Goal: Transaction & Acquisition: Subscribe to service/newsletter

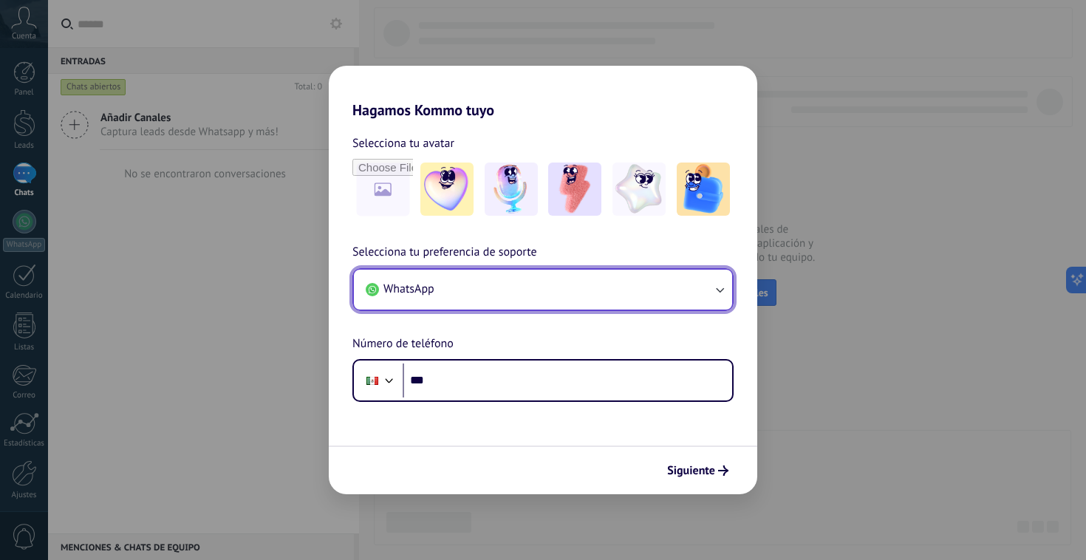
click at [722, 295] on icon "button" at bounding box center [719, 289] width 15 height 15
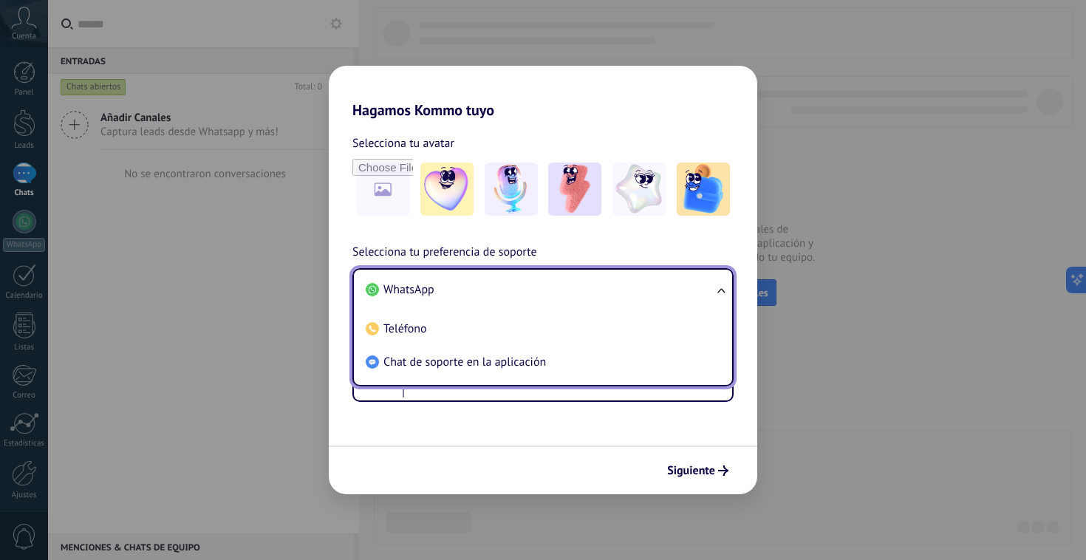
click at [722, 295] on ul "WhatsApp Teléfono Chat de soporte en la aplicación" at bounding box center [542, 327] width 381 height 118
click at [542, 403] on form "Selecciona tu avatar Selecciona tu preferencia de soporte WhatsApp WhatsApp Tel…" at bounding box center [543, 306] width 428 height 375
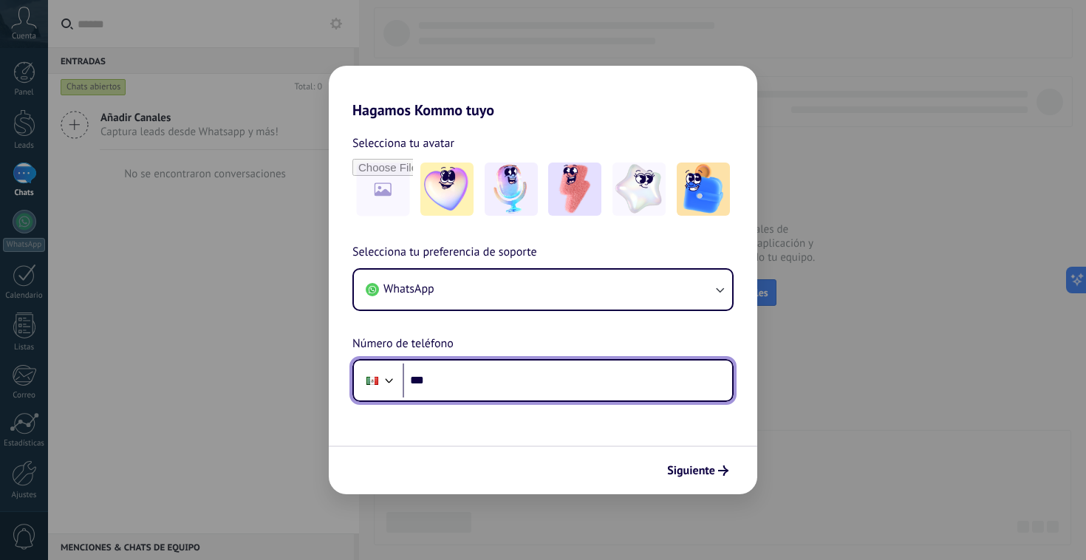
click at [542, 394] on input "***" at bounding box center [567, 380] width 329 height 34
type input "**********"
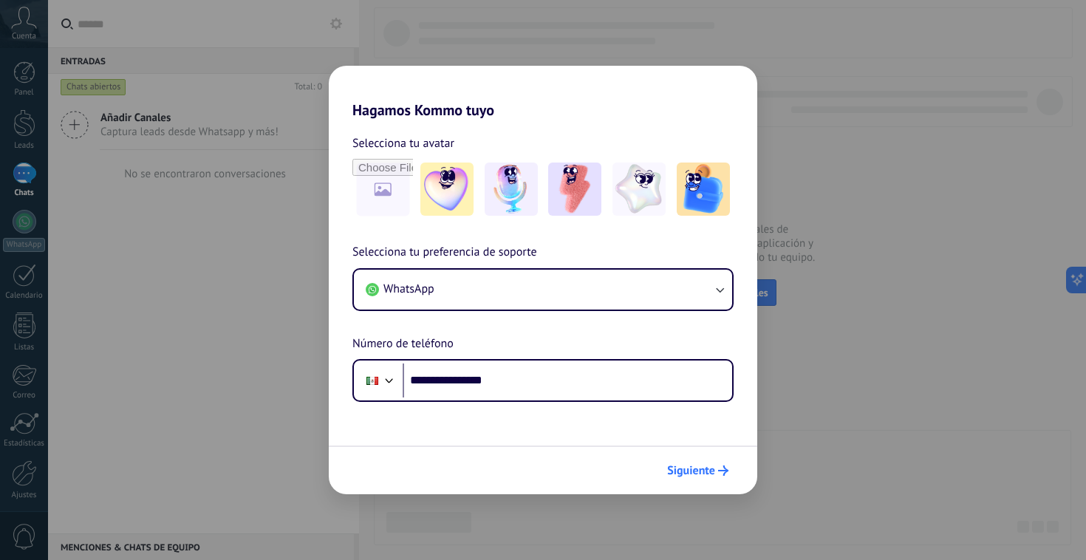
click at [695, 469] on span "Siguiente" at bounding box center [691, 470] width 48 height 10
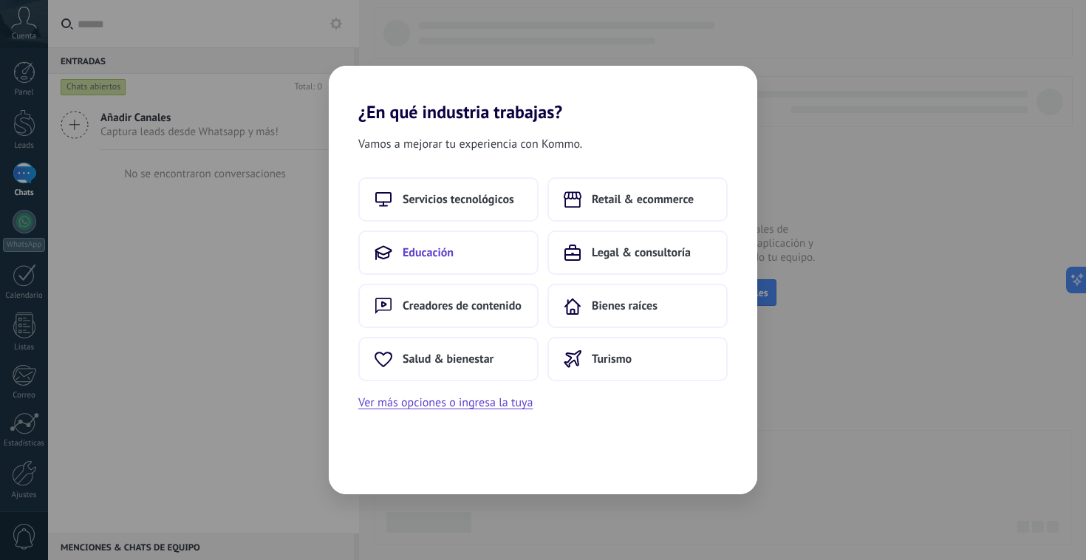
click at [453, 251] on span "Educación" at bounding box center [428, 252] width 51 height 15
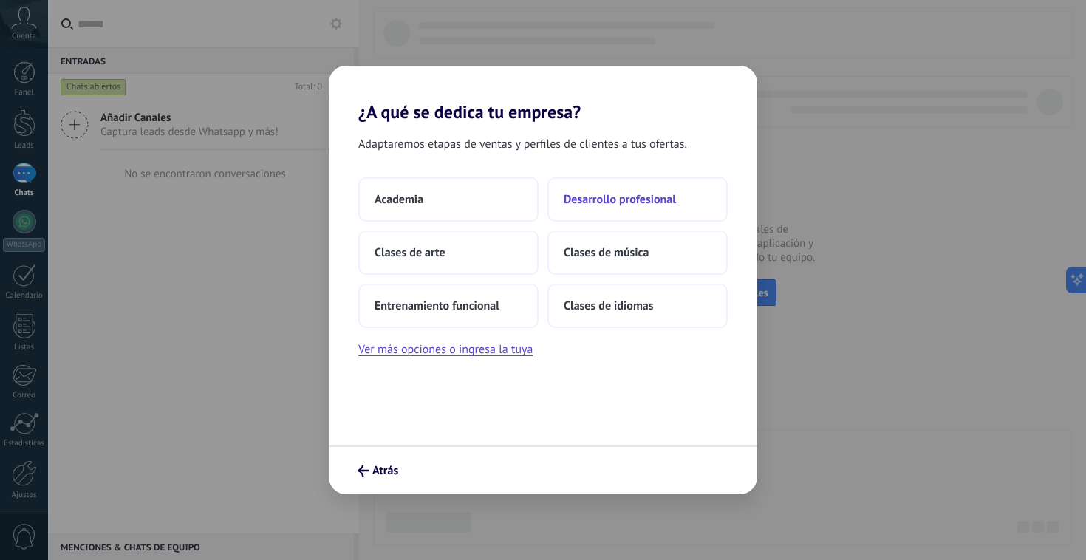
click at [625, 205] on span "Desarrollo profesional" at bounding box center [620, 199] width 112 height 15
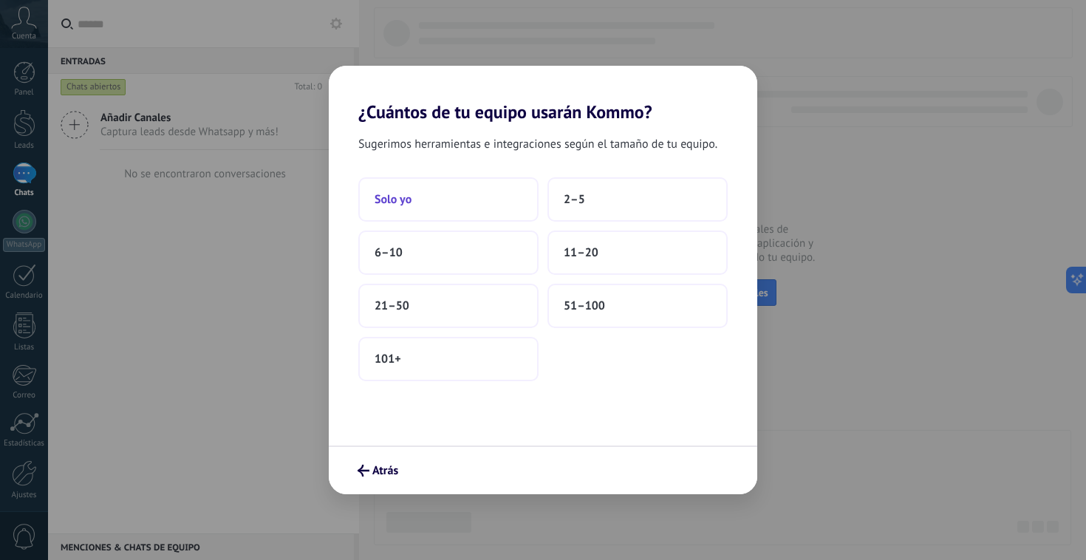
click at [445, 202] on button "Solo yo" at bounding box center [448, 199] width 180 height 44
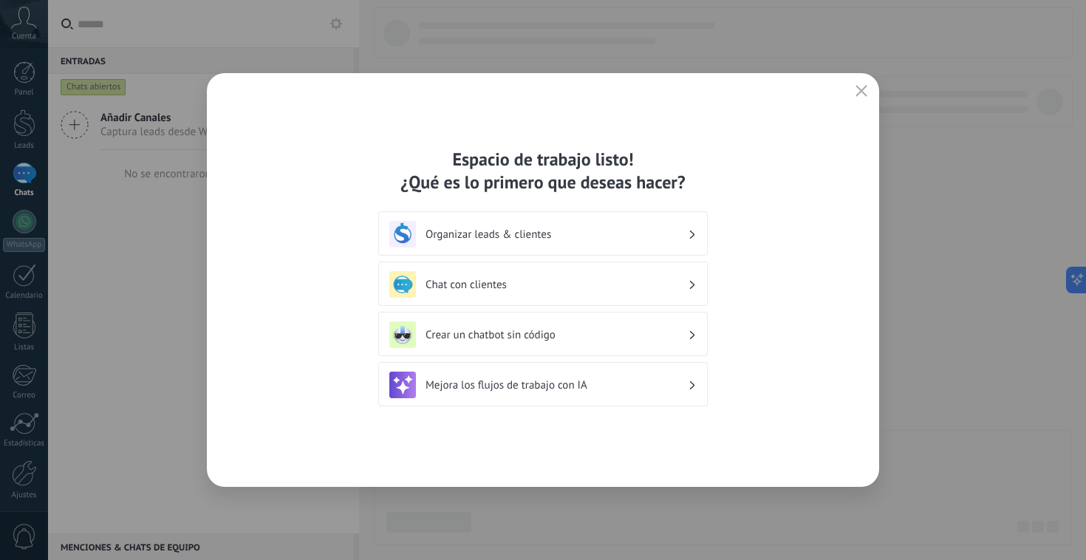
click at [508, 343] on div "Crear un chatbot sin código" at bounding box center [542, 334] width 307 height 27
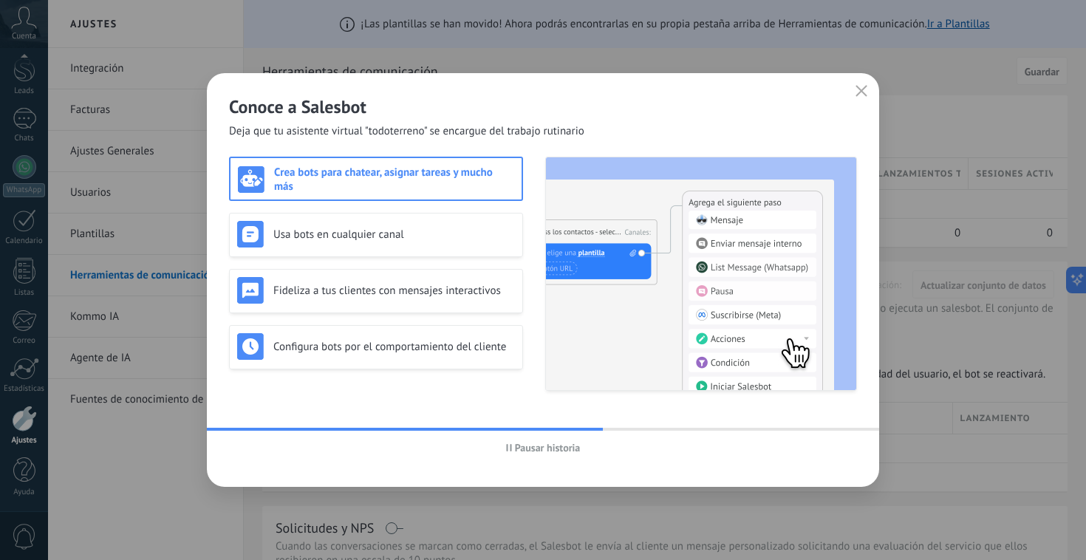
click at [861, 92] on use "button" at bounding box center [861, 90] width 11 height 11
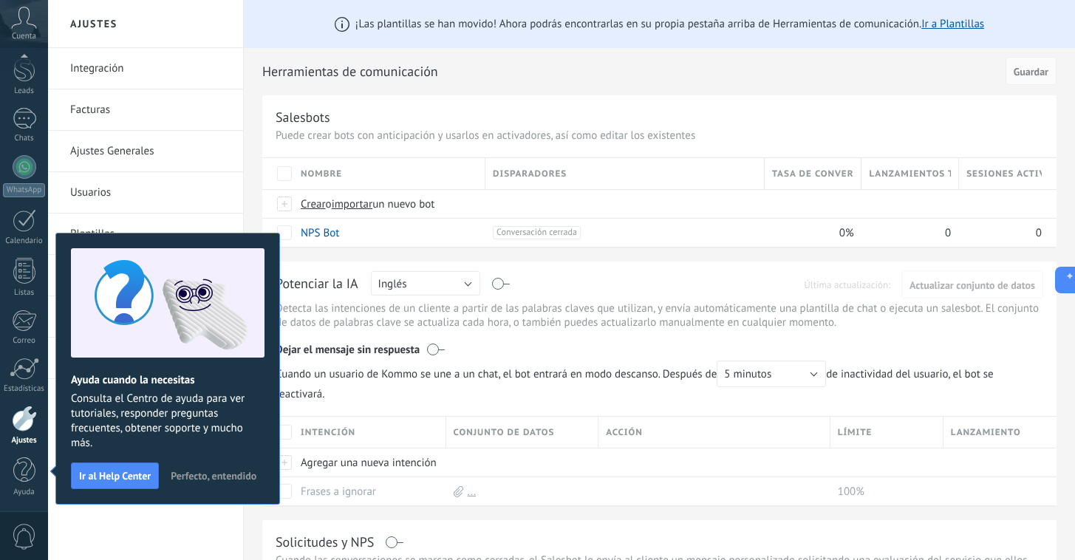
click at [216, 475] on span "Perfecto, entendido" at bounding box center [214, 475] width 86 height 10
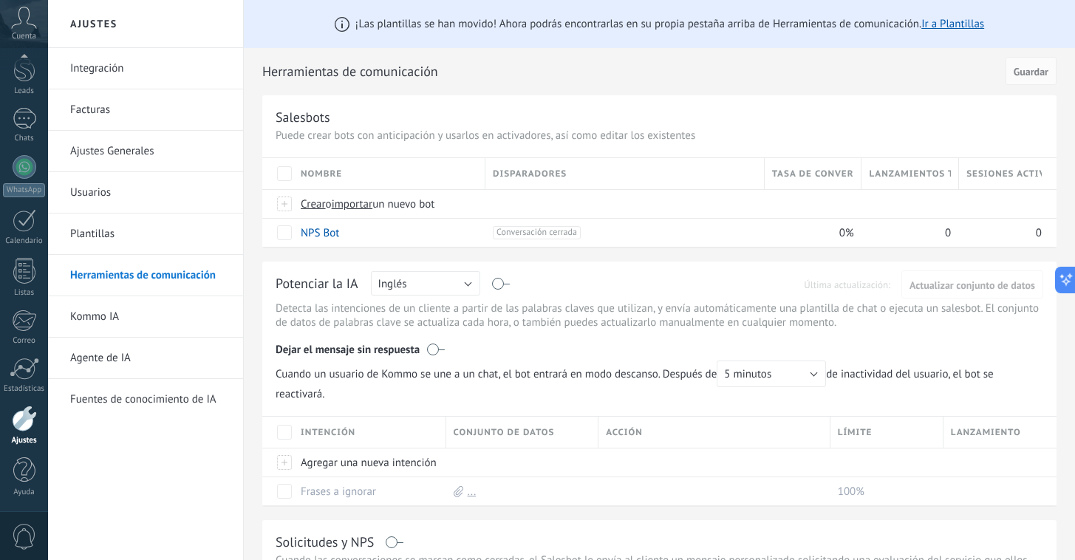
click at [201, 436] on div "Integración Facturas Ajustes Generales Usuarios Plantillas Herramientas de comu…" at bounding box center [145, 304] width 195 height 512
click at [32, 174] on div at bounding box center [25, 167] width 24 height 24
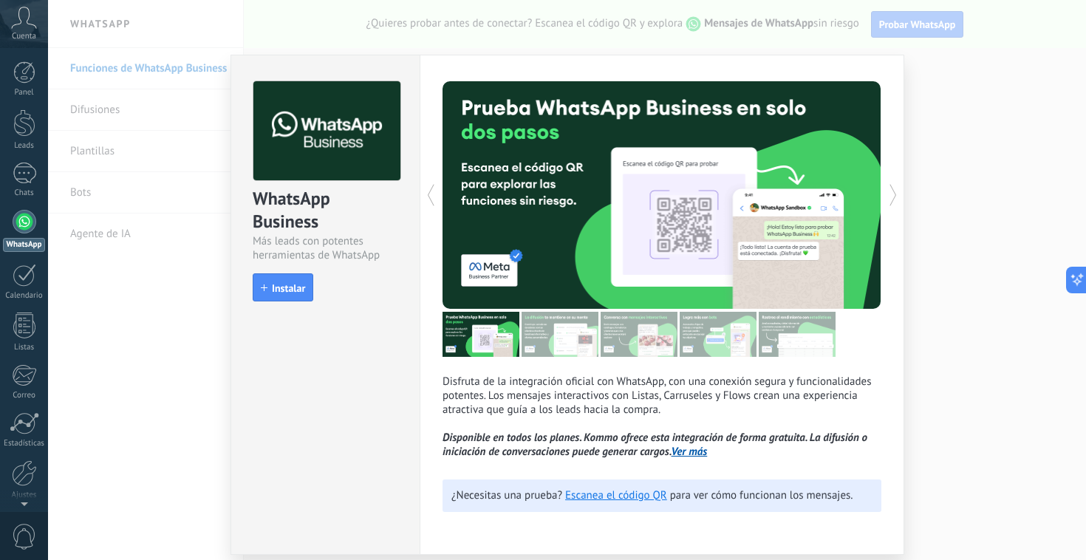
click at [290, 289] on span "Instalar" at bounding box center [288, 288] width 33 height 10
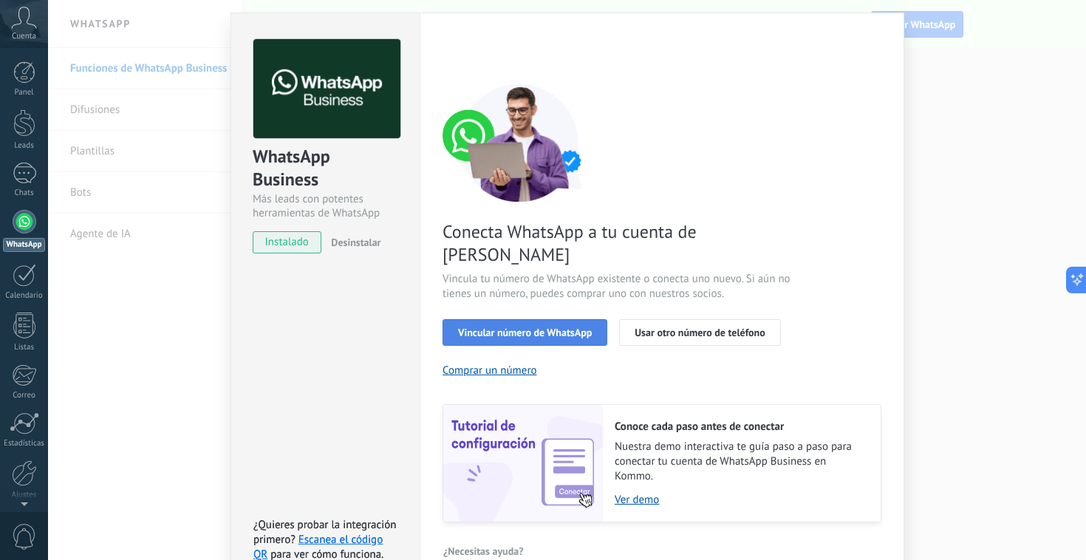
scroll to position [54, 0]
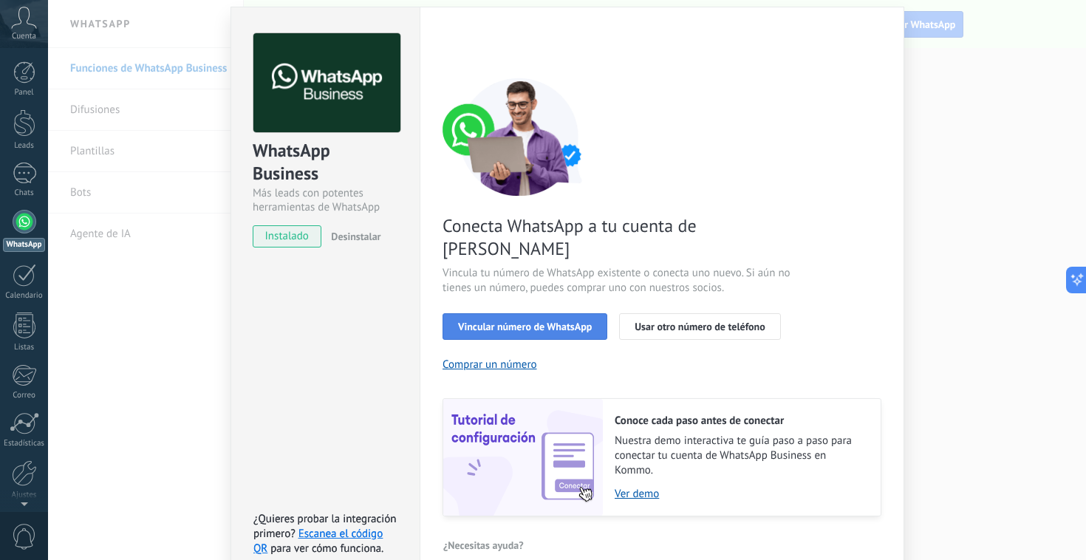
click at [545, 321] on span "Vincular número de WhatsApp" at bounding box center [525, 326] width 134 height 10
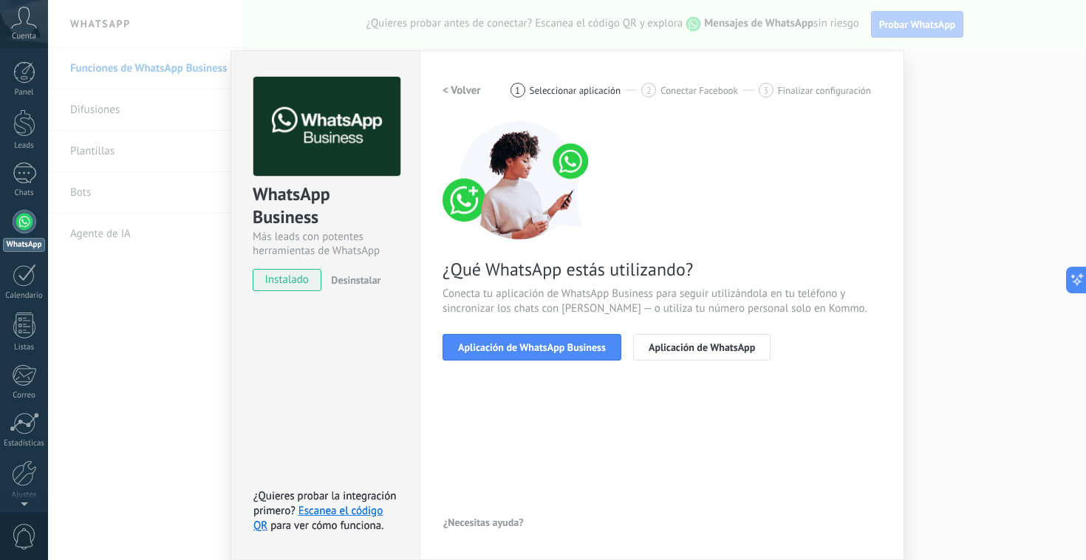
scroll to position [10, 0]
click at [569, 351] on span "Aplicación de WhatsApp Business" at bounding box center [532, 347] width 148 height 10
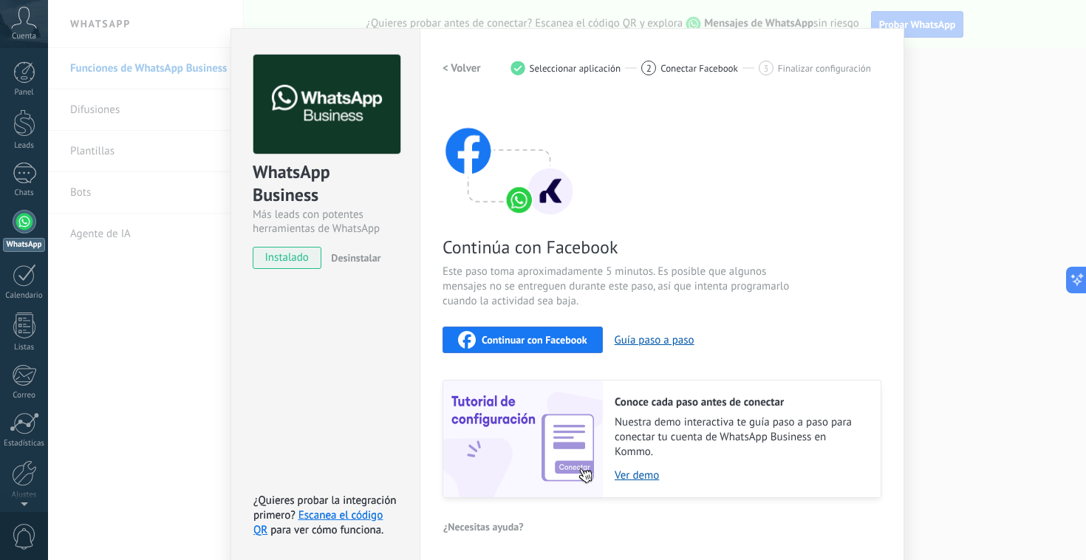
scroll to position [36, 0]
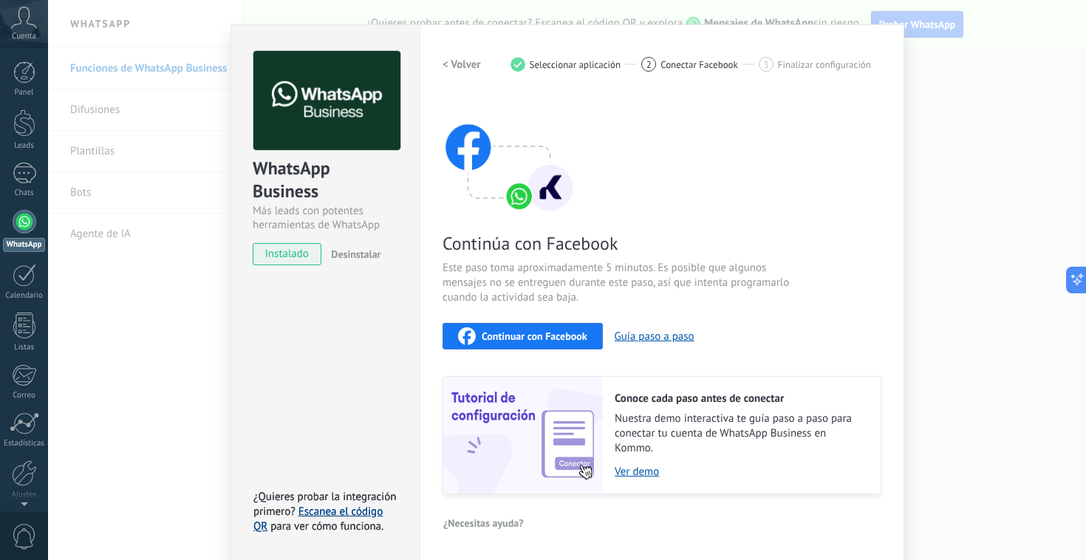
click at [361, 515] on link "Escanea el código QR" at bounding box center [317, 518] width 129 height 29
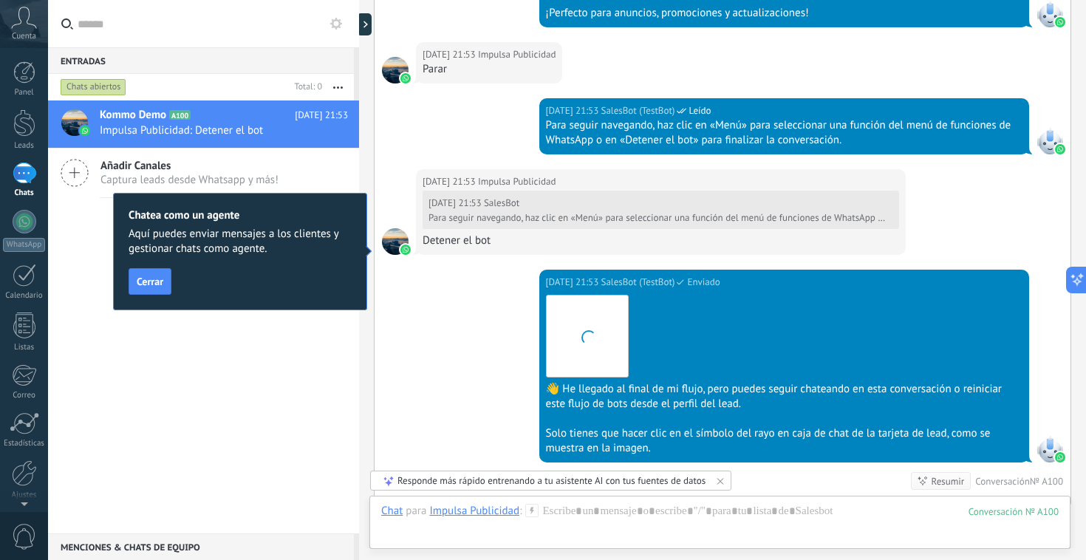
scroll to position [2450, 0]
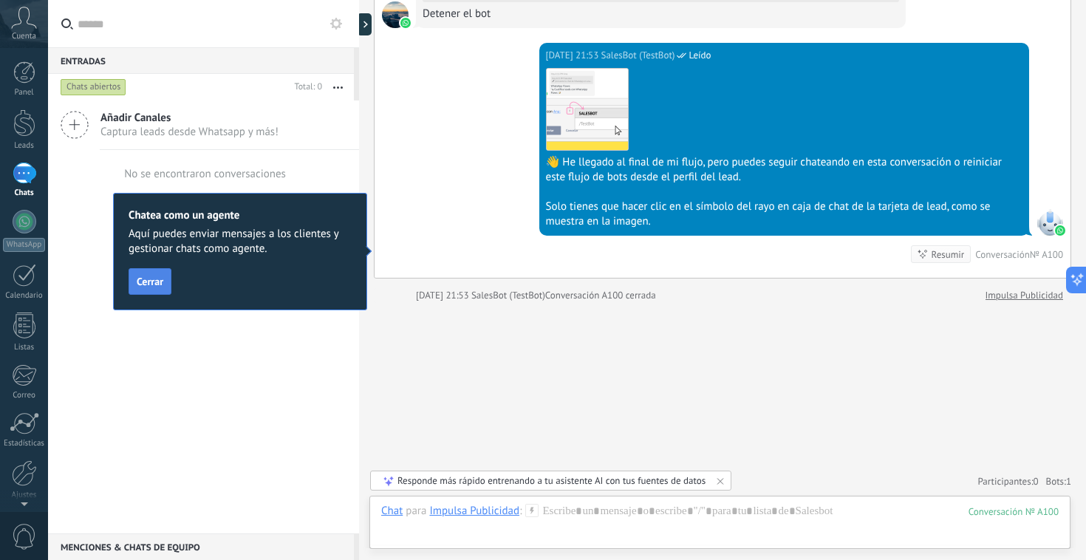
click at [148, 289] on button "Cerrar" at bounding box center [150, 281] width 43 height 27
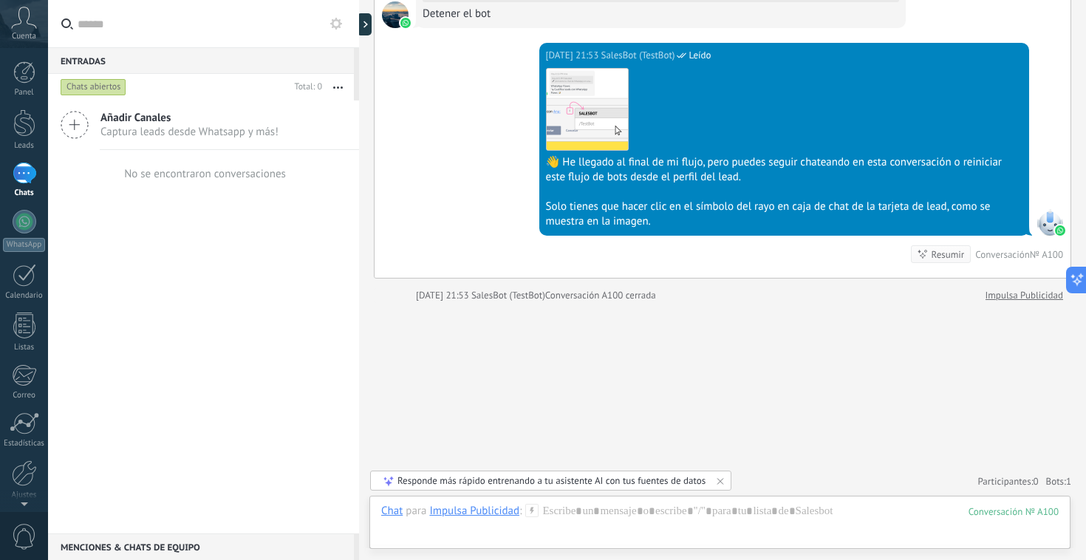
click at [534, 510] on icon at bounding box center [531, 510] width 13 height 13
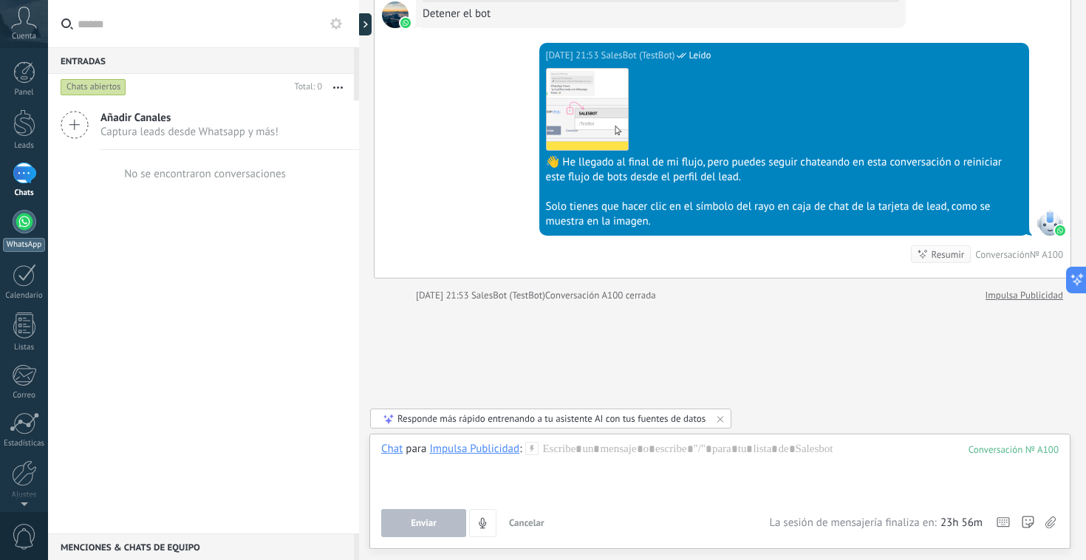
click at [27, 225] on div at bounding box center [25, 222] width 24 height 24
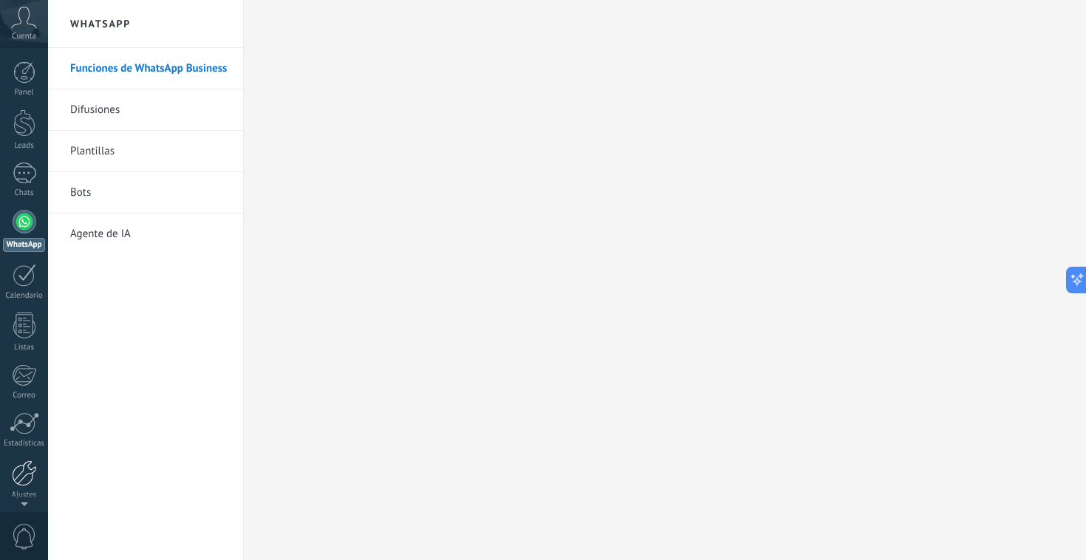
click at [26, 472] on div at bounding box center [24, 473] width 25 height 26
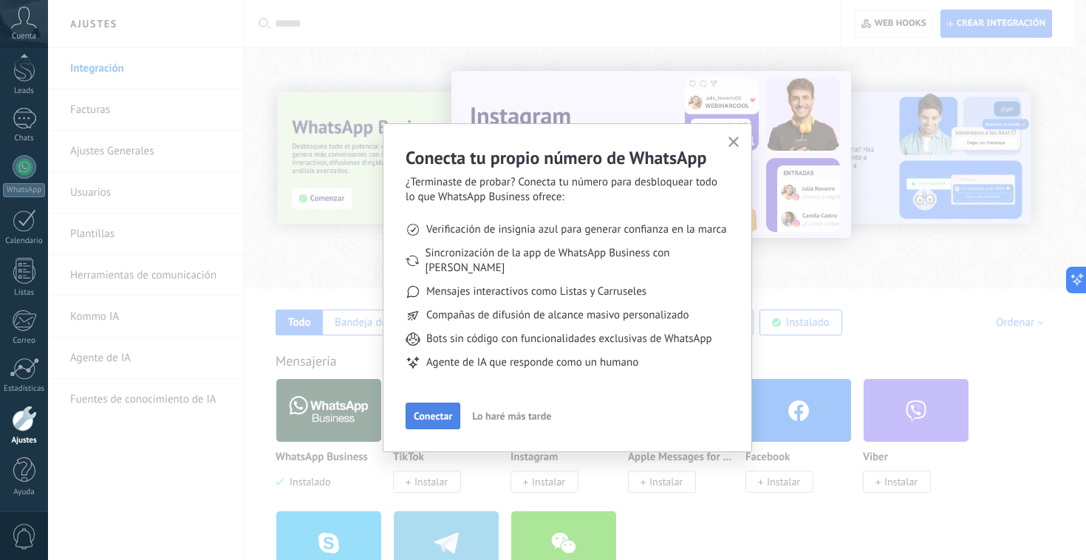
click at [427, 411] on span "Conectar" at bounding box center [433, 416] width 38 height 10
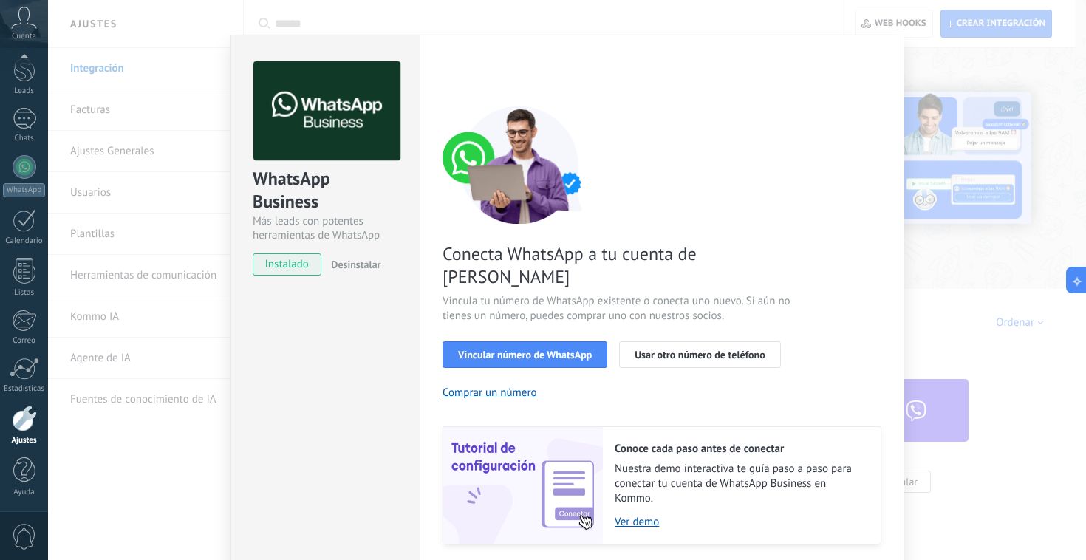
scroll to position [54, 0]
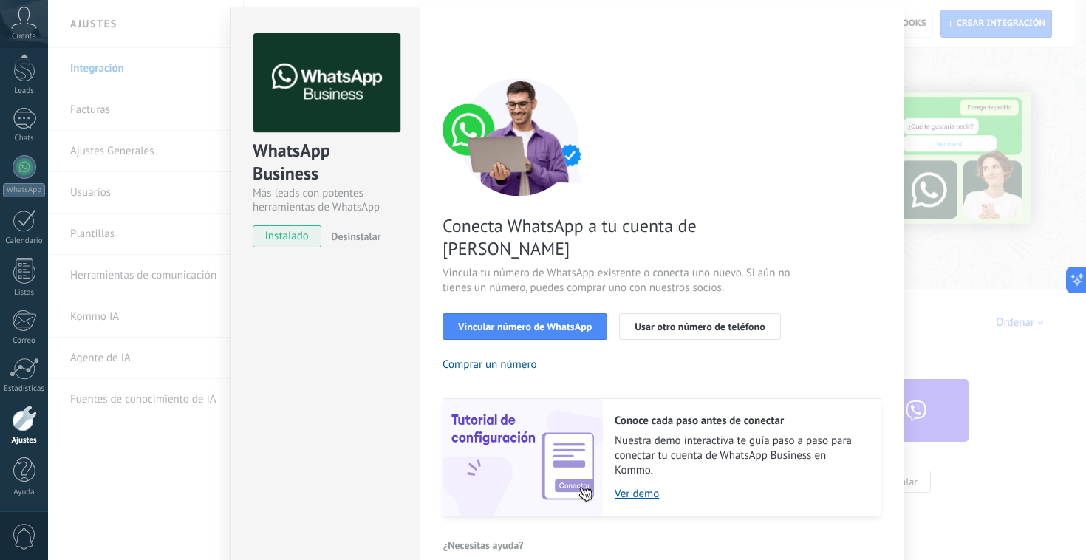
click at [962, 275] on div "WhatsApp Business Más leads con potentes herramientas de WhatsApp instalado Des…" at bounding box center [567, 280] width 1038 height 560
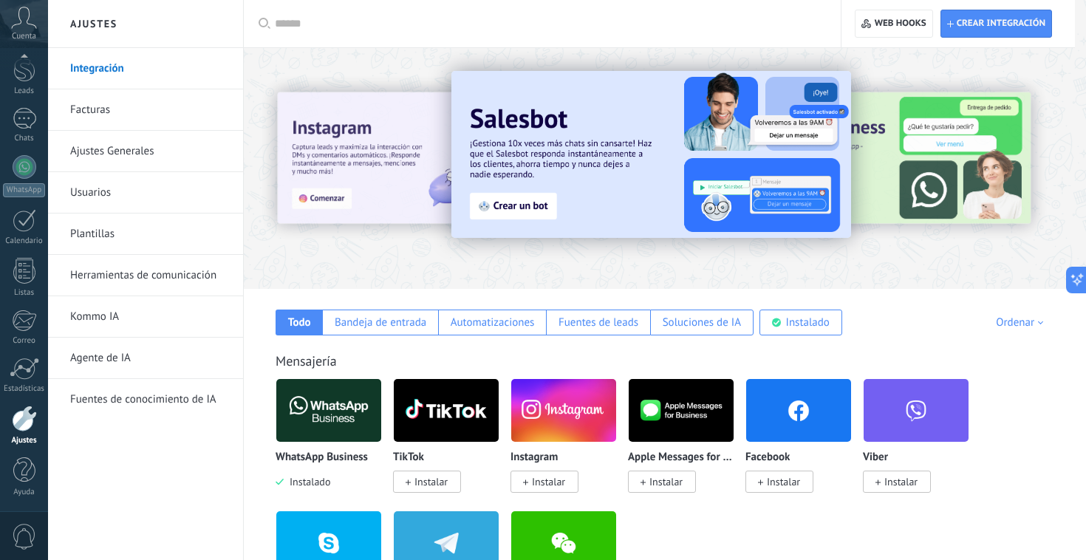
scroll to position [0, 0]
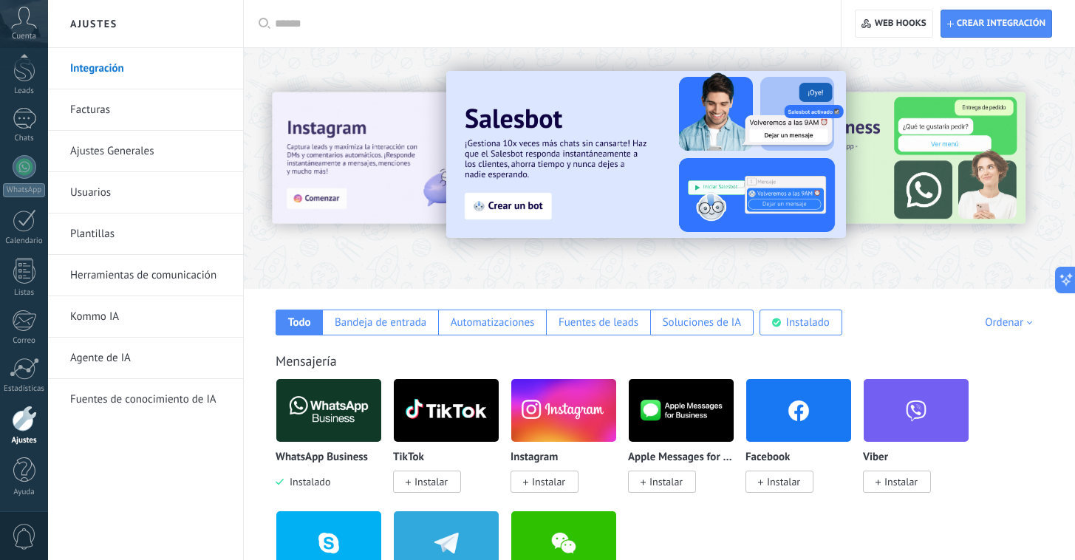
click at [317, 428] on img at bounding box center [328, 410] width 105 height 72
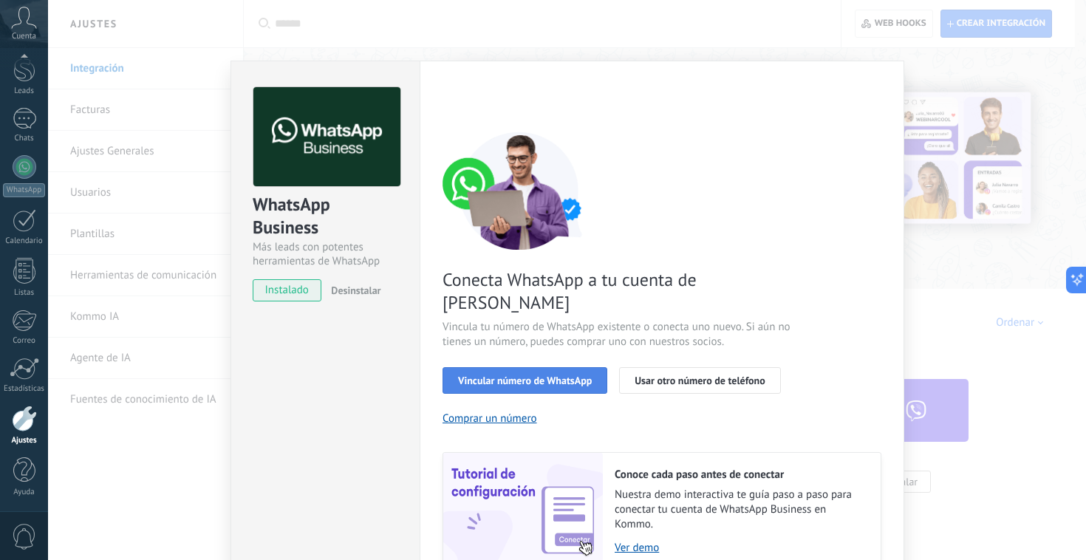
click at [564, 375] on span "Vincular número de WhatsApp" at bounding box center [525, 380] width 134 height 10
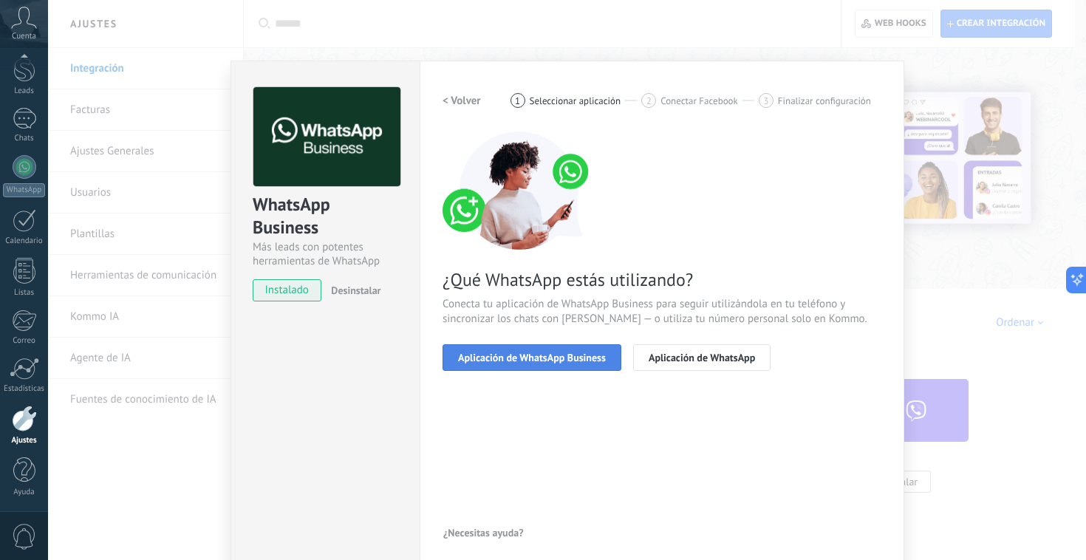
click at [575, 363] on span "Aplicación de WhatsApp Business" at bounding box center [532, 357] width 148 height 10
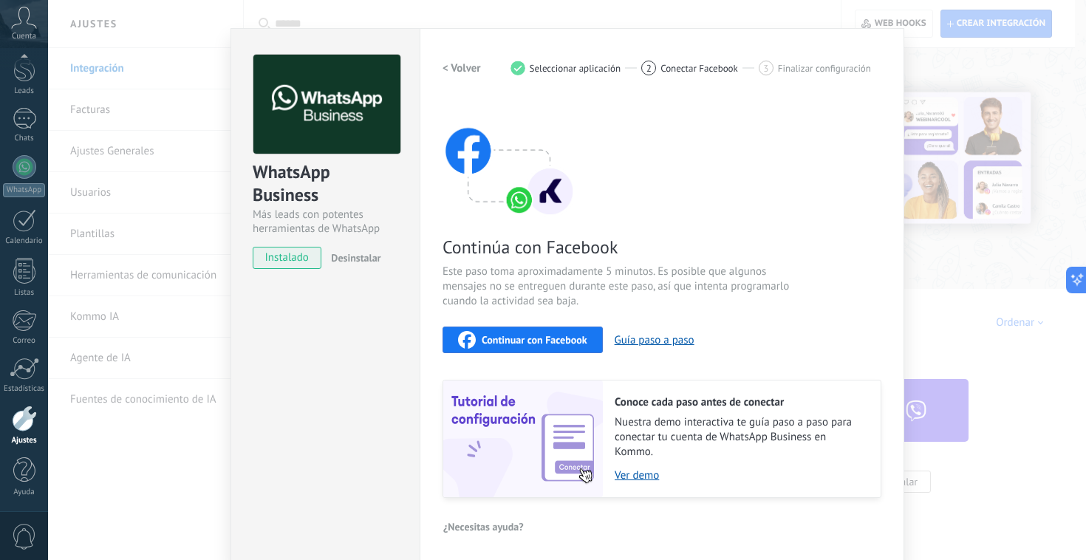
scroll to position [36, 0]
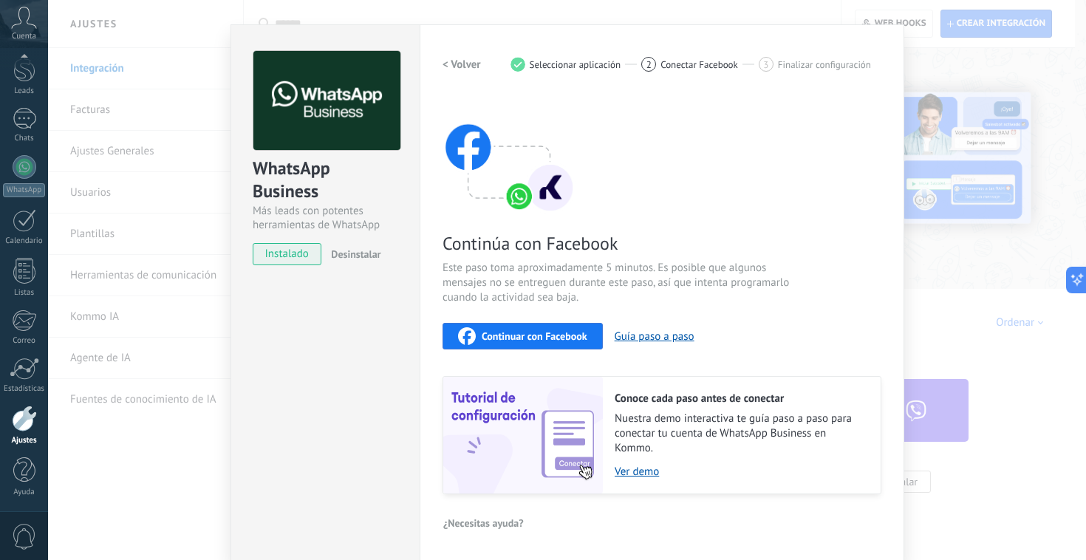
click at [555, 343] on button "Continuar con Facebook" at bounding box center [522, 336] width 160 height 27
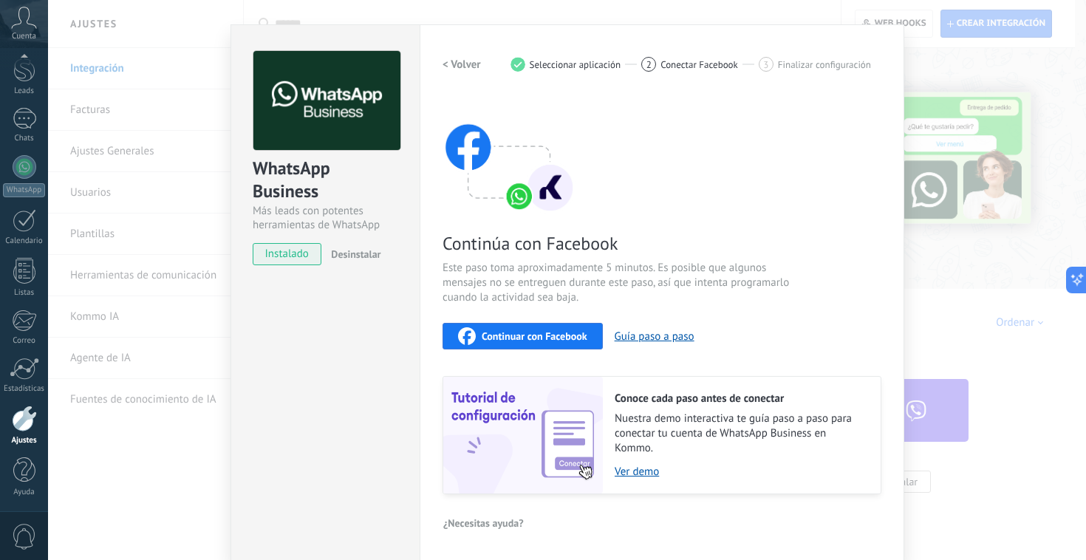
click at [145, 470] on div "WhatsApp Business Más leads con potentes herramientas de WhatsApp instalado Des…" at bounding box center [567, 280] width 1038 height 560
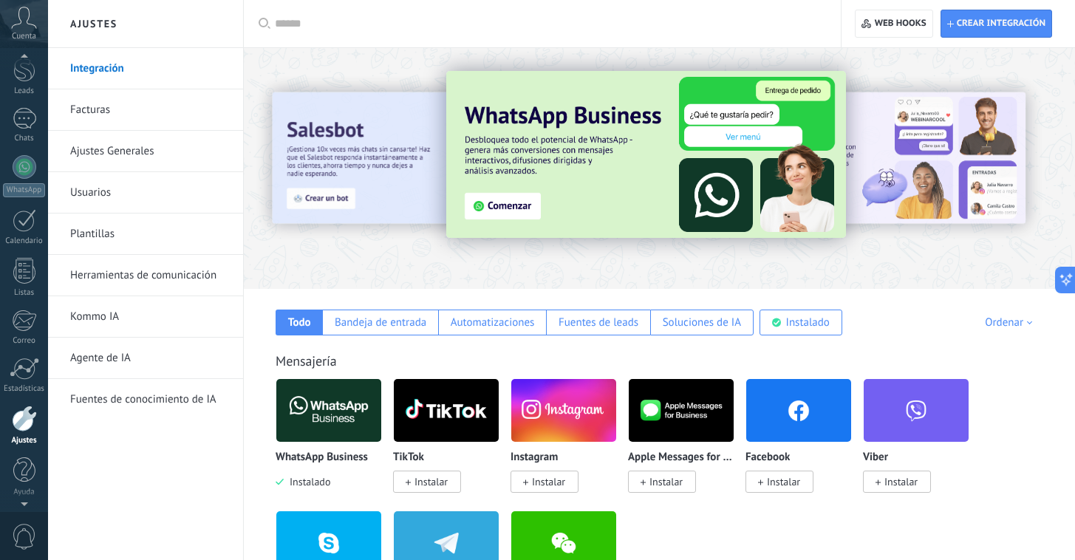
scroll to position [37, 0]
click at [20, 32] on span "Cuenta" at bounding box center [24, 37] width 24 height 10
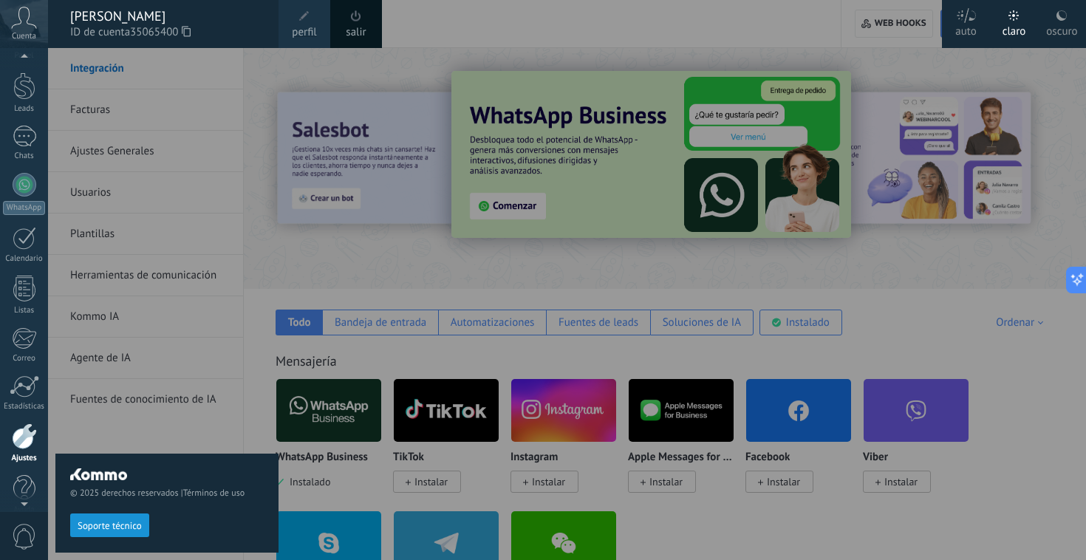
click at [376, 237] on div at bounding box center [591, 280] width 1086 height 560
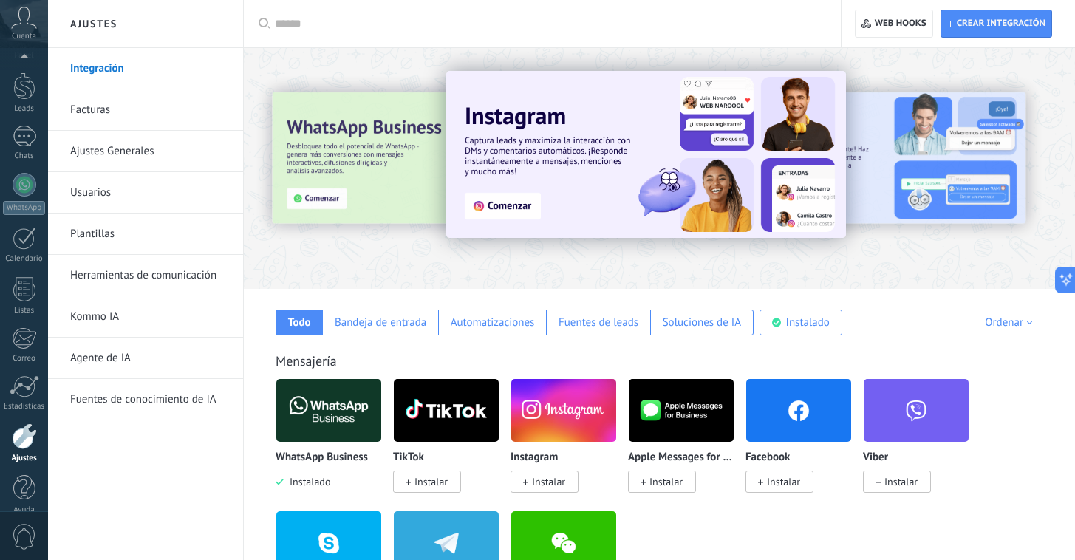
scroll to position [55, 0]
click at [27, 484] on link "Ayuda" at bounding box center [24, 477] width 48 height 40
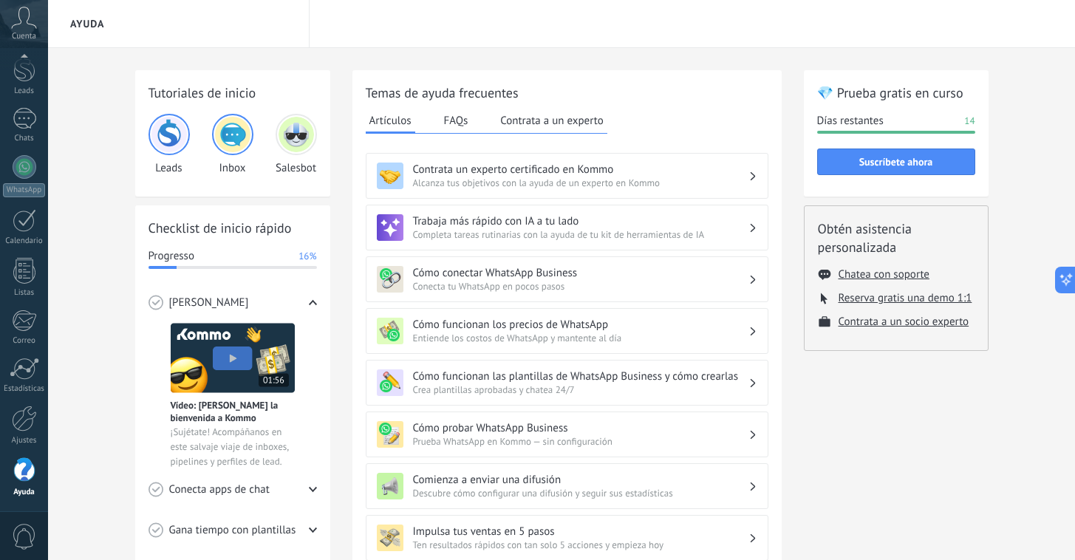
click at [872, 95] on h2 "💎 Prueba gratis en curso" at bounding box center [896, 92] width 158 height 18
click at [857, 123] on span "Días restantes" at bounding box center [850, 121] width 66 height 15
click at [860, 163] on span "Suscríbete ahora" at bounding box center [896, 162] width 74 height 10
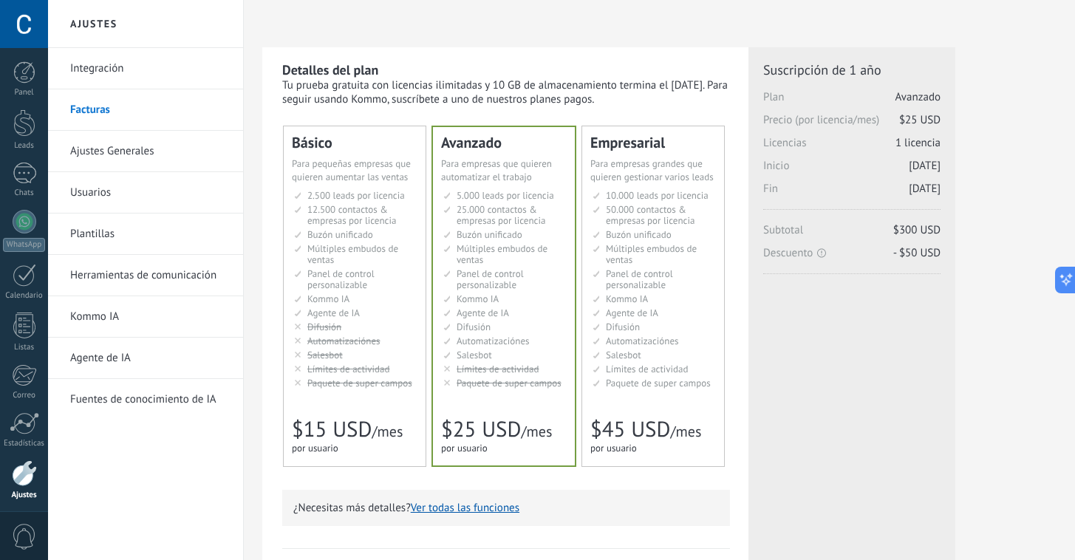
click at [741, 284] on div "Detalles del plan Tu prueba gratuita con licencias ilimitadas y 10 GB de almace…" at bounding box center [505, 453] width 486 height 813
click at [18, 88] on div "Panel" at bounding box center [24, 93] width 43 height 10
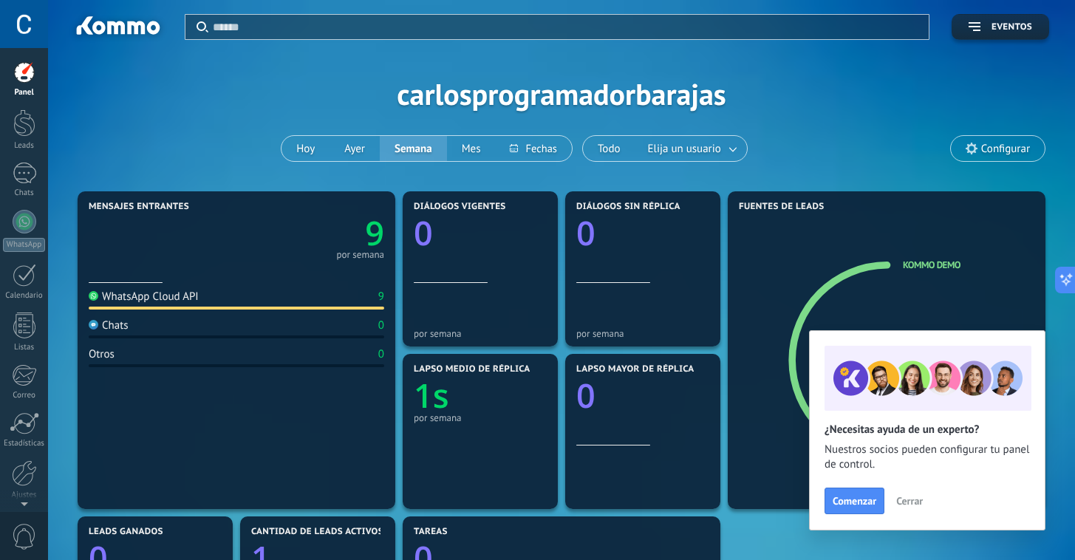
click at [219, 118] on div "Aplicar Eventos carlosprogramadorbarajas Hoy Ayer Semana Mes Todo Elija un usua…" at bounding box center [561, 94] width 982 height 188
click at [28, 470] on div at bounding box center [24, 473] width 25 height 26
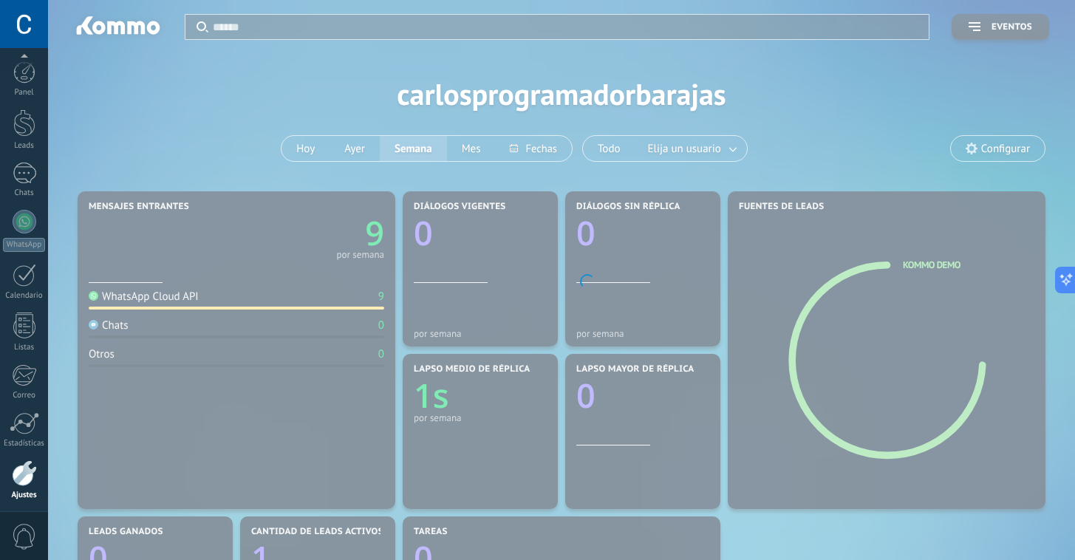
scroll to position [55, 0]
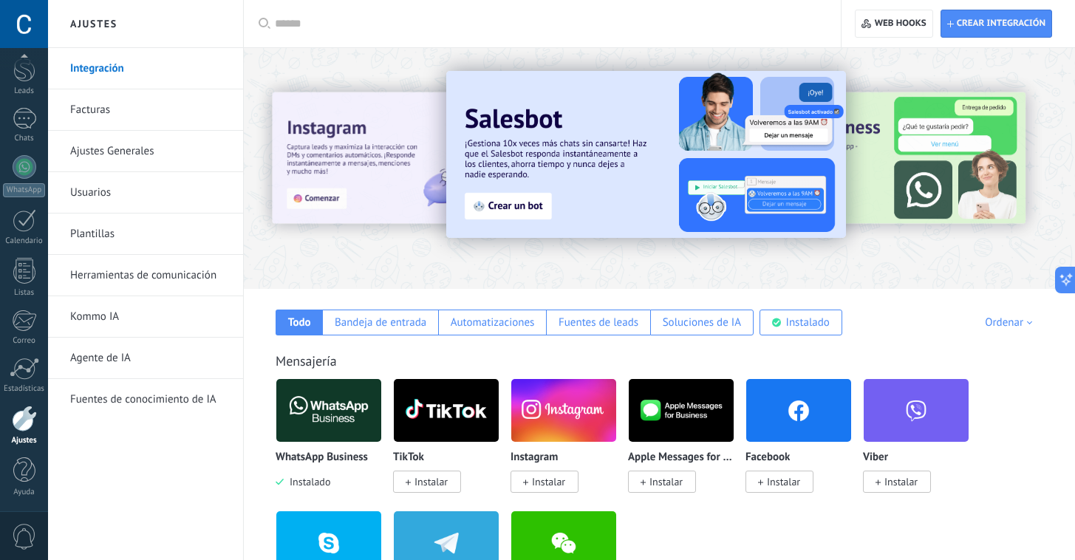
click at [924, 175] on div at bounding box center [1026, 167] width 332 height 133
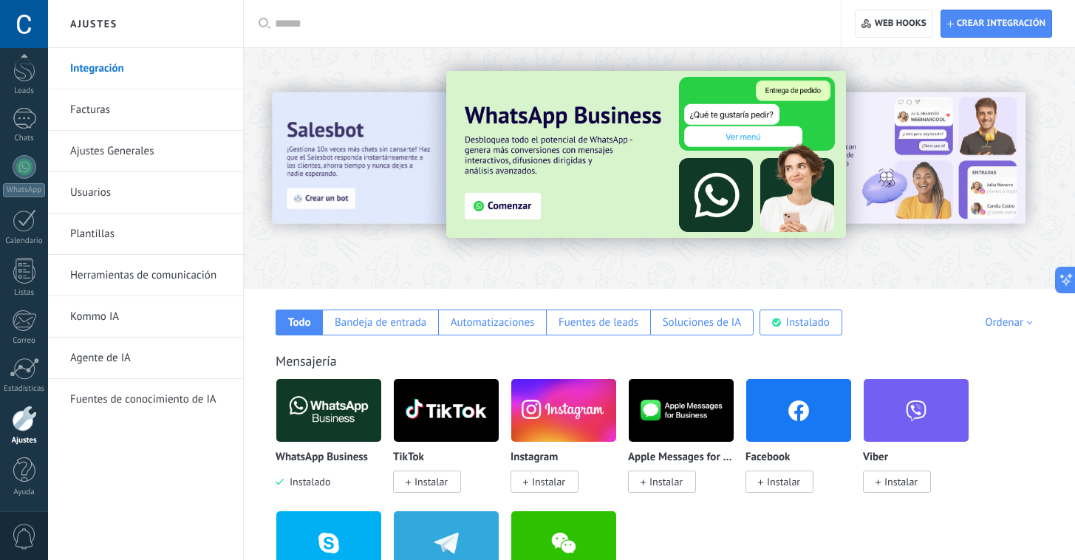
click at [984, 162] on div at bounding box center [1026, 167] width 332 height 133
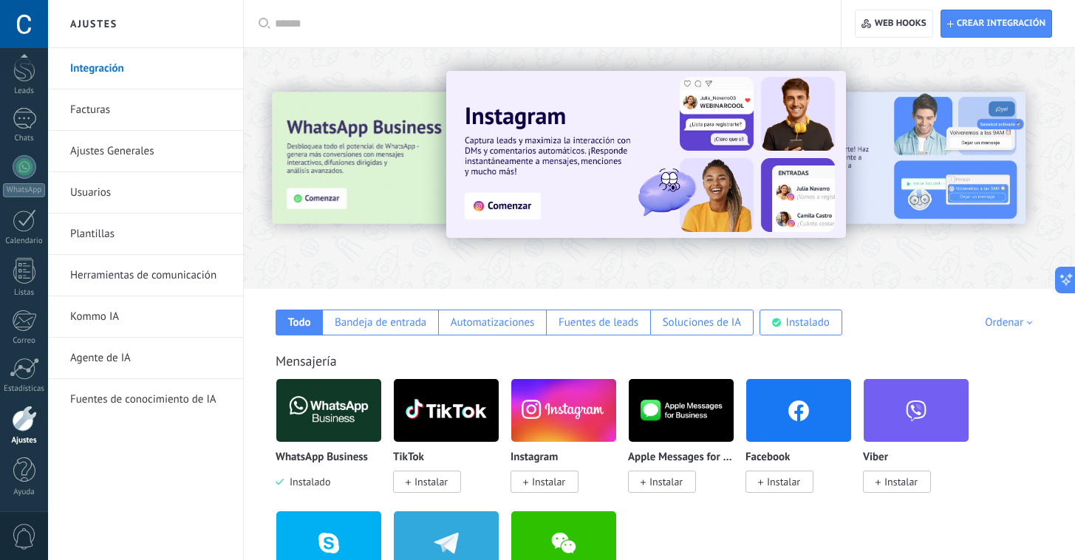
click at [915, 355] on div "Mensajería" at bounding box center [658, 360] width 767 height 17
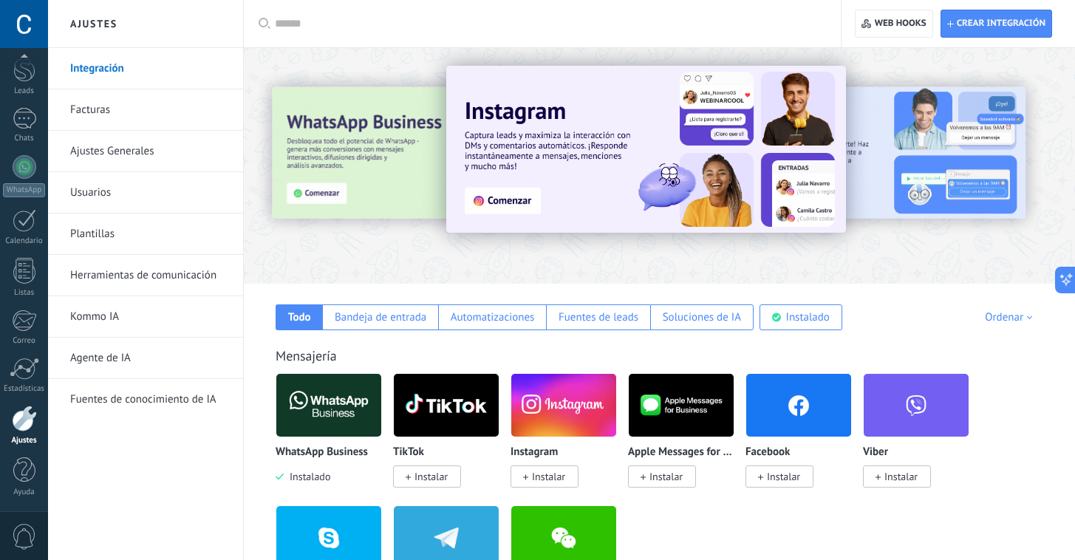
scroll to position [6, 0]
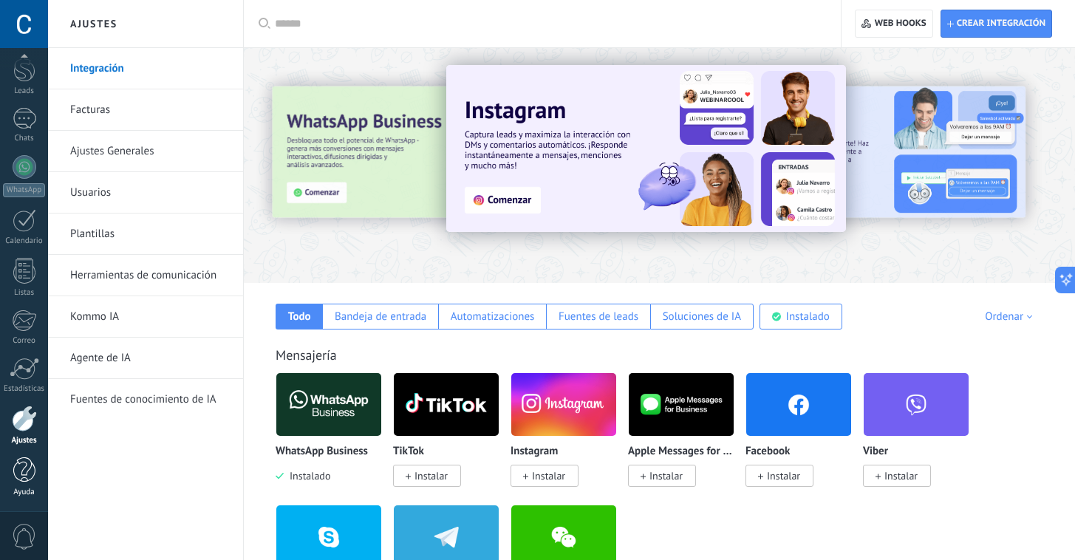
click at [25, 465] on div at bounding box center [24, 470] width 22 height 26
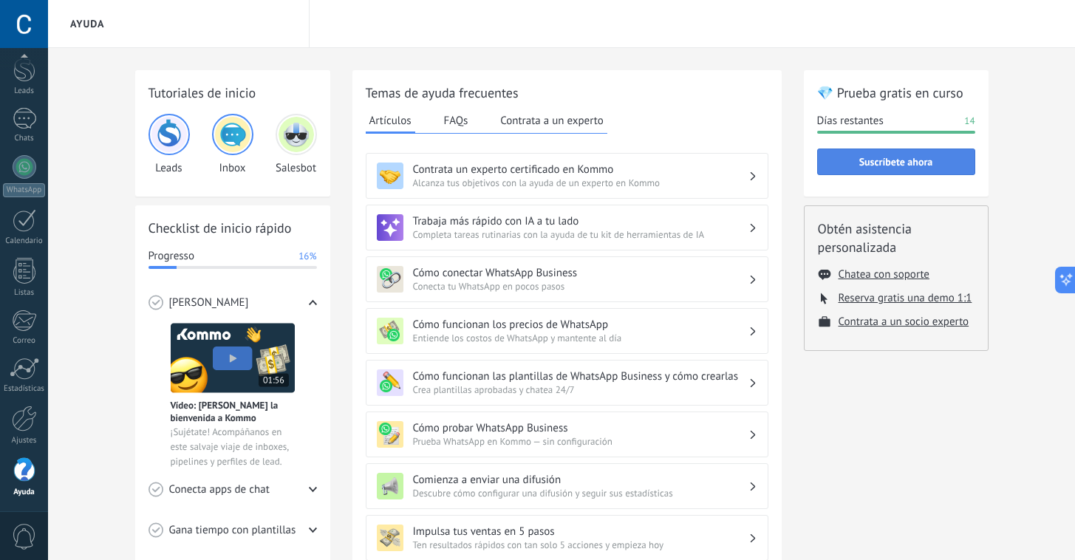
click at [898, 157] on span "Suscríbete ahora" at bounding box center [896, 162] width 74 height 10
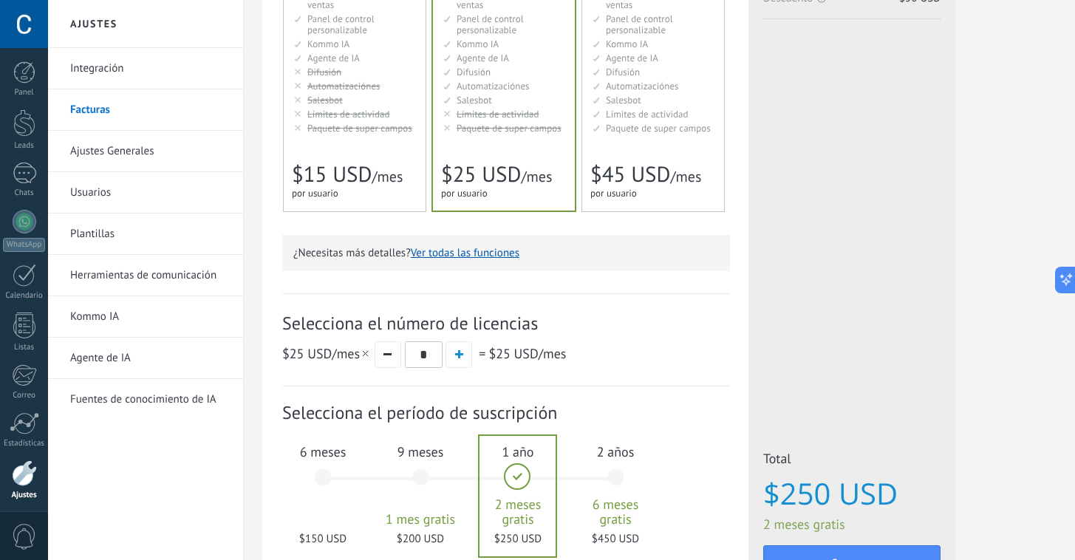
scroll to position [355, 0]
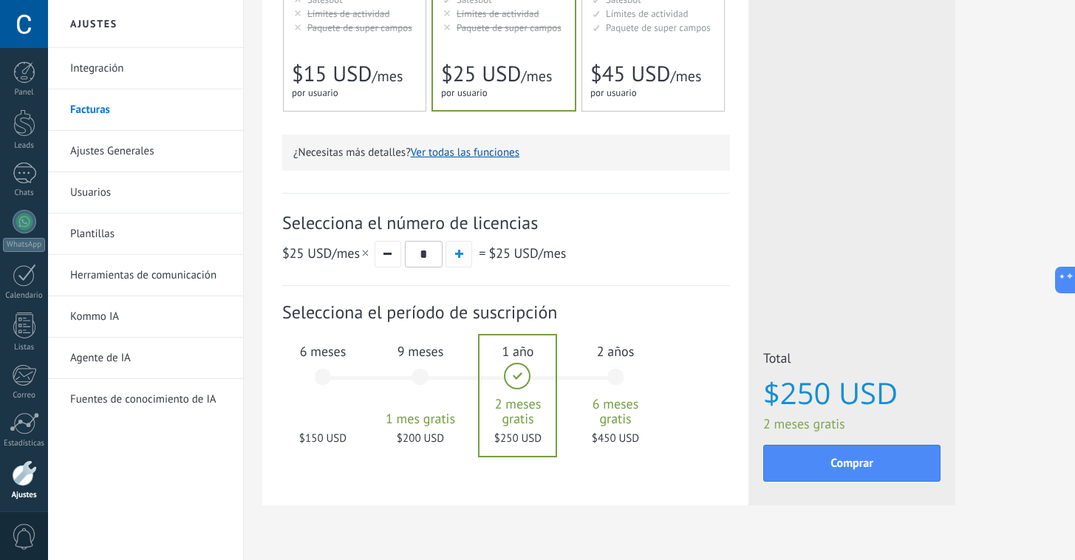
click at [464, 261] on button "button" at bounding box center [458, 254] width 27 height 27
click at [392, 261] on button "button" at bounding box center [387, 254] width 27 height 27
type input "*"
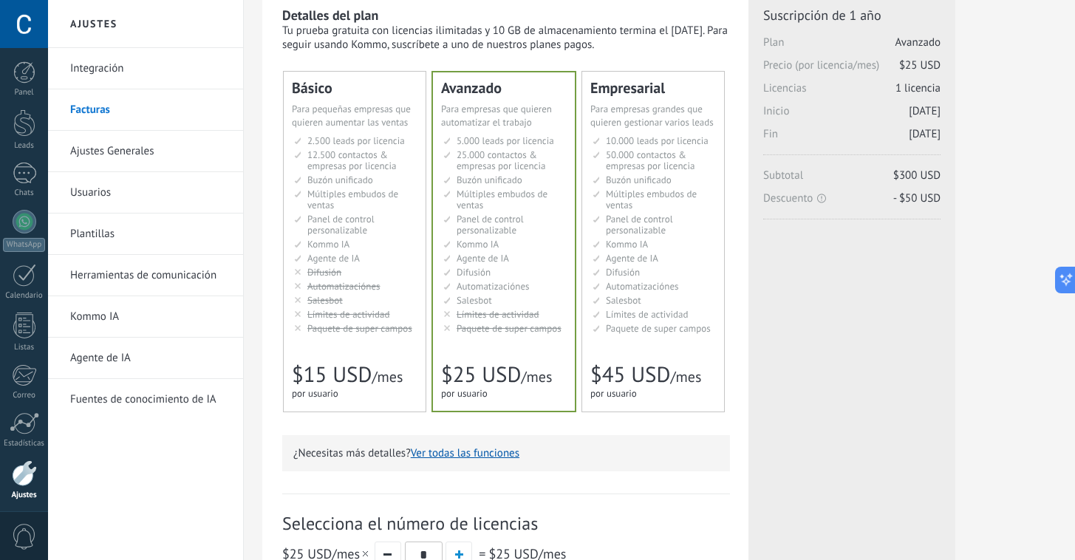
scroll to position [0, 0]
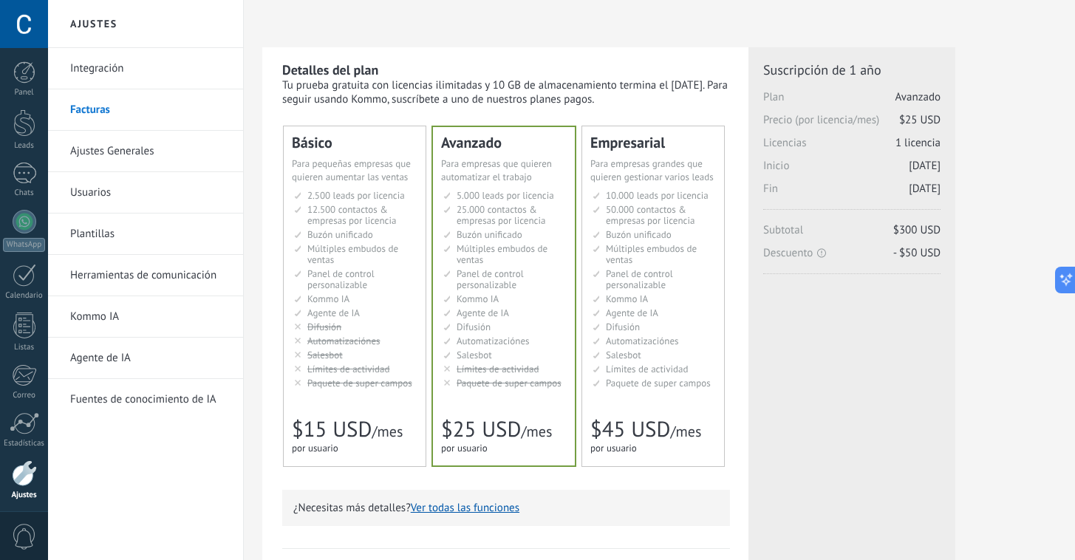
click at [103, 72] on link "Integración" at bounding box center [149, 68] width 158 height 41
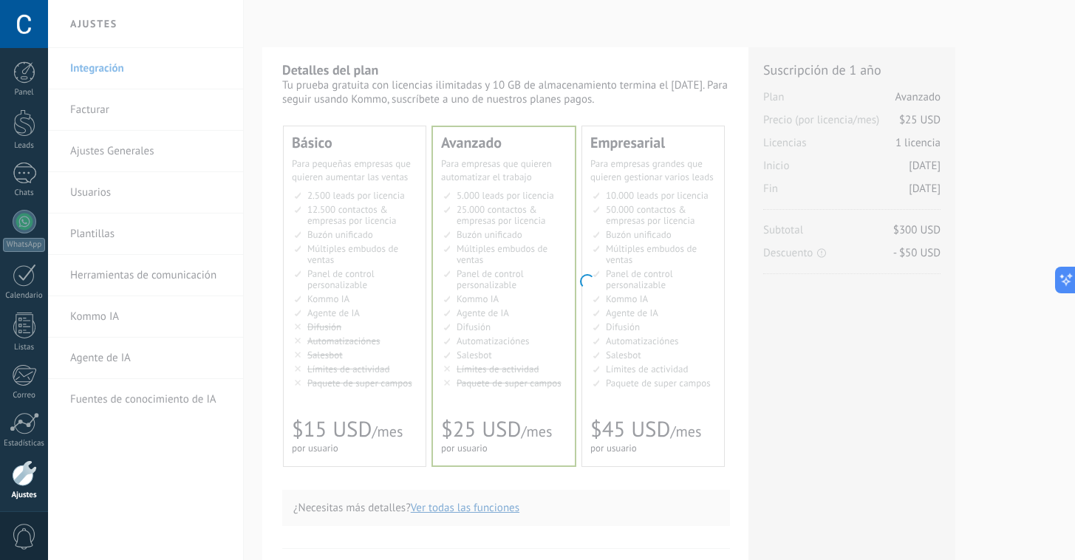
scroll to position [55, 0]
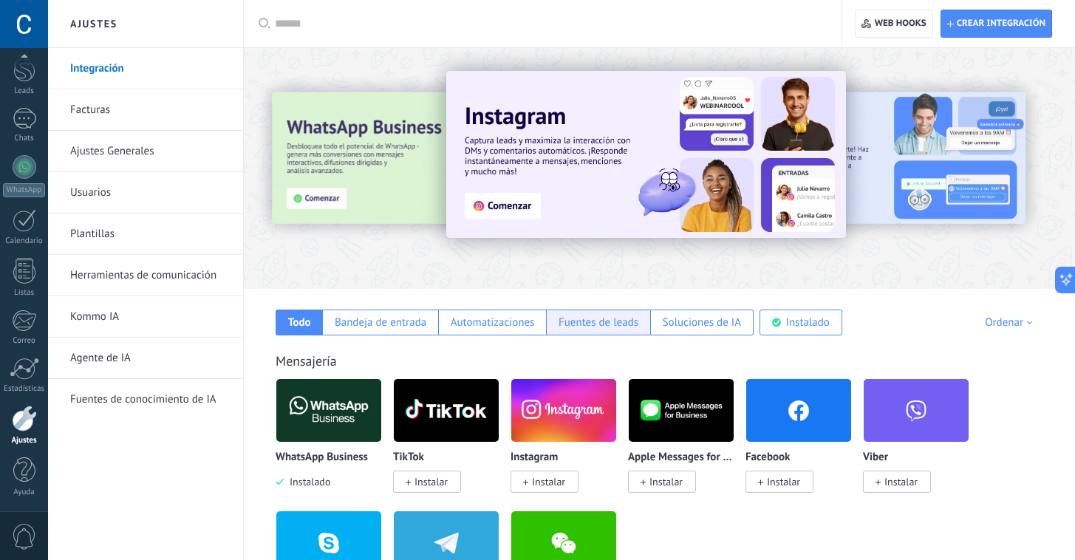
click at [597, 326] on div "Fuentes de leads" at bounding box center [598, 322] width 80 height 14
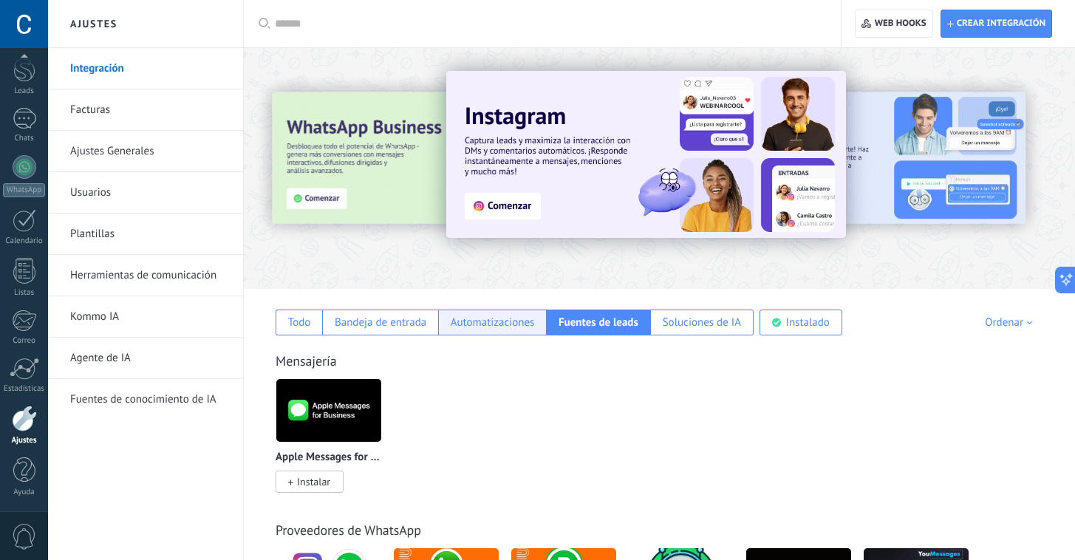
click at [489, 328] on div "Automatizaciones" at bounding box center [493, 322] width 84 height 14
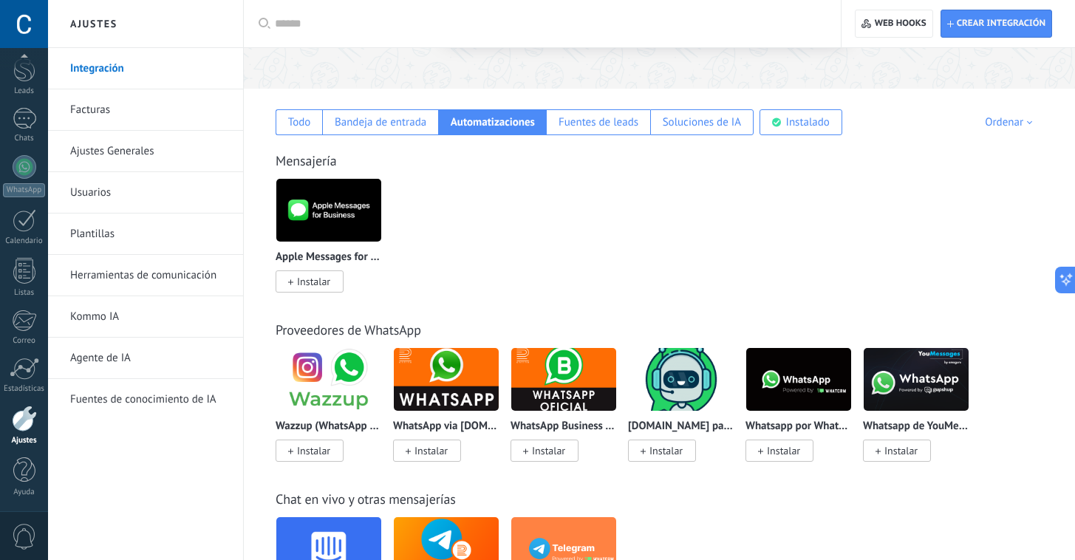
scroll to position [9, 0]
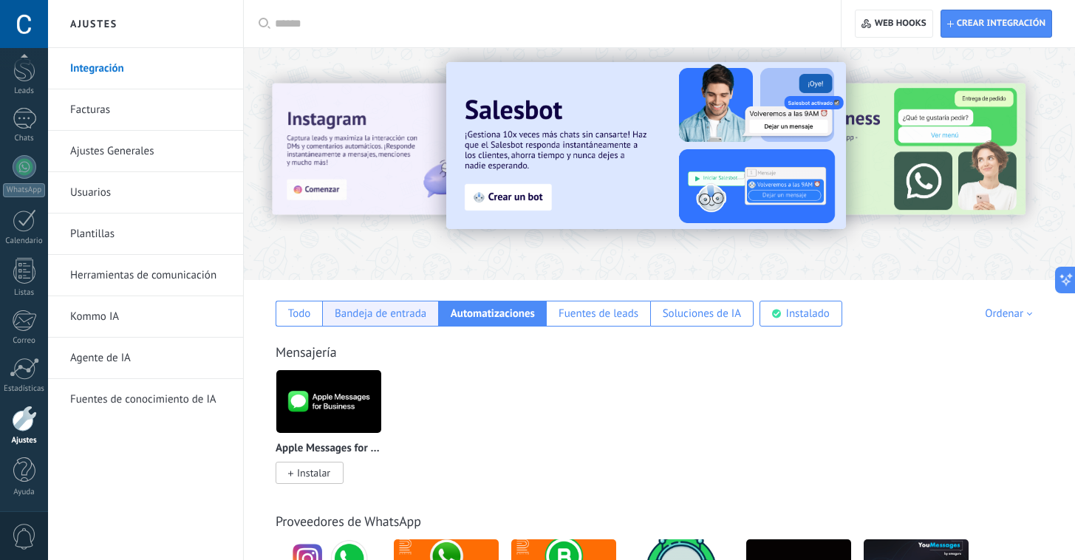
click at [407, 321] on div "Bandeja de entrada" at bounding box center [380, 314] width 116 height 26
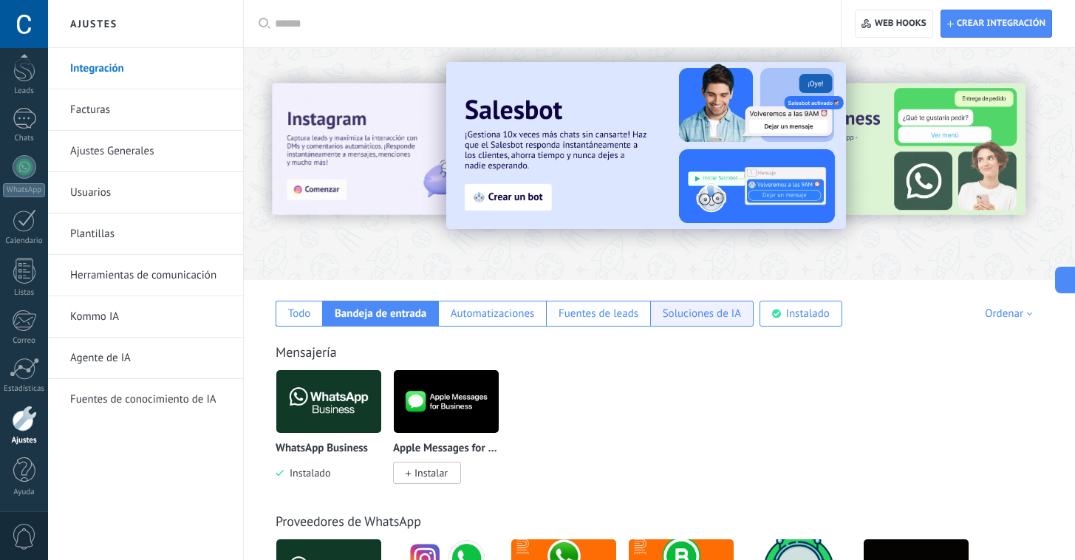
click at [712, 314] on div "Soluciones de IA" at bounding box center [701, 313] width 78 height 14
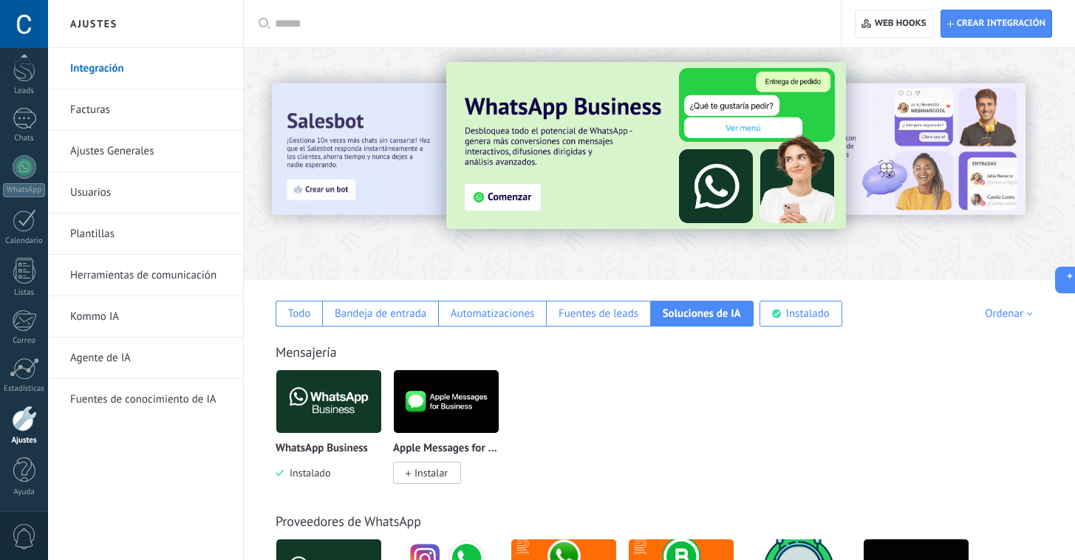
scroll to position [0, 0]
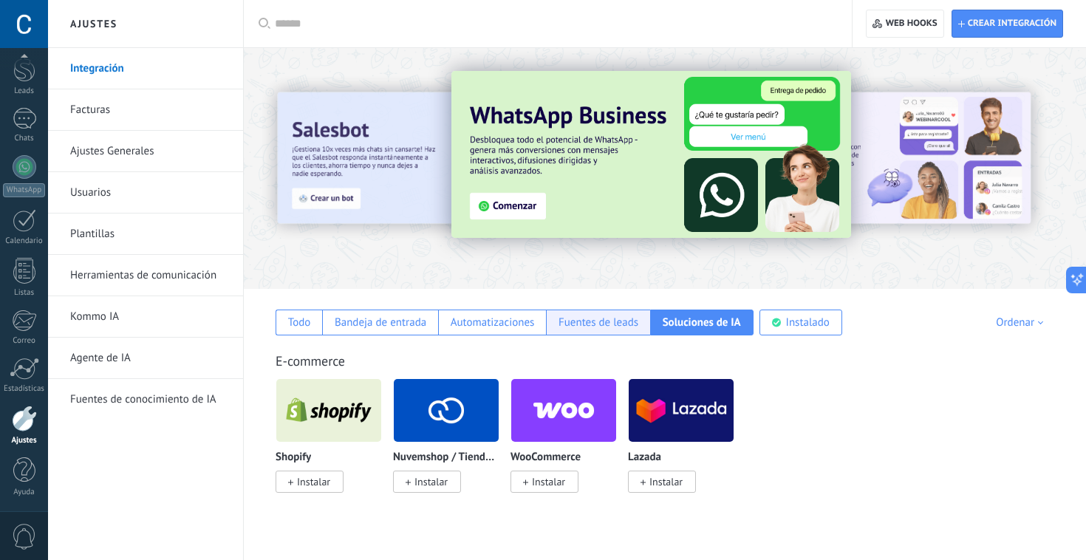
click at [563, 316] on div "Fuentes de leads" at bounding box center [598, 322] width 80 height 14
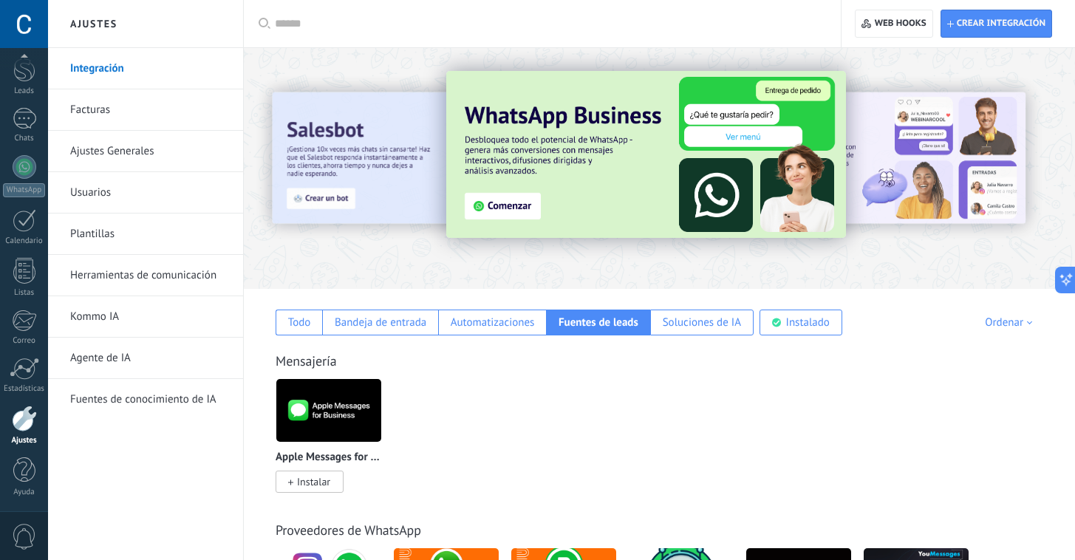
click at [110, 151] on link "Ajustes Generales" at bounding box center [149, 151] width 158 height 41
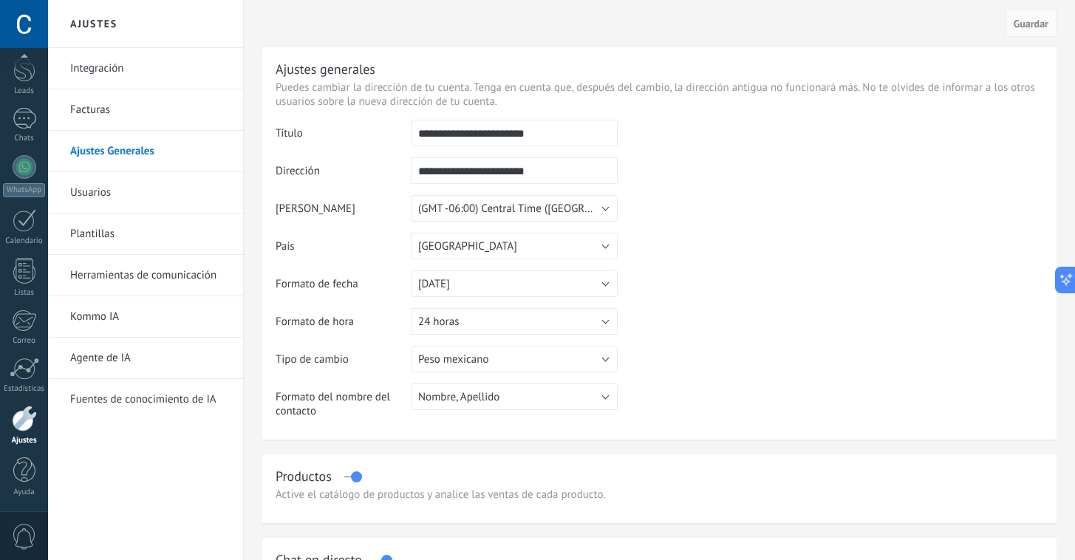
click at [92, 199] on link "Usuarios" at bounding box center [149, 192] width 158 height 41
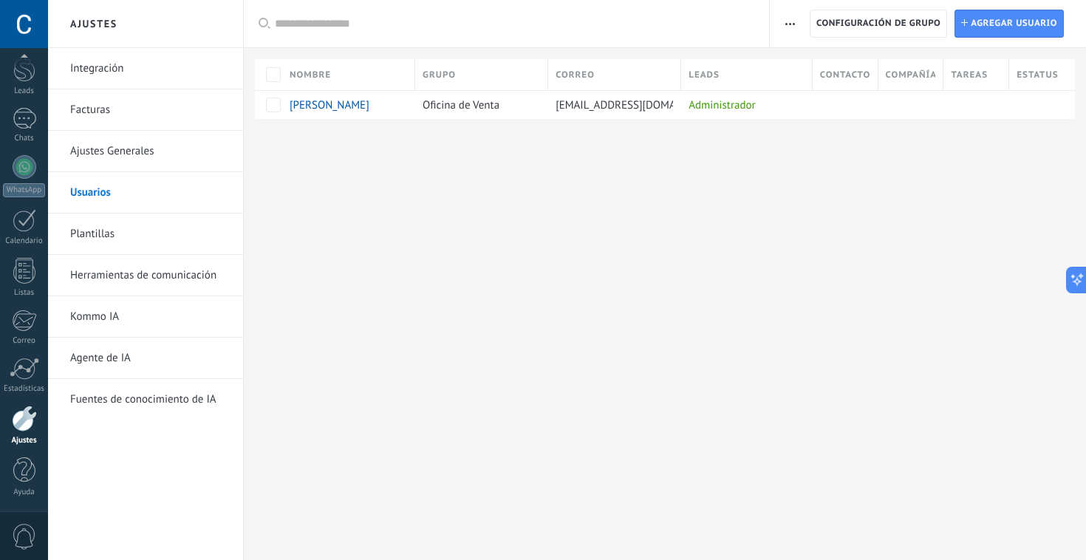
click at [474, 234] on div "Ajustes Integración Facturas Ajustes Generales Usuarios Plantillas Herramientas…" at bounding box center [567, 280] width 1038 height 560
click at [99, 233] on link "Plantillas" at bounding box center [149, 233] width 158 height 41
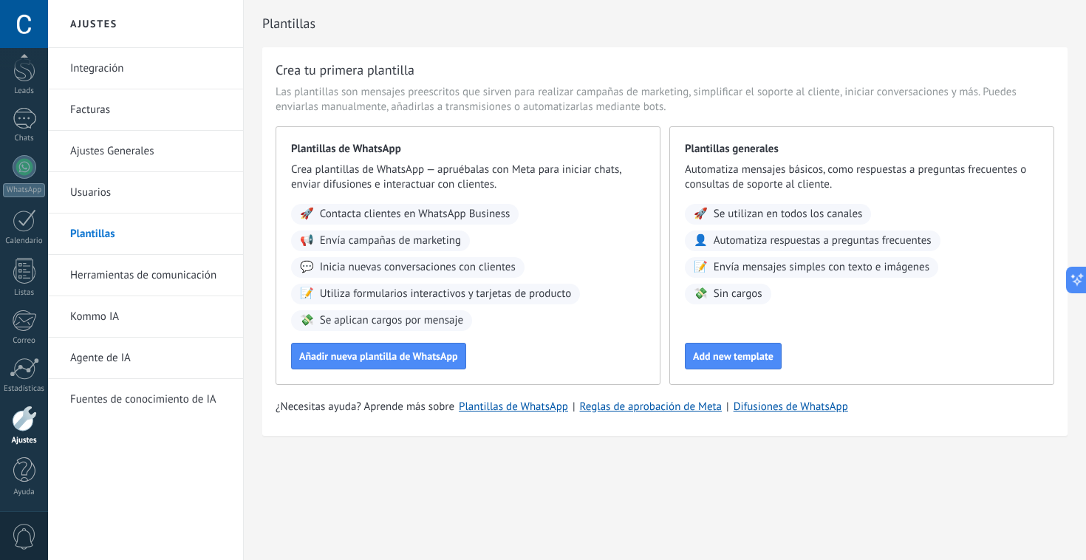
click at [175, 273] on link "Herramientas de comunicación" at bounding box center [149, 275] width 158 height 41
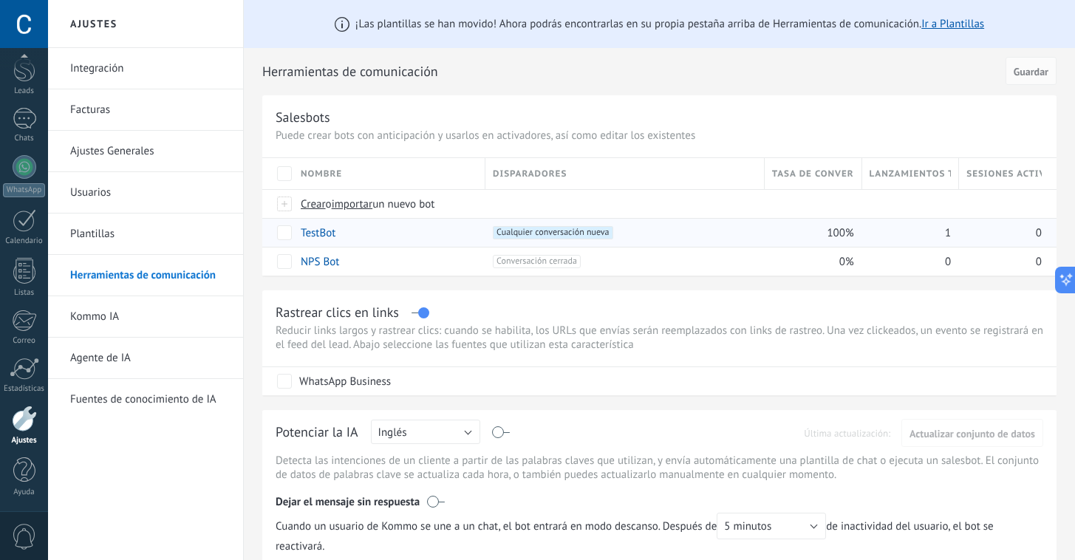
click at [317, 237] on link "TestBot" at bounding box center [318, 233] width 35 height 14
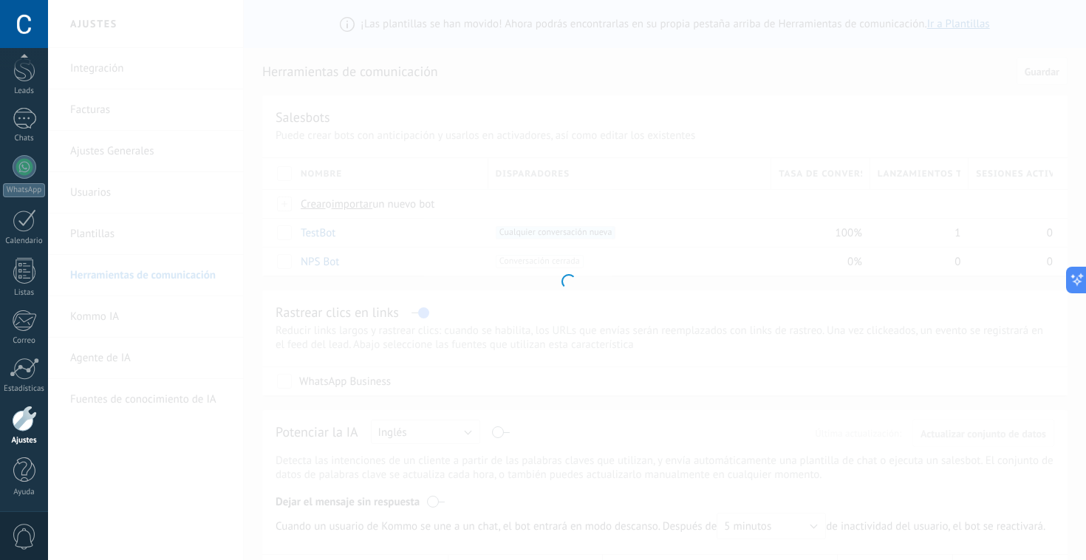
type input "*******"
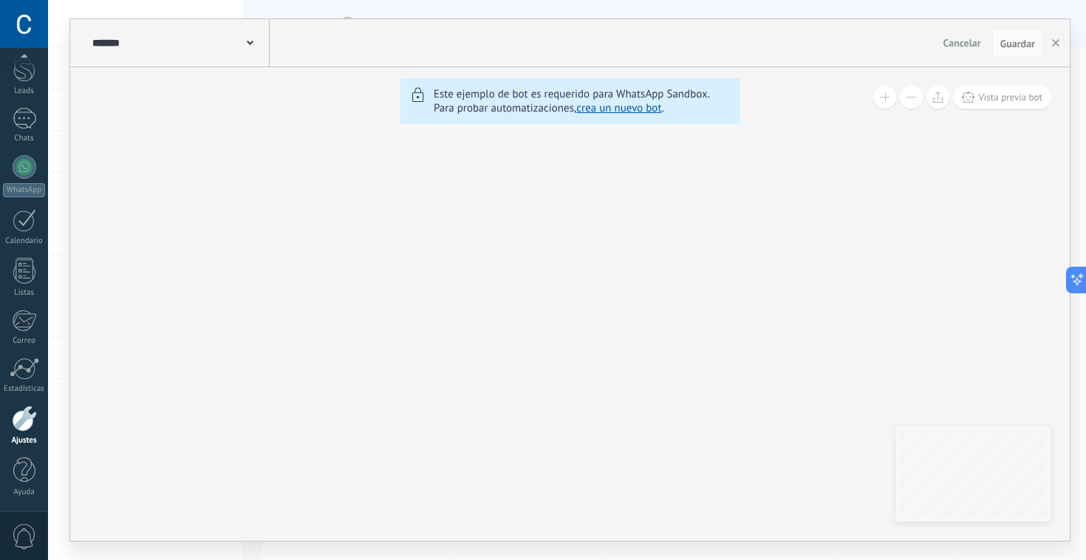
click at [966, 42] on span "Cancelar" at bounding box center [962, 42] width 38 height 13
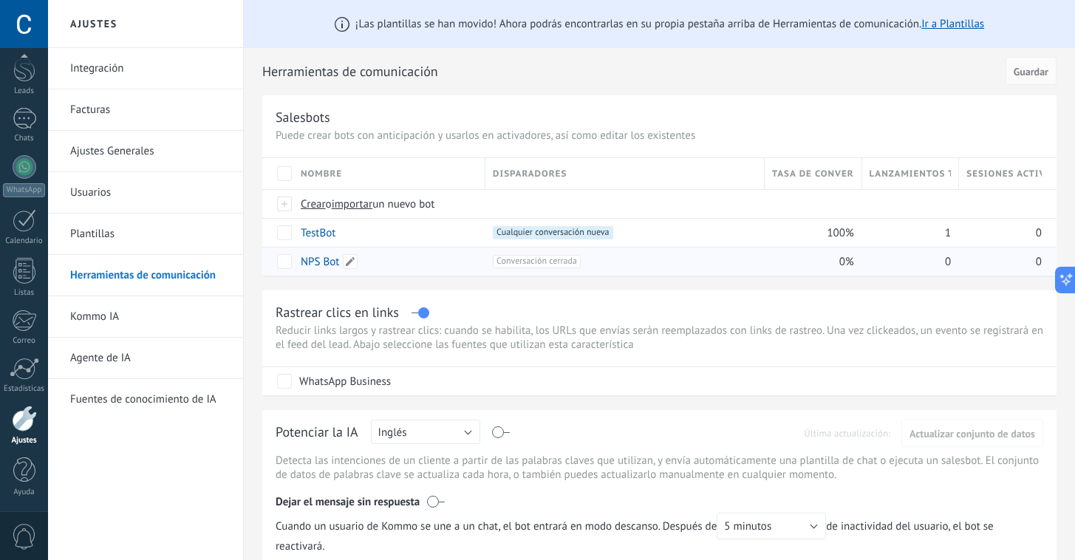
click at [321, 262] on link "NPS Bot" at bounding box center [320, 262] width 38 height 14
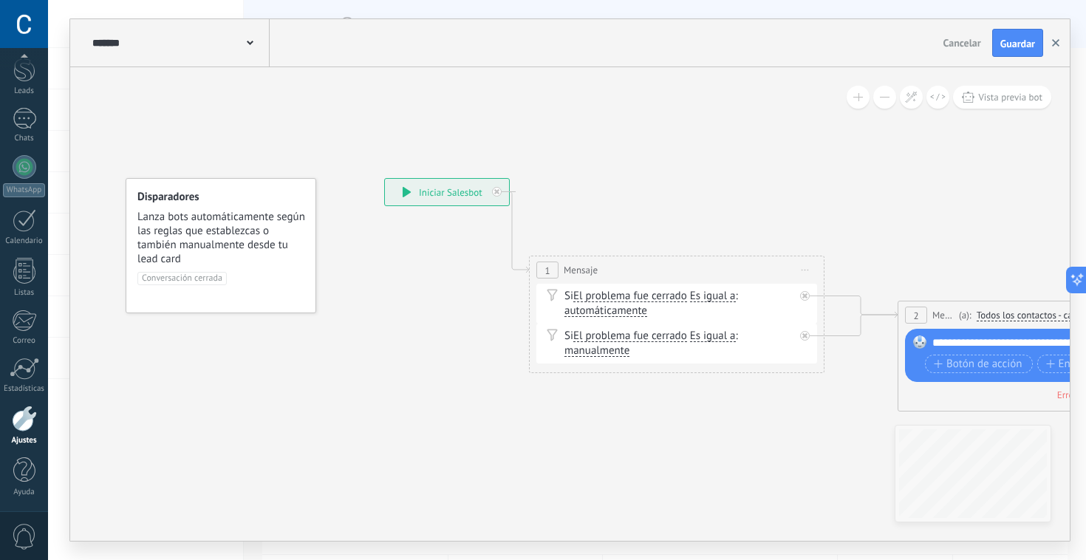
click at [1055, 40] on icon "button" at bounding box center [1055, 42] width 7 height 7
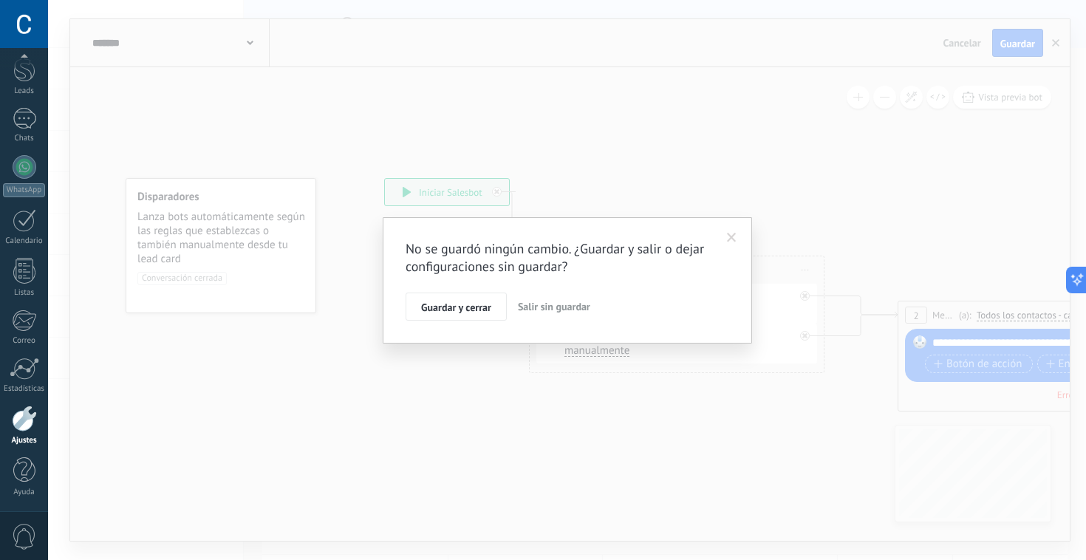
click at [529, 310] on span "Salir sin guardar" at bounding box center [554, 306] width 72 height 13
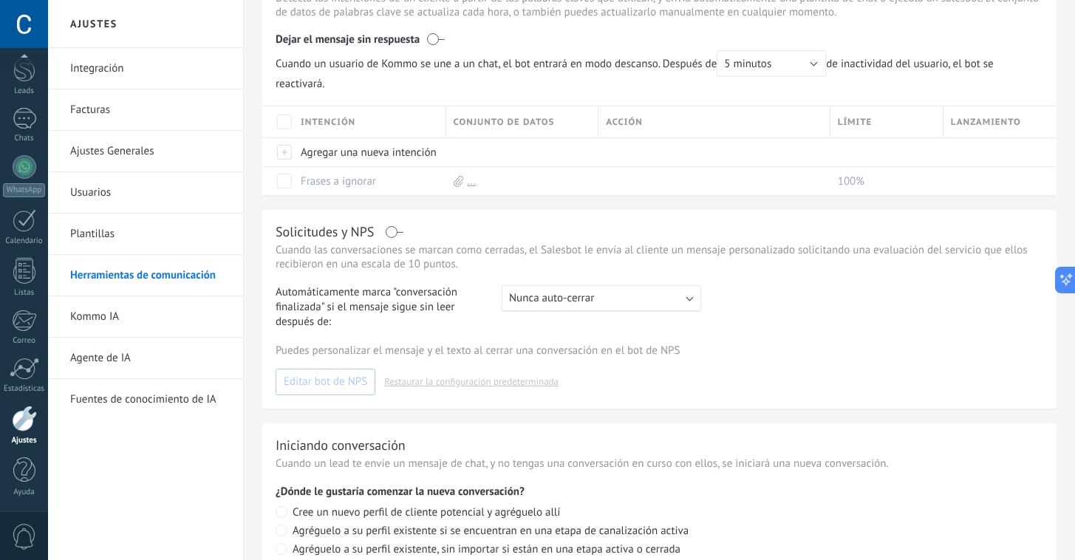
scroll to position [574, 0]
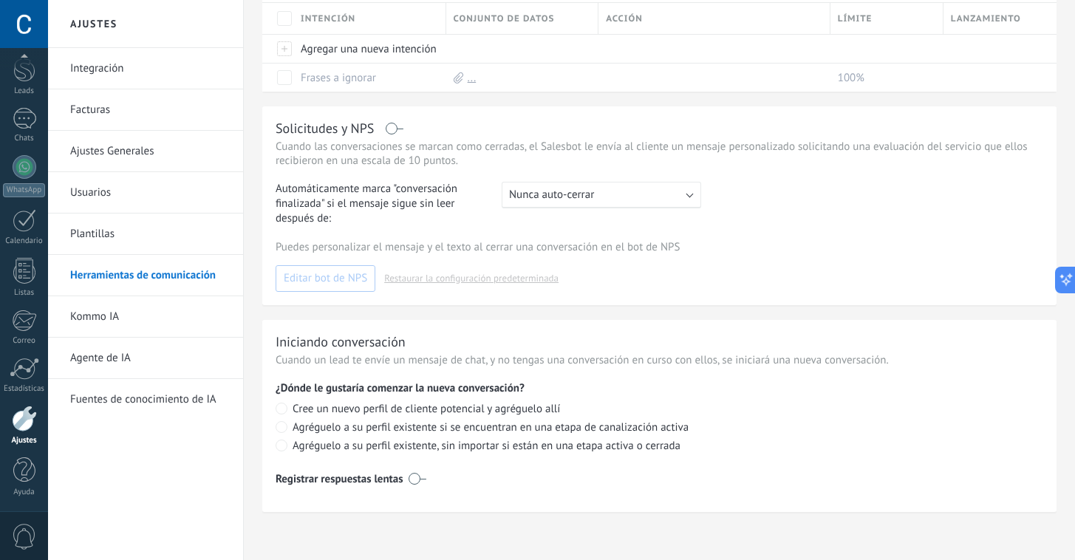
click at [119, 317] on link "Kommo IA" at bounding box center [149, 316] width 158 height 41
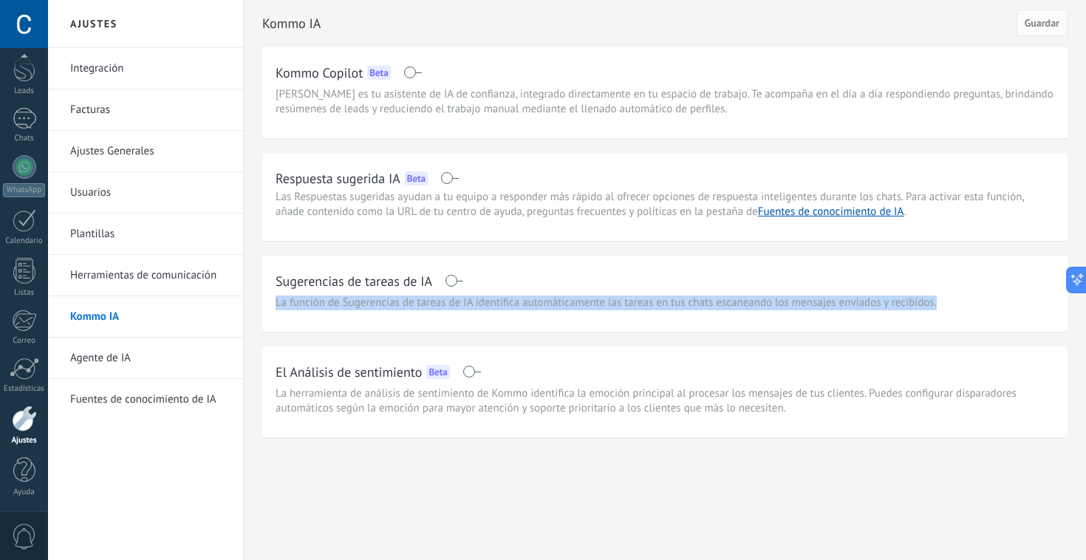
drag, startPoint x: 275, startPoint y: 306, endPoint x: 583, endPoint y: 312, distance: 307.3
click at [583, 312] on div "Sugerencias de tareas de IA La función de Sugerencias de tareas de IA identific…" at bounding box center [664, 294] width 805 height 76
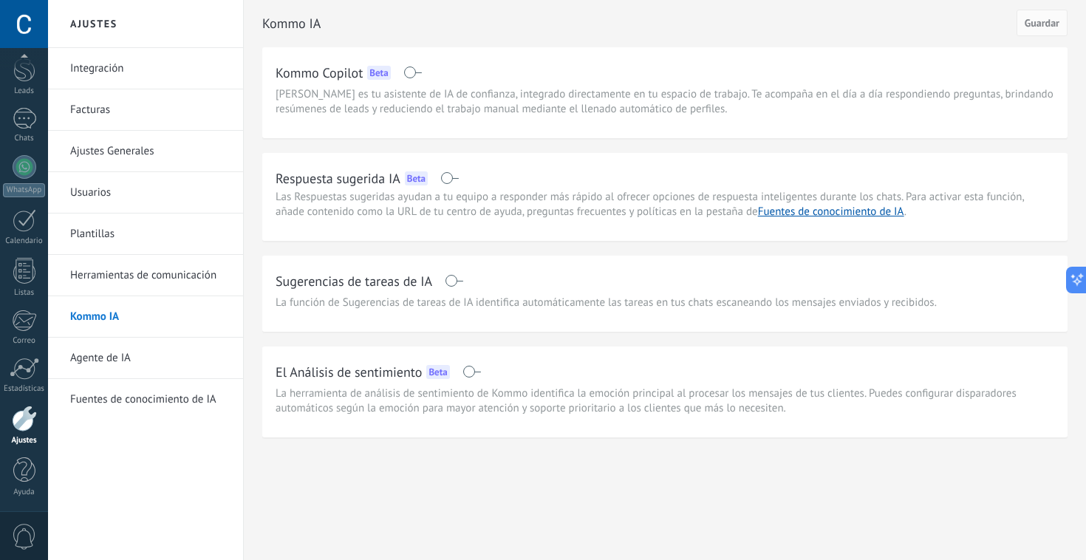
click at [510, 324] on div "Sugerencias de tareas de IA La función de Sugerencias de tareas de IA identific…" at bounding box center [664, 294] width 805 height 76
click at [117, 360] on link "Agente de IA" at bounding box center [149, 358] width 158 height 41
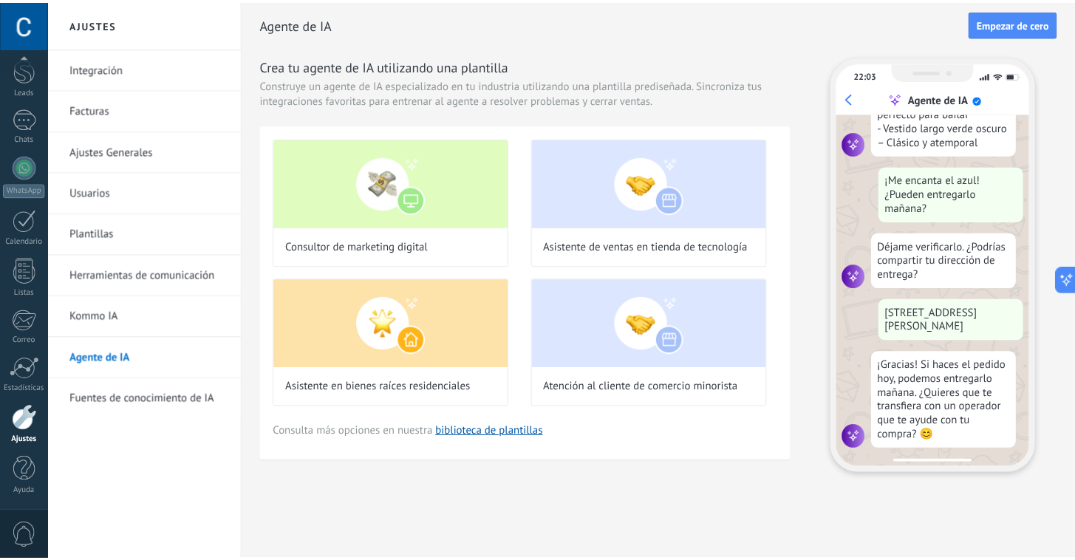
scroll to position [352, 0]
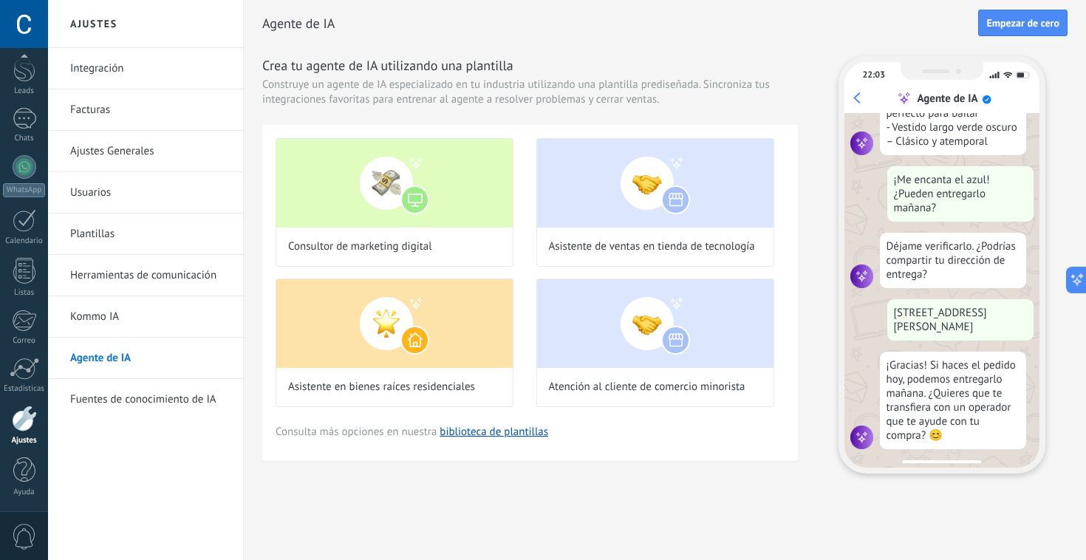
click at [158, 399] on link "Fuentes de conocimiento de IA" at bounding box center [149, 399] width 158 height 41
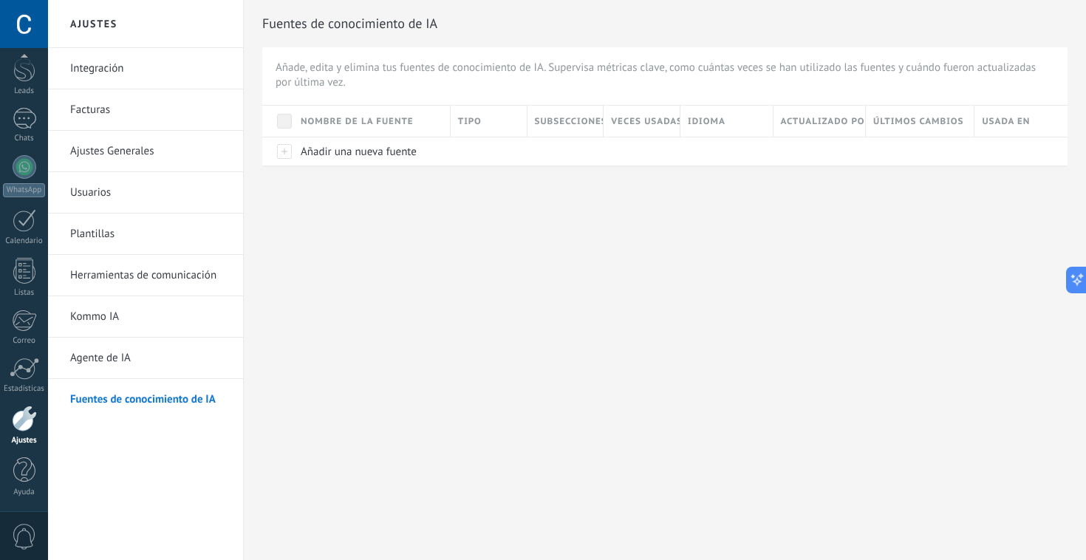
click at [371, 301] on div "Ajustes Integración Facturas Ajustes Generales Usuarios Plantillas Herramientas…" at bounding box center [567, 280] width 1038 height 560
click at [30, 472] on div at bounding box center [24, 470] width 22 height 26
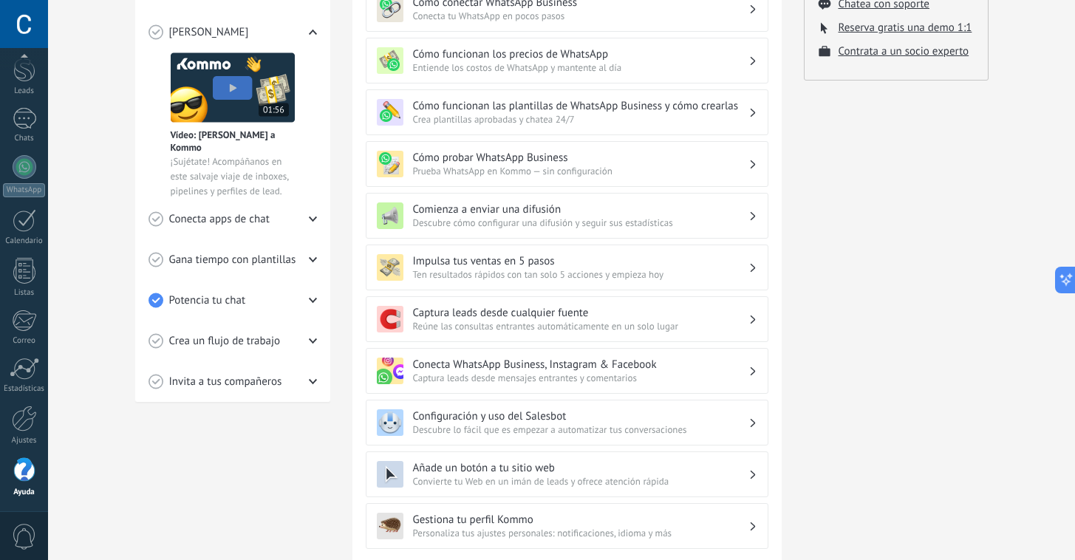
scroll to position [295, 0]
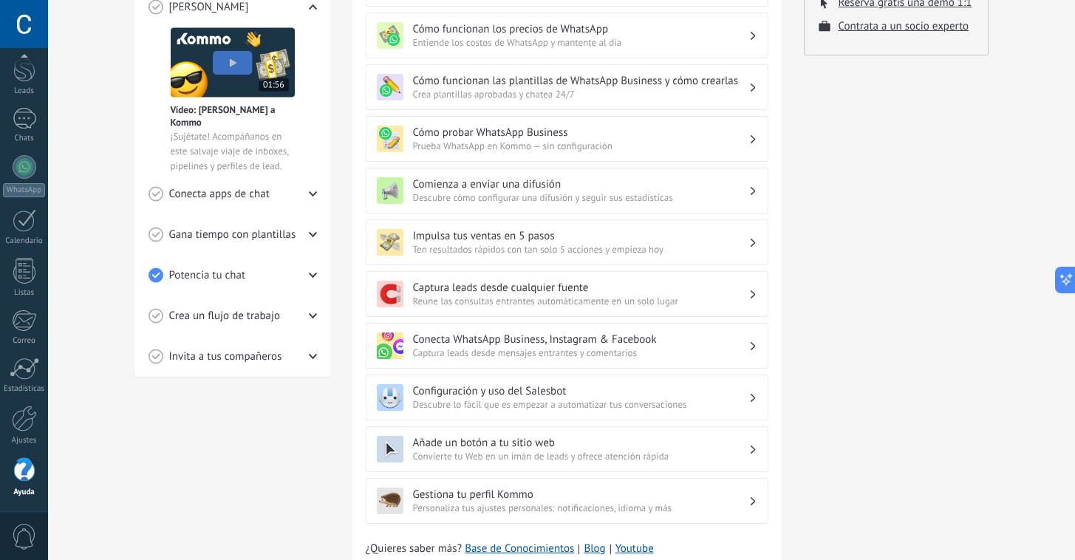
click at [316, 230] on div "Checklist de inicio rápido Progresso 16% Conoce Kommo Vídeo: [PERSON_NAME] a Ko…" at bounding box center [232, 143] width 195 height 467
click at [312, 231] on icon at bounding box center [313, 234] width 8 height 8
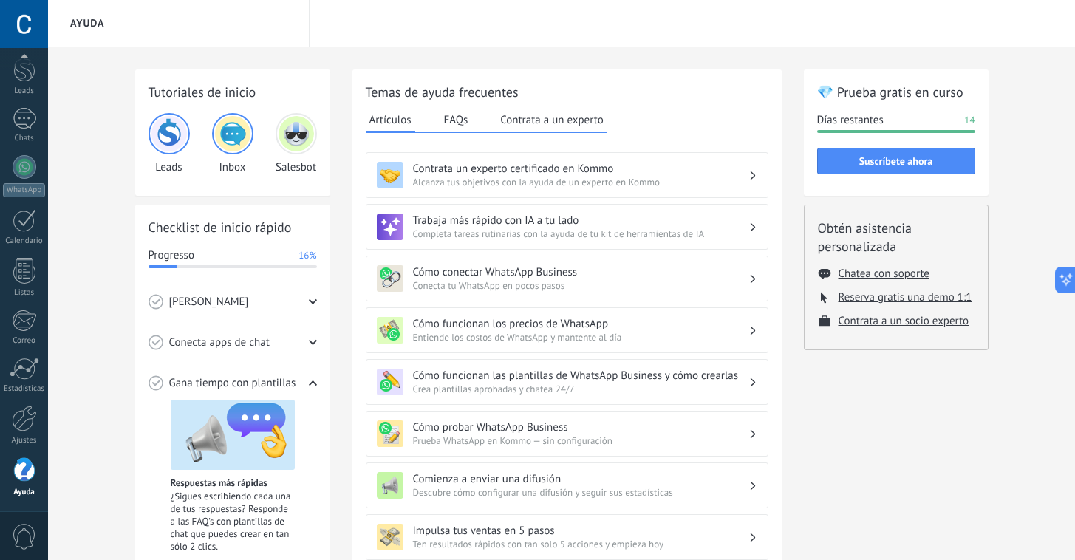
scroll to position [0, 0]
click at [572, 127] on button "Contrata a un experto" at bounding box center [551, 120] width 110 height 22
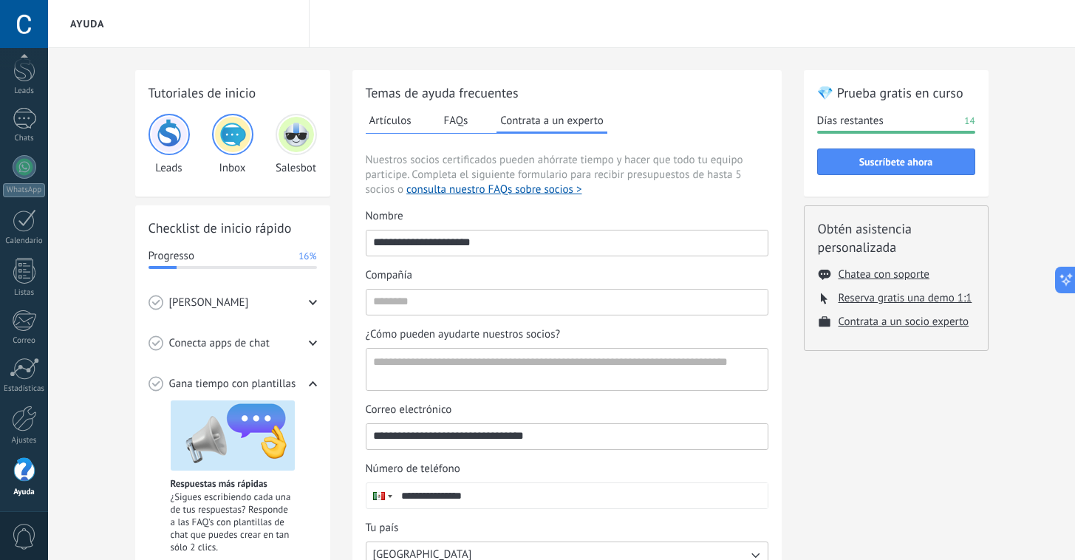
click at [454, 123] on button "FAQs" at bounding box center [456, 120] width 32 height 22
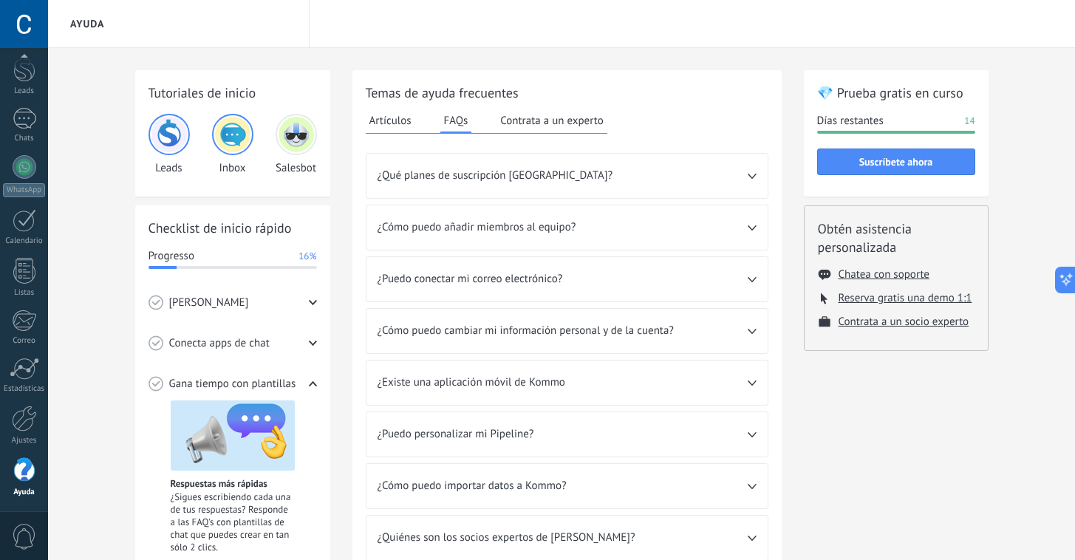
click at [745, 177] on span "¿Qué planes de suscripción [GEOGRAPHIC_DATA]?" at bounding box center [562, 175] width 370 height 15
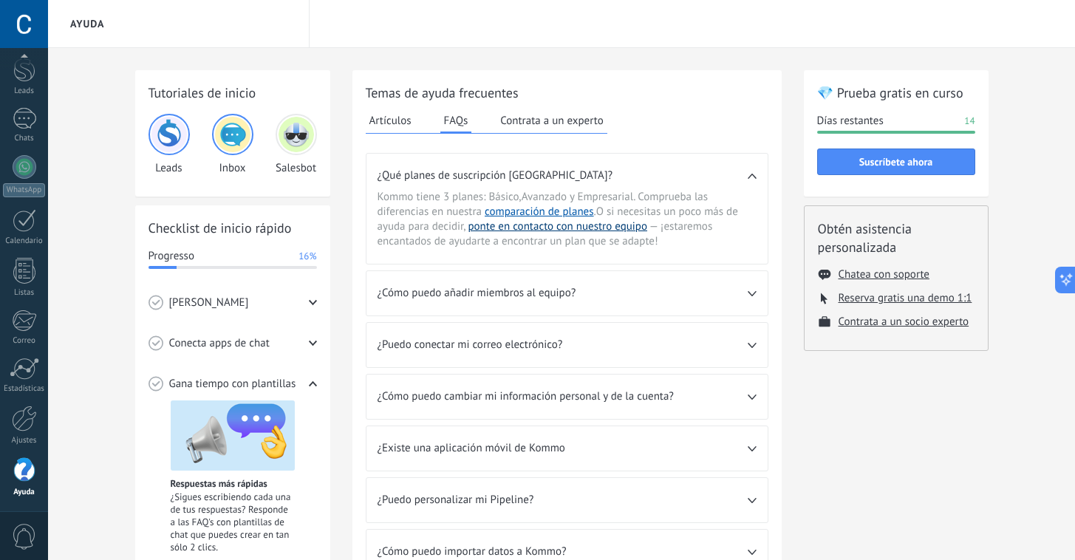
click at [549, 226] on button "ponte en contacto con nuestro equipo" at bounding box center [556, 226] width 179 height 15
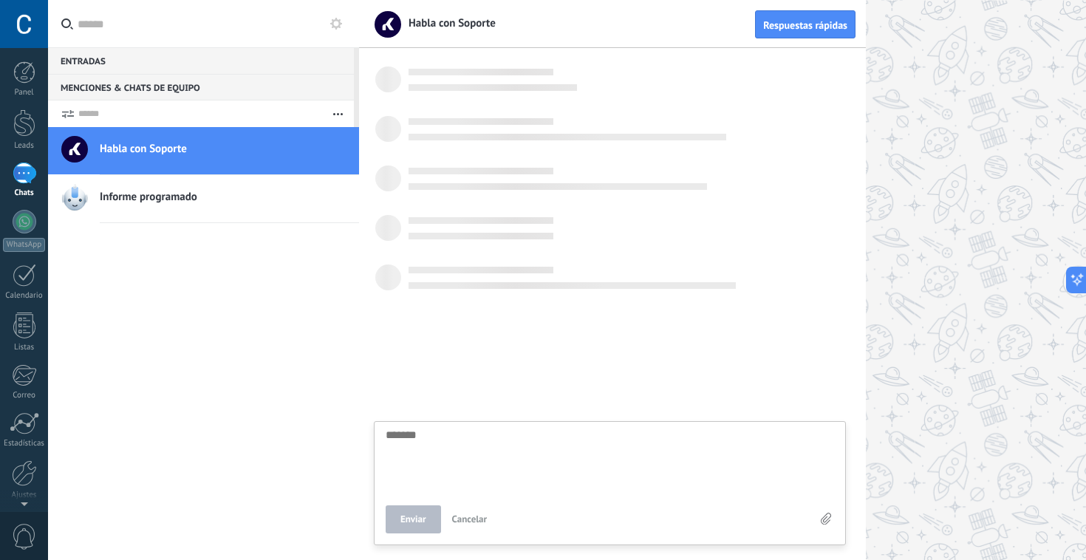
scroll to position [14, 0]
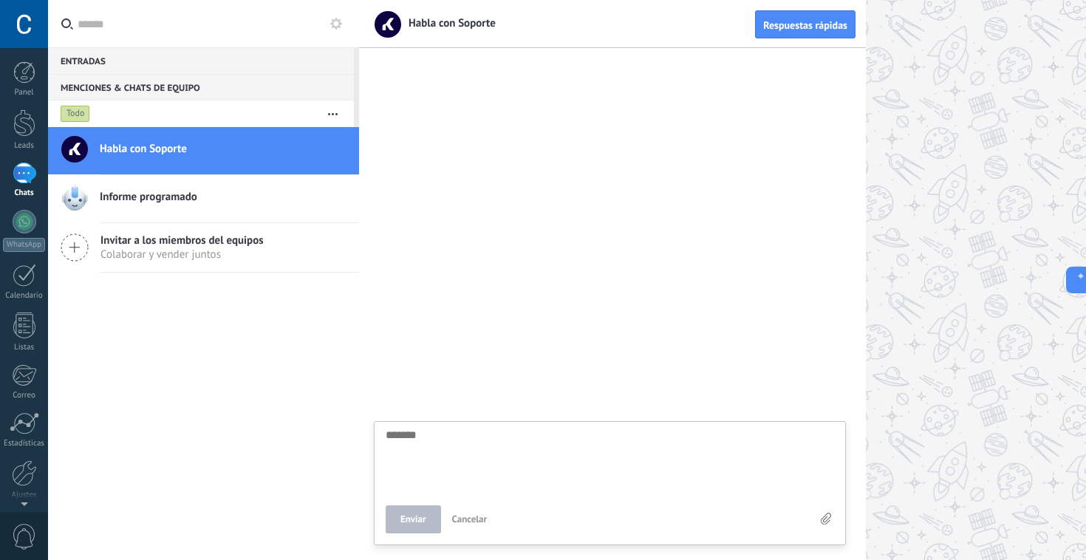
click at [901, 77] on div at bounding box center [722, 280] width 727 height 560
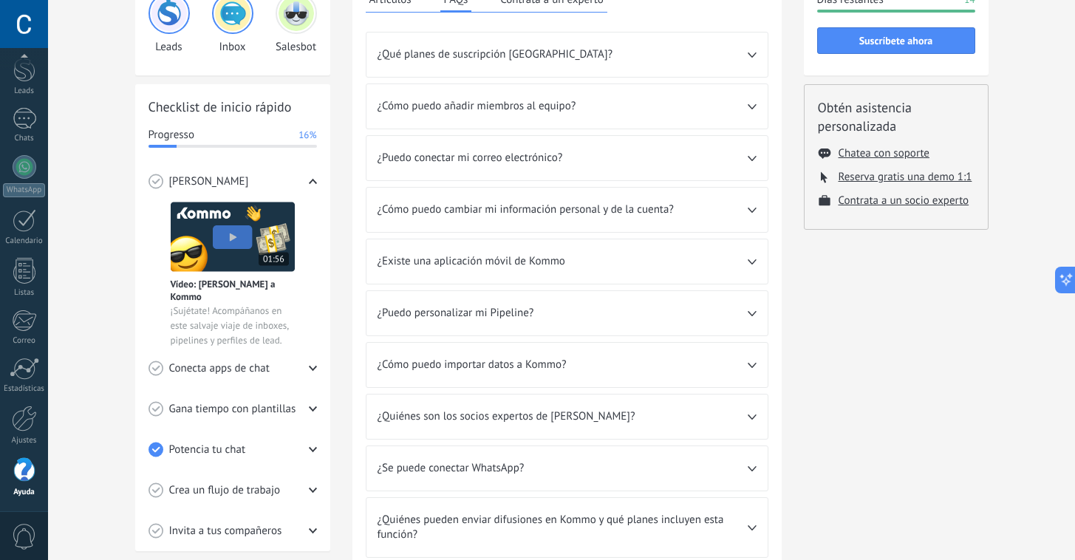
scroll to position [143, 0]
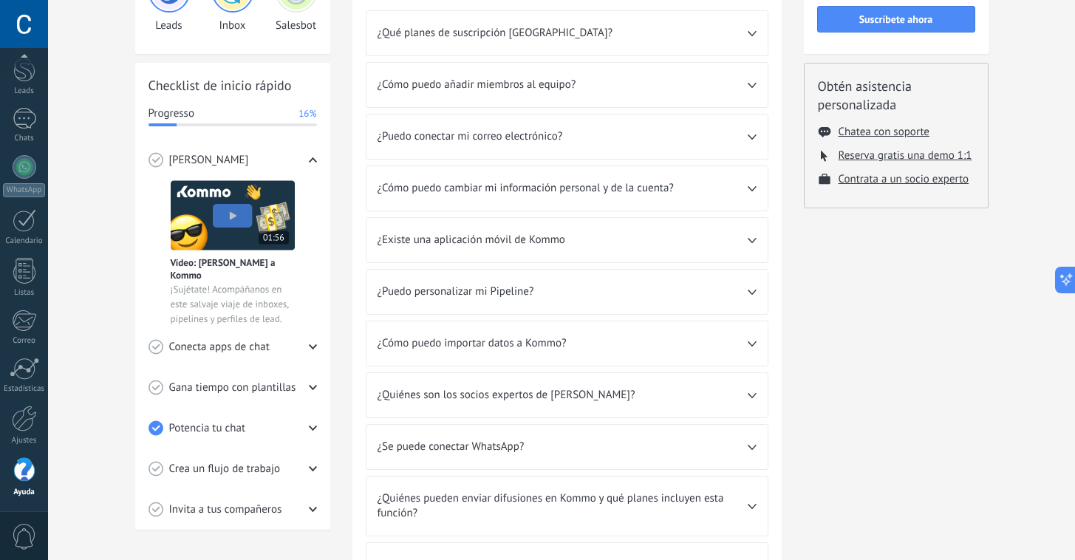
click at [751, 238] on icon at bounding box center [751, 240] width 9 height 5
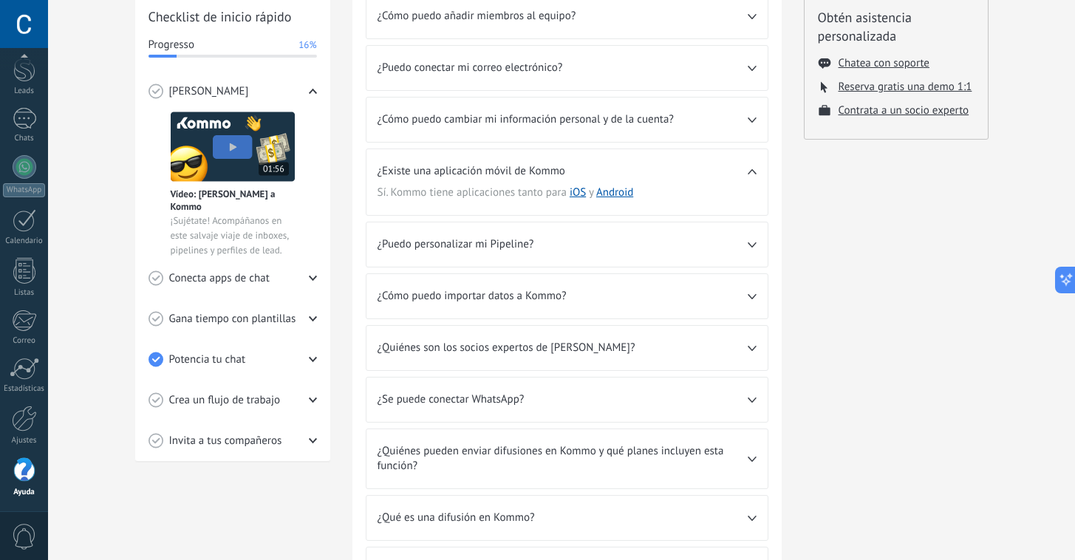
scroll to position [224, 0]
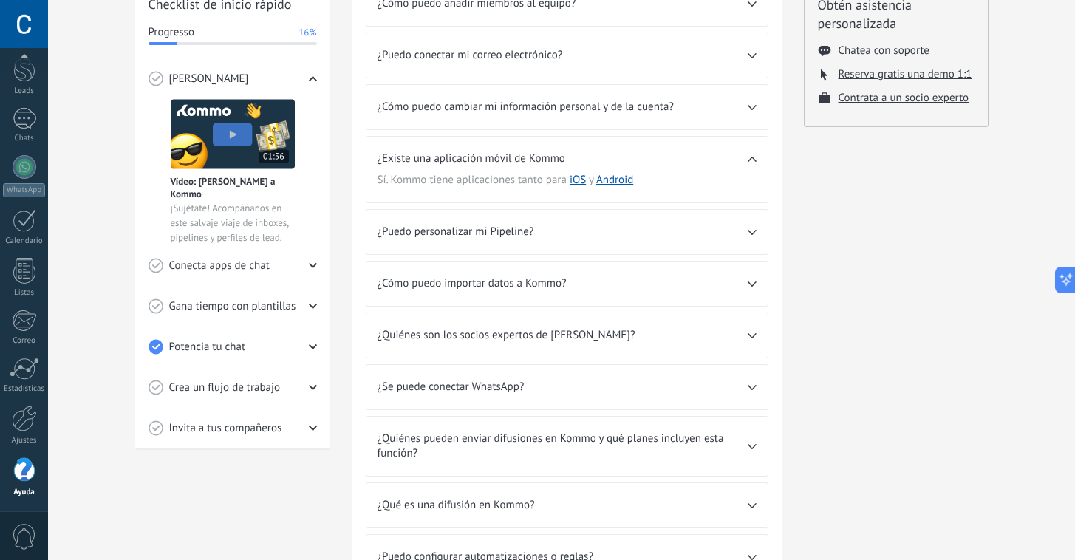
click at [756, 231] on div "¿Puedo personalizar mi Pipeline?" at bounding box center [566, 232] width 401 height 44
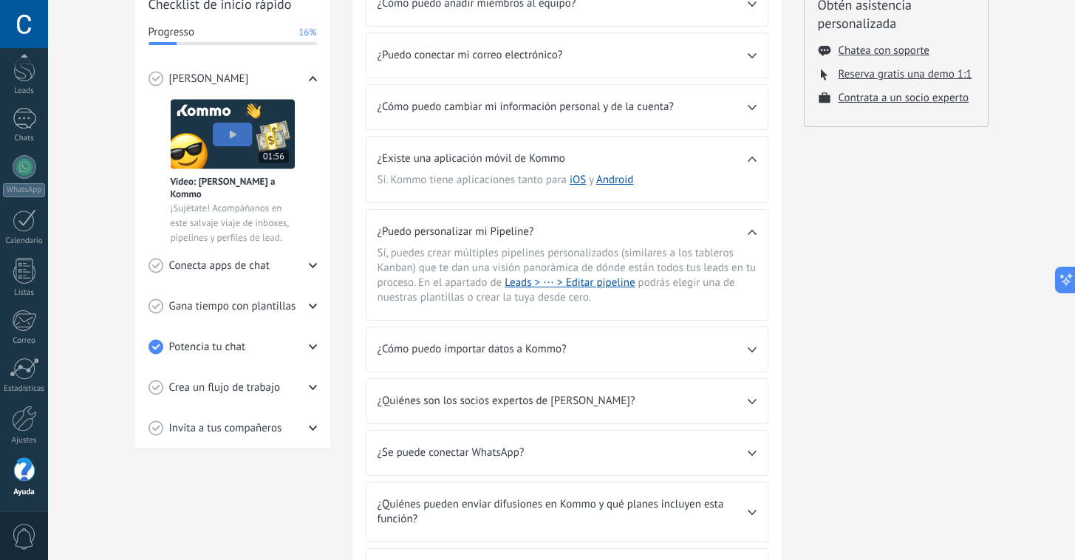
click at [747, 349] on icon at bounding box center [751, 349] width 9 height 5
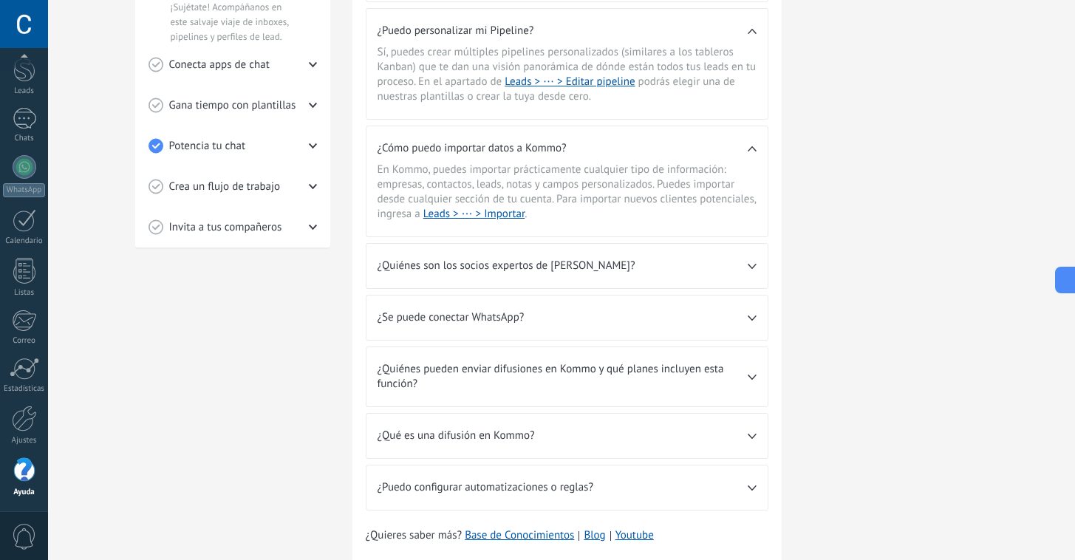
scroll to position [427, 0]
click at [750, 268] on div "¿Quiénes son los socios expertos de [PERSON_NAME]?" at bounding box center [566, 264] width 401 height 44
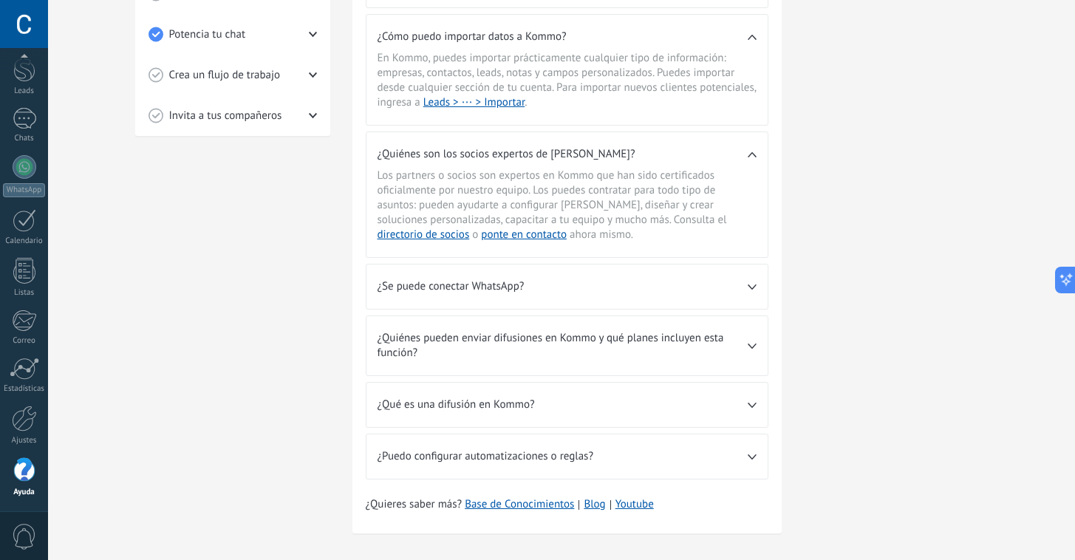
scroll to position [550, 0]
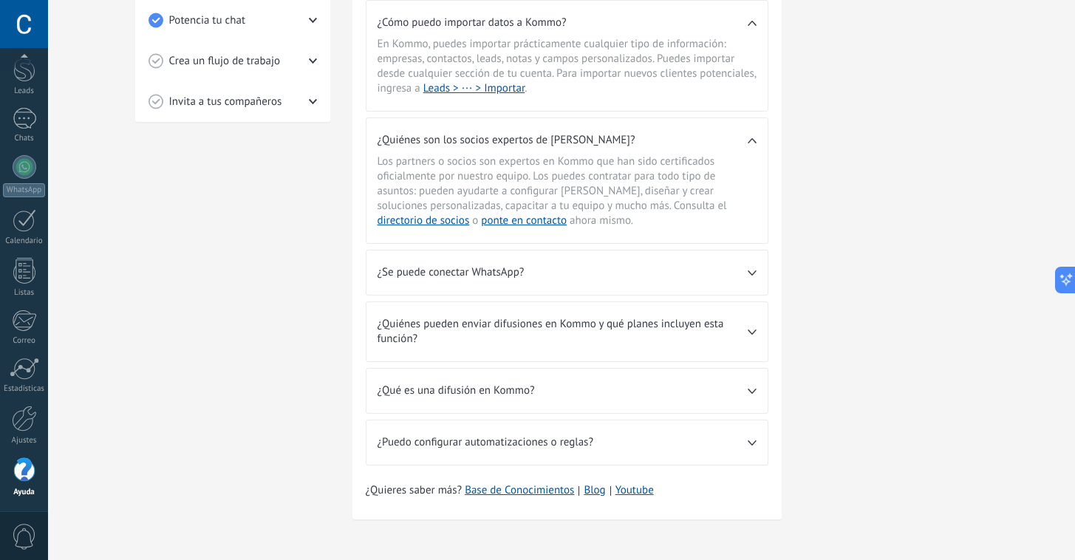
click at [750, 275] on div "¿Se puede conectar WhatsApp?" at bounding box center [566, 272] width 401 height 44
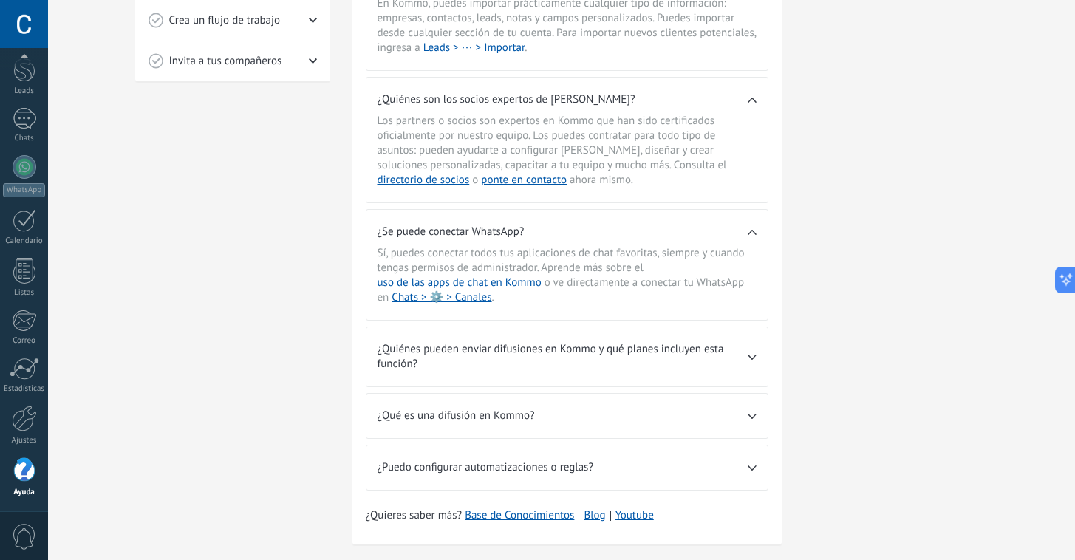
scroll to position [616, 0]
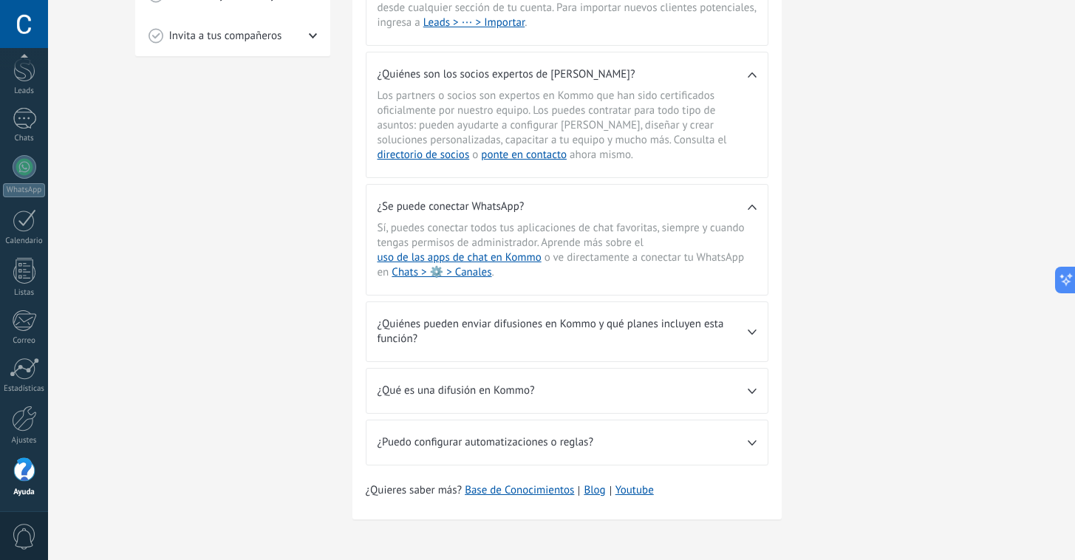
click at [754, 335] on div "¿Quiénes pueden enviar difusiones en Kommo y qué planes incluyen esta función?" at bounding box center [566, 331] width 401 height 59
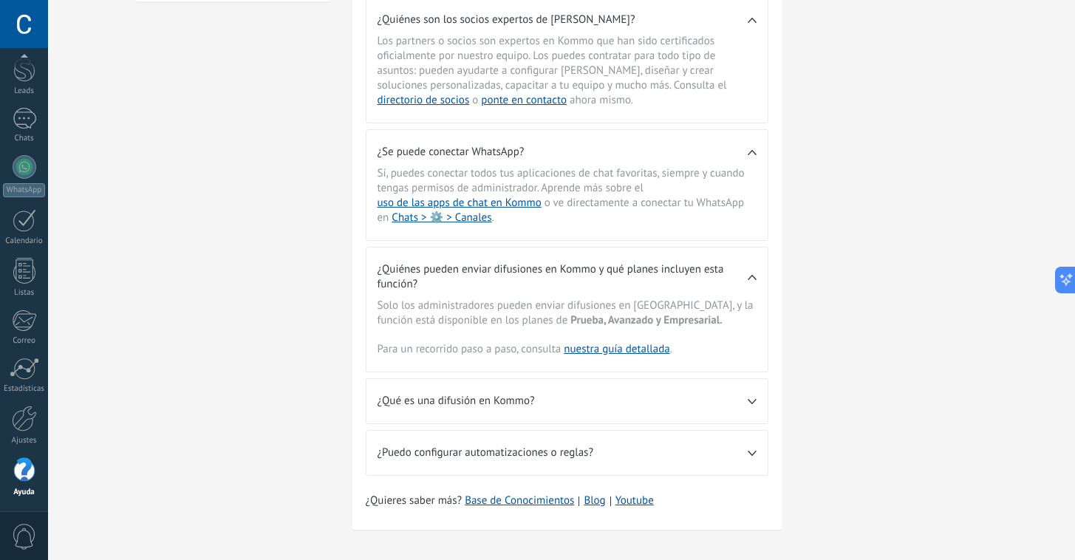
scroll to position [681, 0]
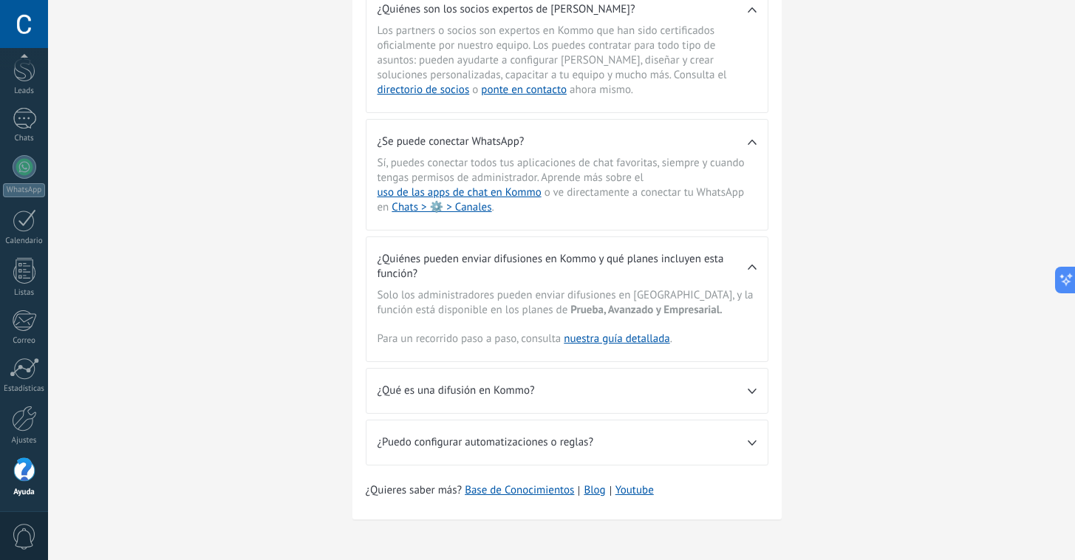
click at [749, 388] on icon at bounding box center [751, 390] width 9 height 5
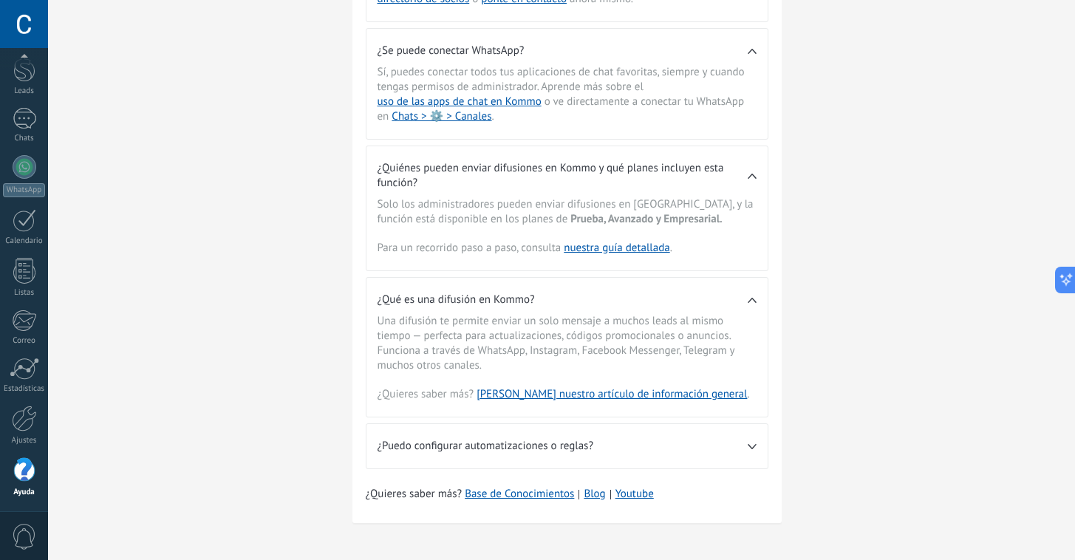
scroll to position [776, 0]
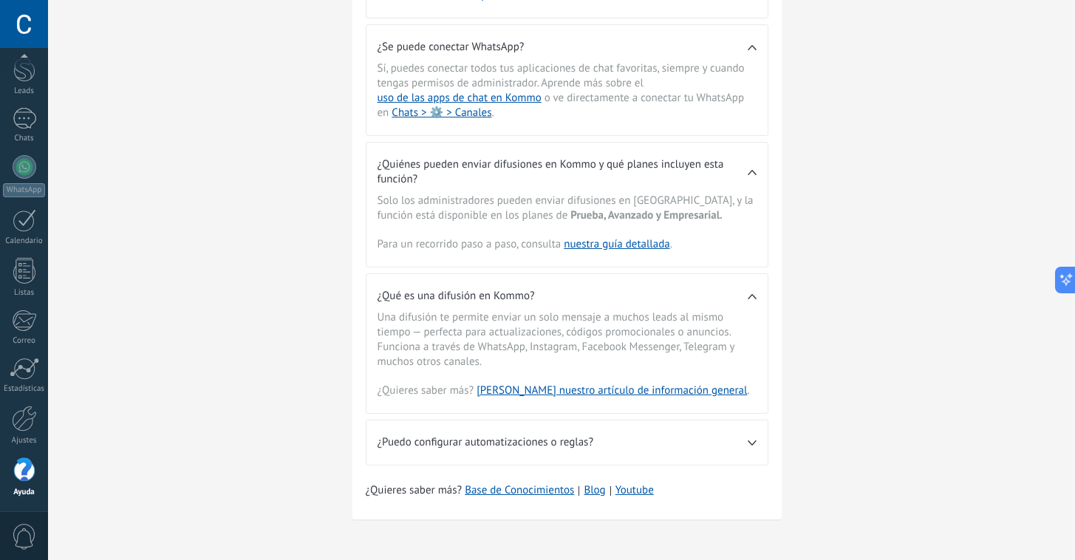
click at [758, 441] on div "¿Puedo configurar automatizaciones o reglas?" at bounding box center [566, 442] width 401 height 44
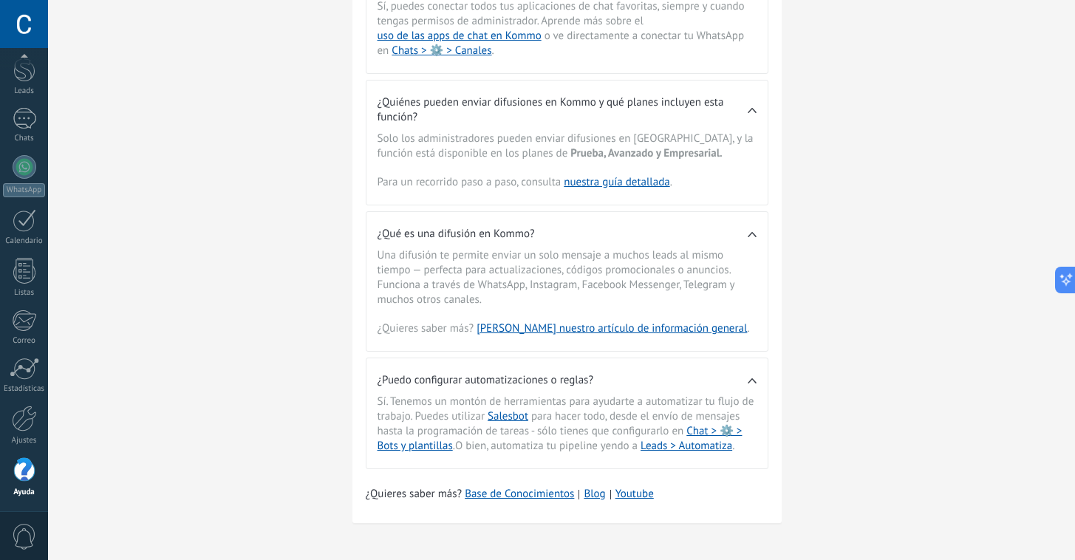
scroll to position [842, 0]
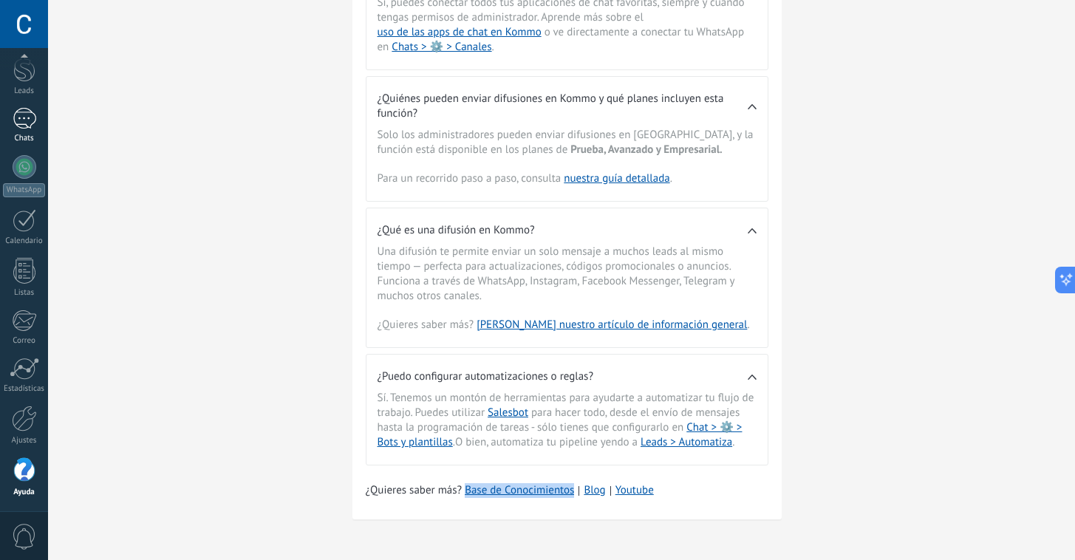
click at [32, 131] on link "Chats" at bounding box center [24, 125] width 48 height 35
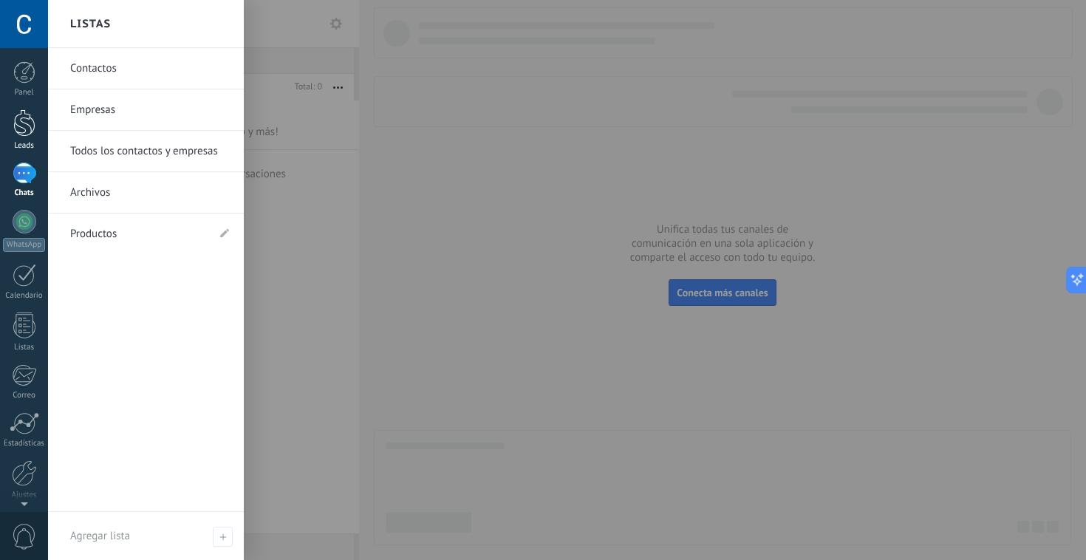
click at [21, 125] on div at bounding box center [24, 122] width 22 height 27
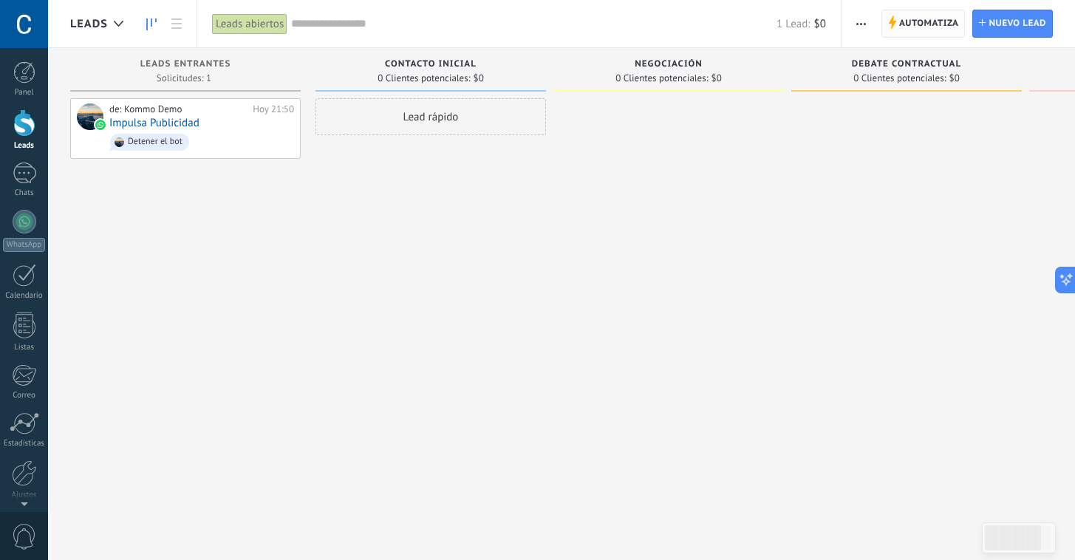
click at [908, 22] on span "Automatiza" at bounding box center [929, 23] width 60 height 27
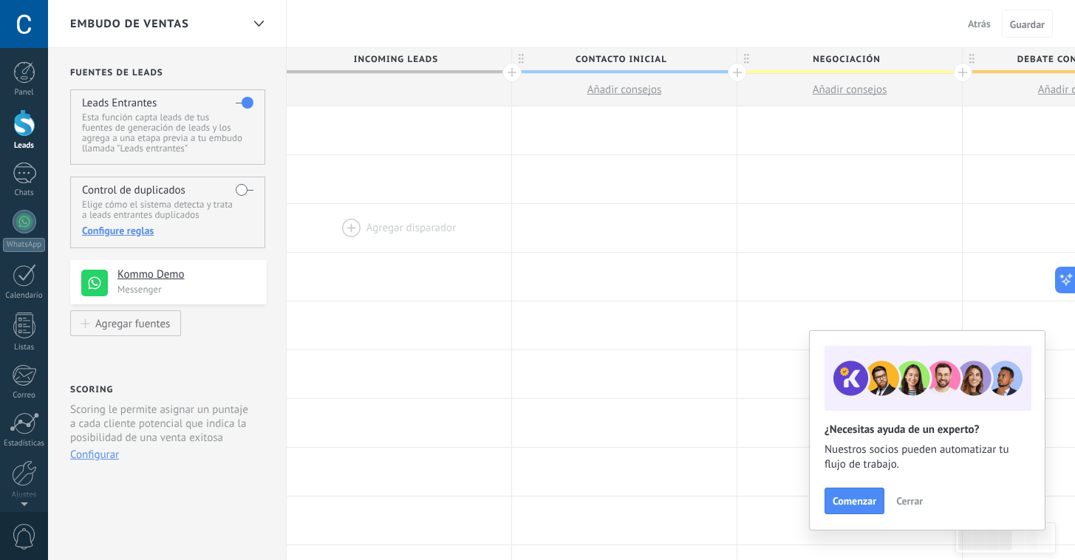
click at [373, 232] on div at bounding box center [399, 228] width 225 height 48
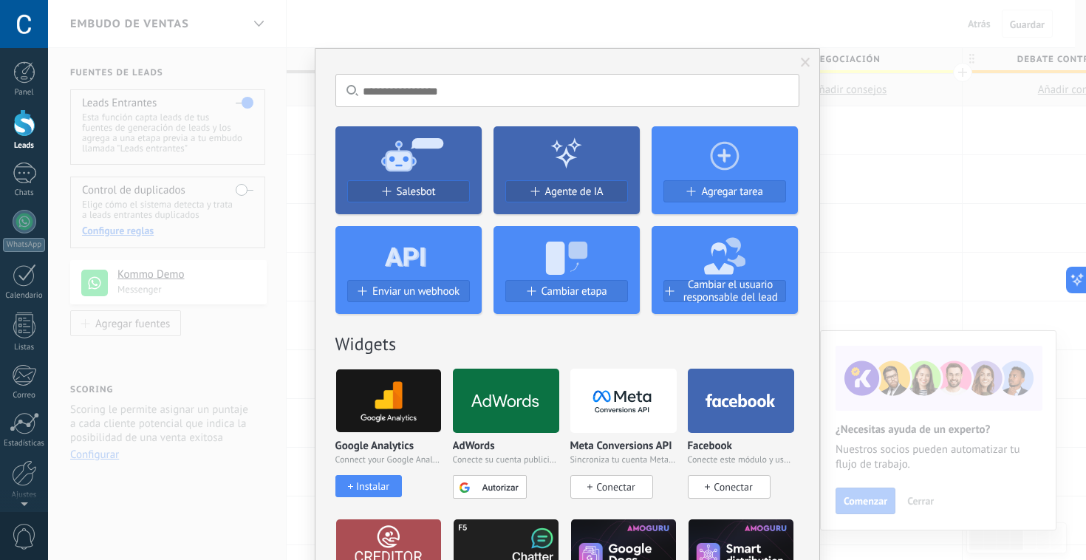
click at [874, 222] on div "No hay resultados Salesbot Agente de IA Agregar tarea Enviar un webhook Cambiar…" at bounding box center [567, 280] width 1038 height 560
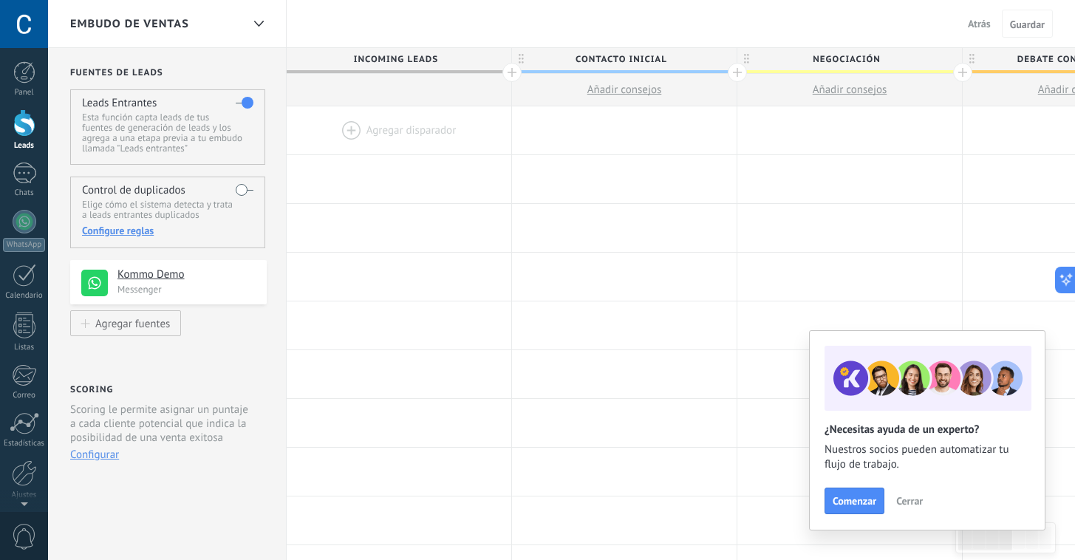
click at [29, 127] on div at bounding box center [24, 122] width 22 height 27
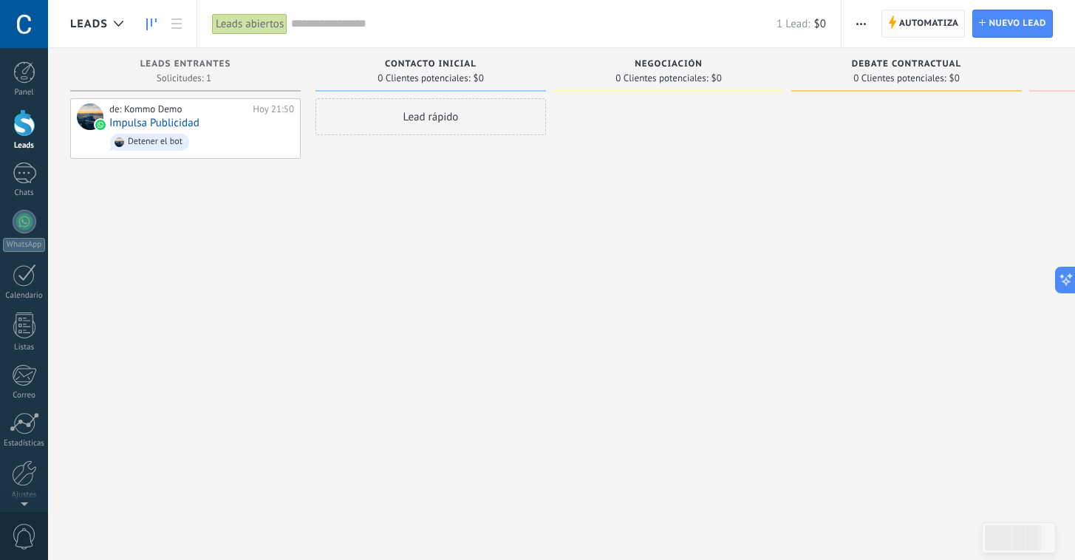
click at [886, 19] on span "Automatiza Automatiza" at bounding box center [923, 24] width 84 height 28
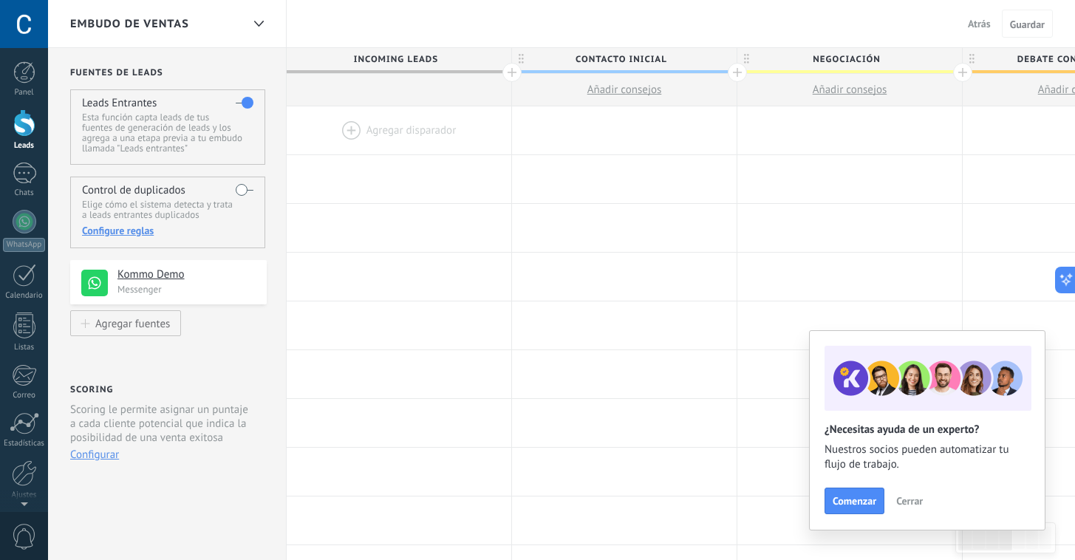
click at [391, 125] on div at bounding box center [399, 130] width 225 height 48
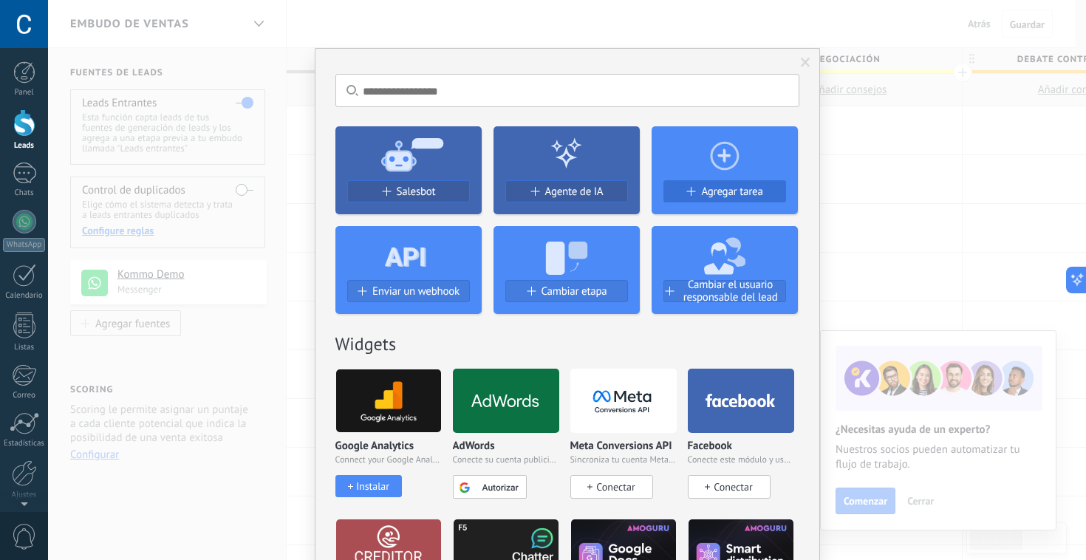
click at [708, 190] on span "Agregar tarea" at bounding box center [731, 191] width 61 height 13
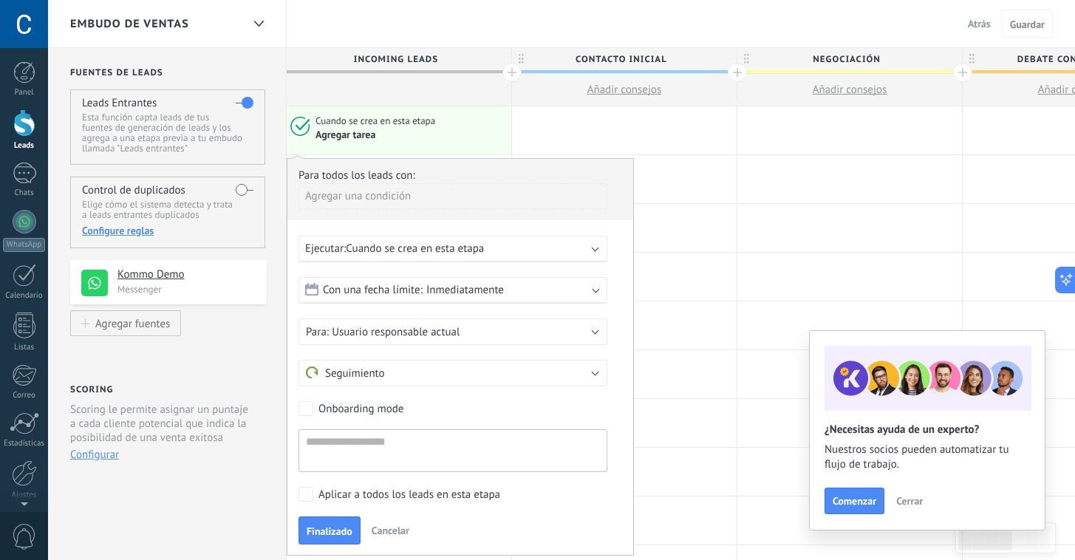
click at [595, 256] on div "Ejecutar: Cuando se crea en esta etapa" at bounding box center [452, 249] width 309 height 27
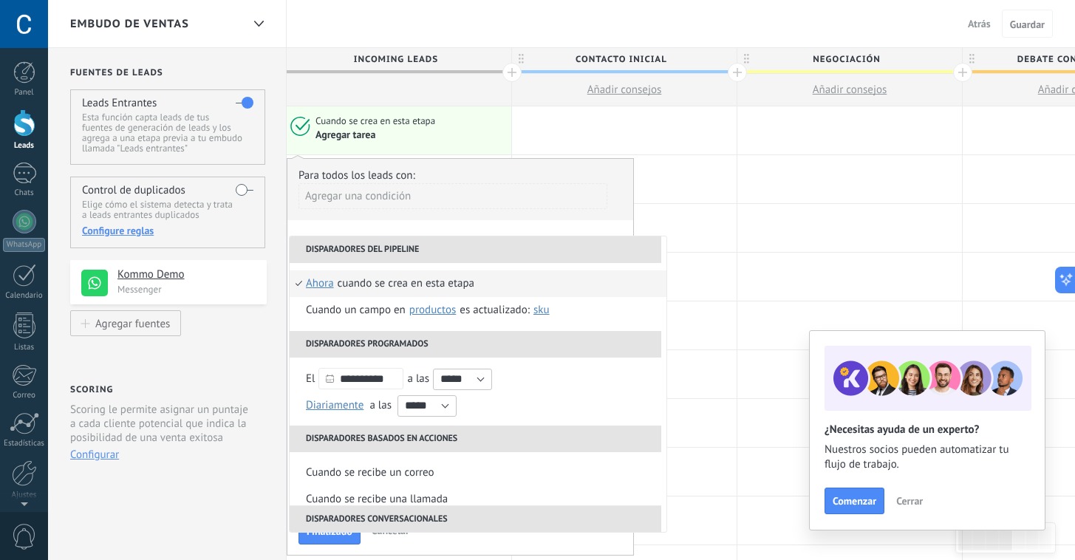
click at [590, 220] on div "Agregar una condición" at bounding box center [452, 201] width 309 height 37
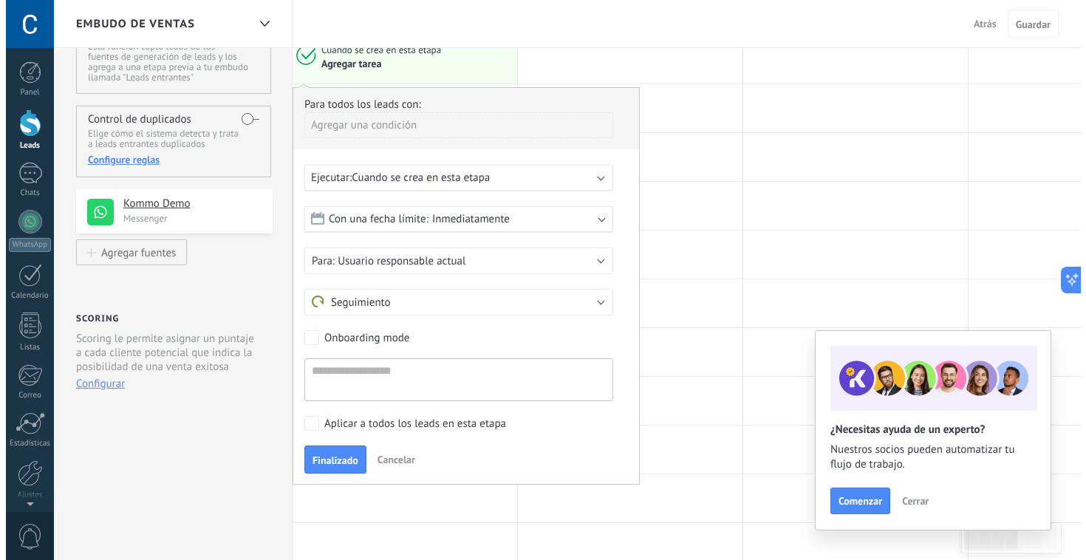
scroll to position [68, 0]
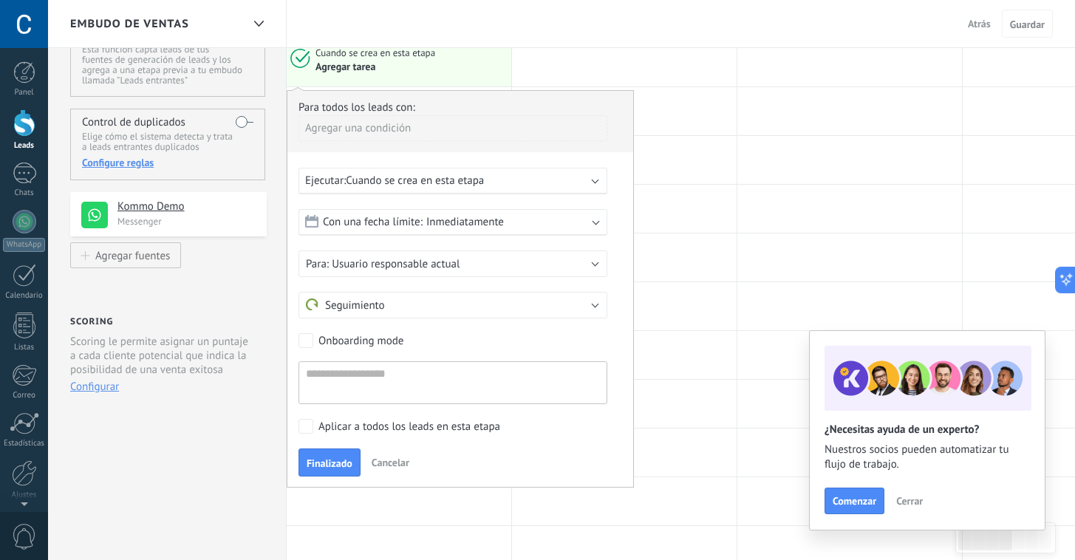
click at [488, 72] on div "Agregar tarea" at bounding box center [410, 67] width 191 height 14
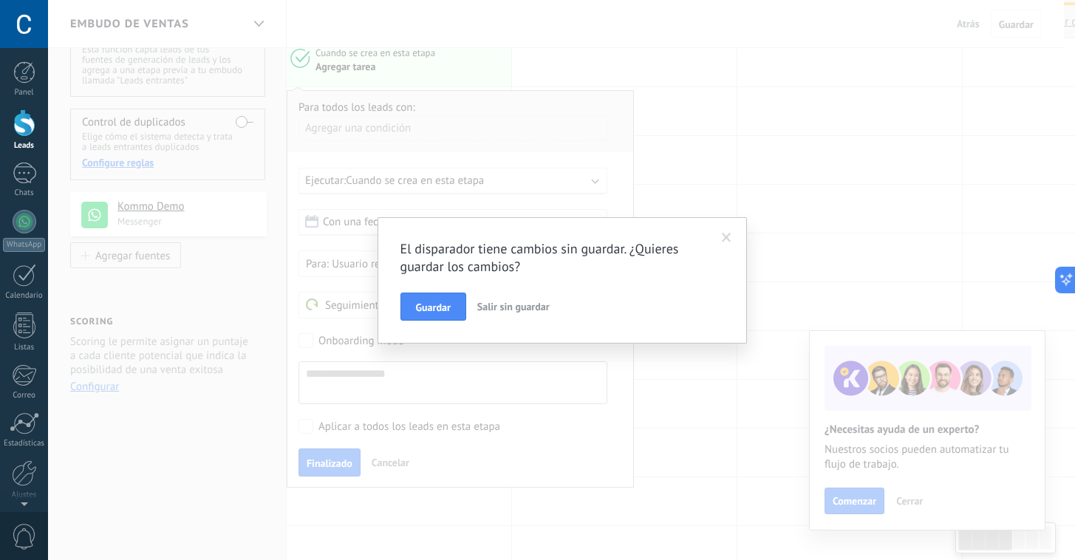
scroll to position [0, 1]
click at [517, 312] on span "Salir sin guardar" at bounding box center [518, 306] width 72 height 13
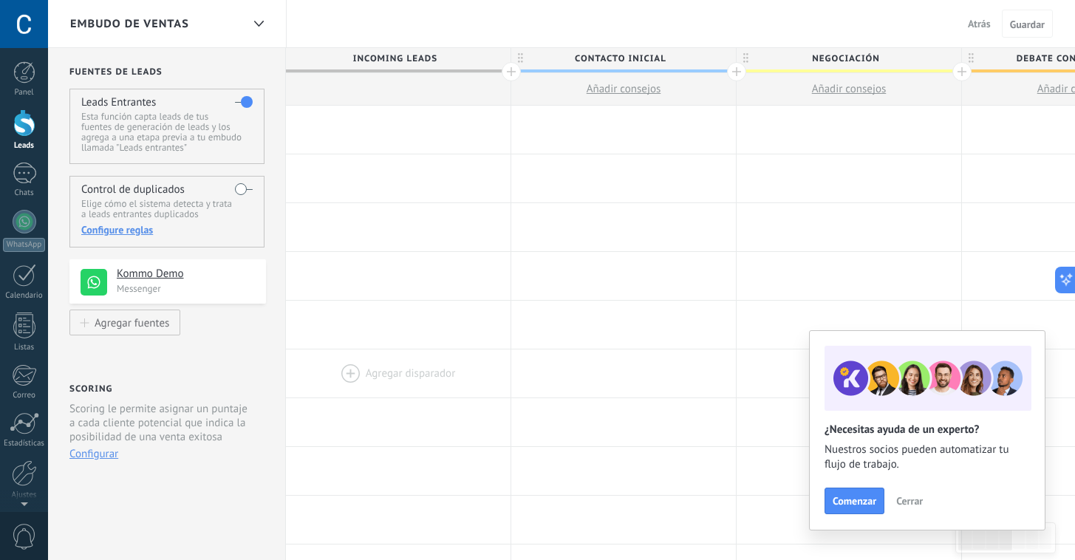
scroll to position [0, 0]
click at [581, 232] on div at bounding box center [623, 228] width 225 height 48
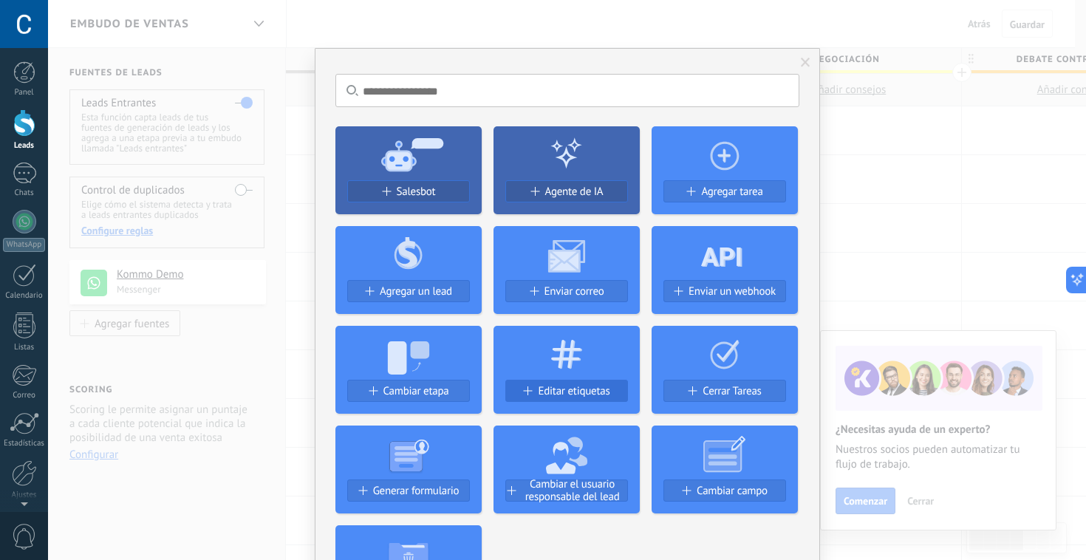
click at [557, 388] on span "Editar etiquetas" at bounding box center [574, 391] width 72 height 13
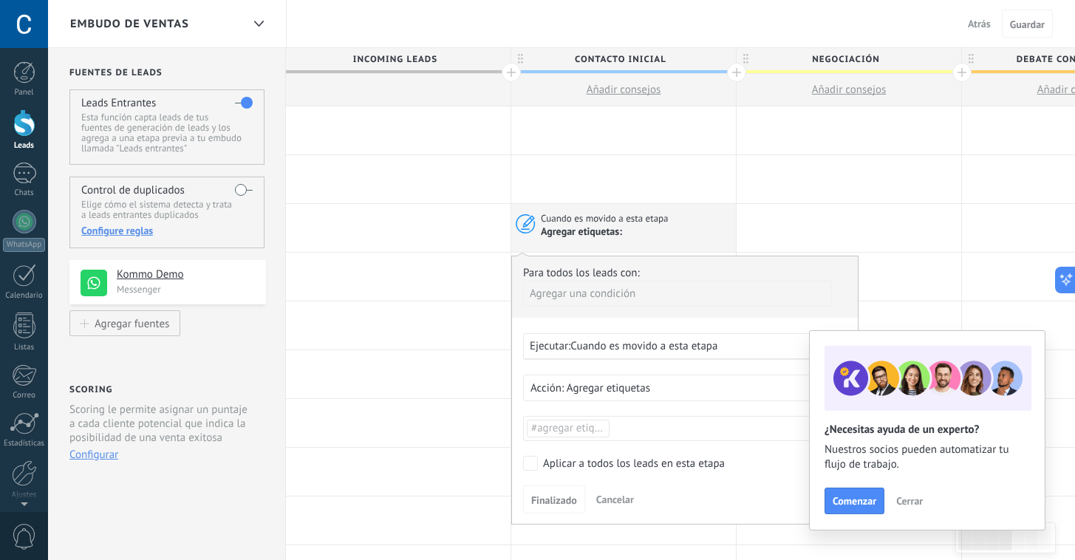
click at [907, 501] on span "Cerrar" at bounding box center [909, 501] width 27 height 10
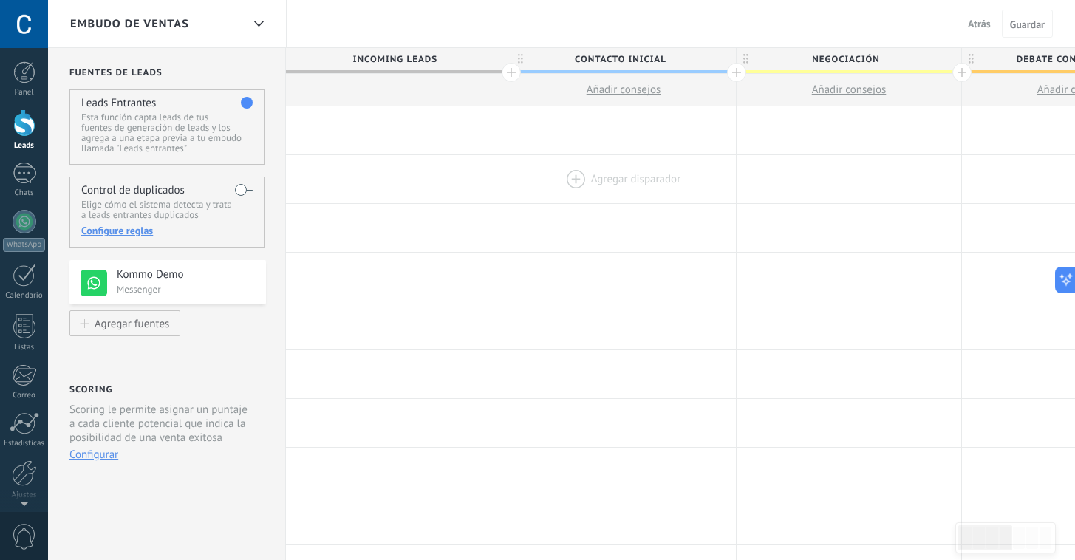
click at [597, 170] on div at bounding box center [623, 179] width 225 height 48
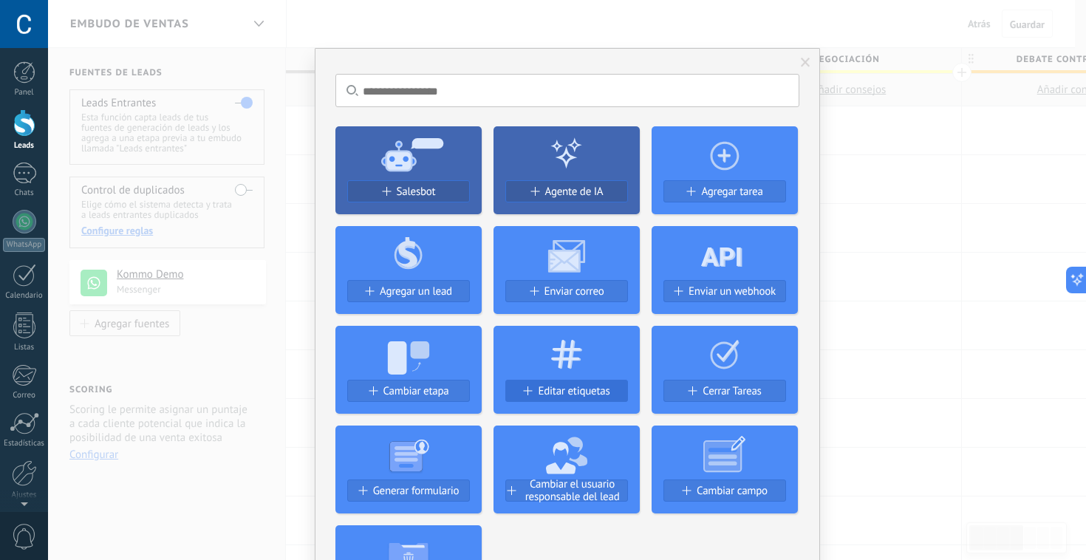
click at [563, 387] on span "Editar etiquetas" at bounding box center [574, 391] width 72 height 13
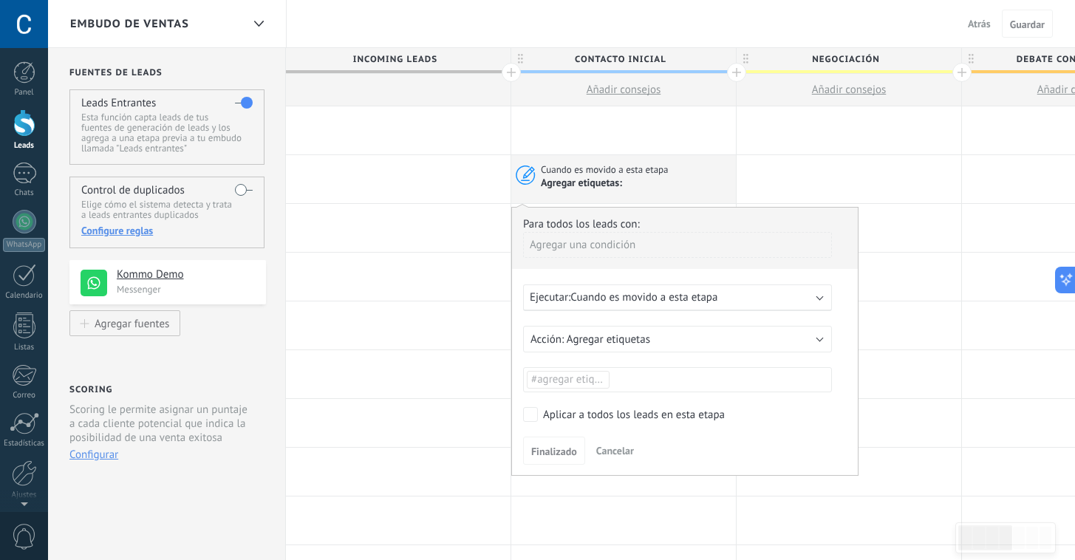
click at [812, 298] on div "Ejecutar: Cuando es movido a esta etapa" at bounding box center [672, 297] width 284 height 14
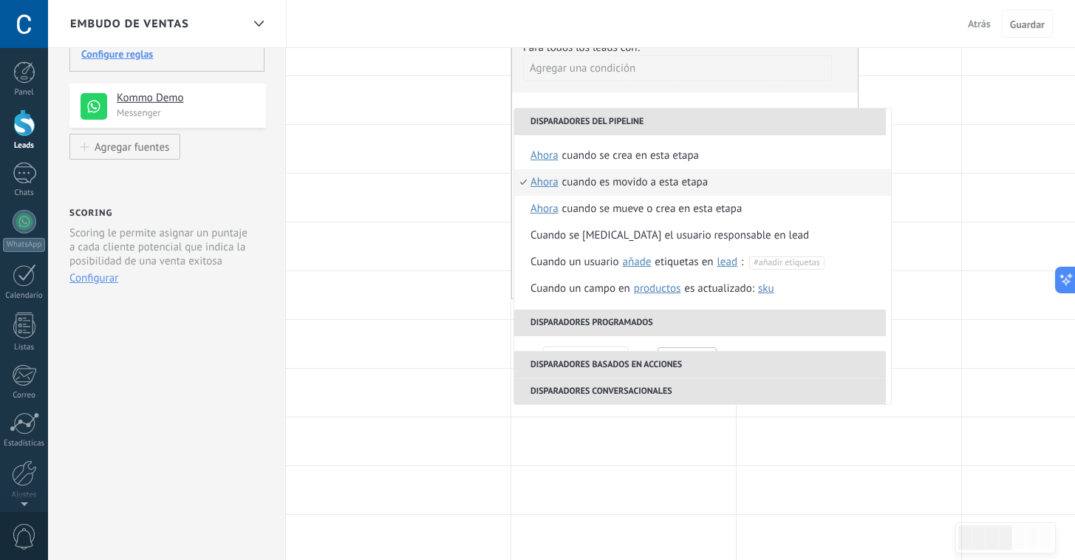
scroll to position [177, 0]
click at [613, 394] on li "Disparadores conversacionales" at bounding box center [699, 390] width 371 height 27
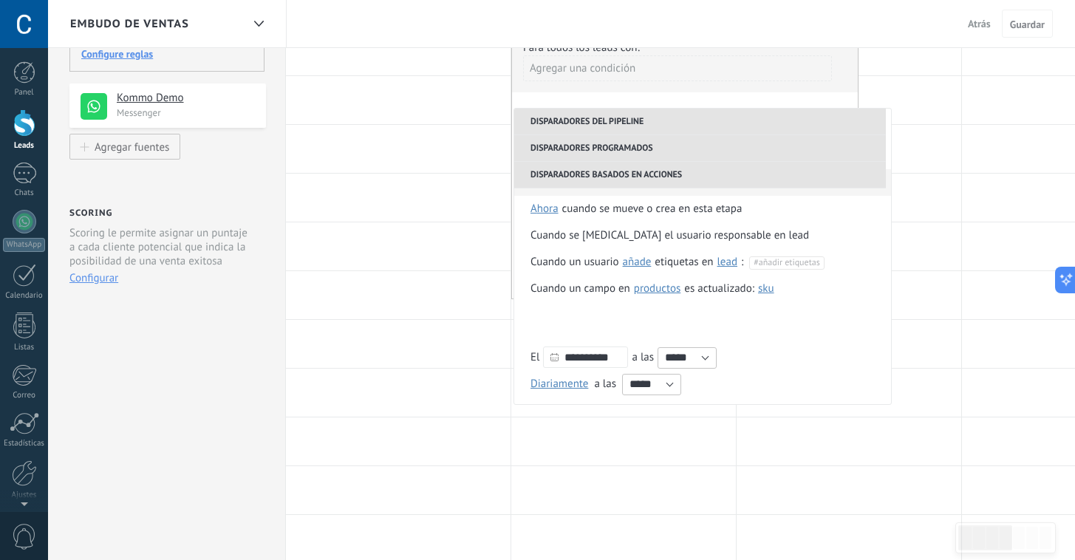
scroll to position [349, 0]
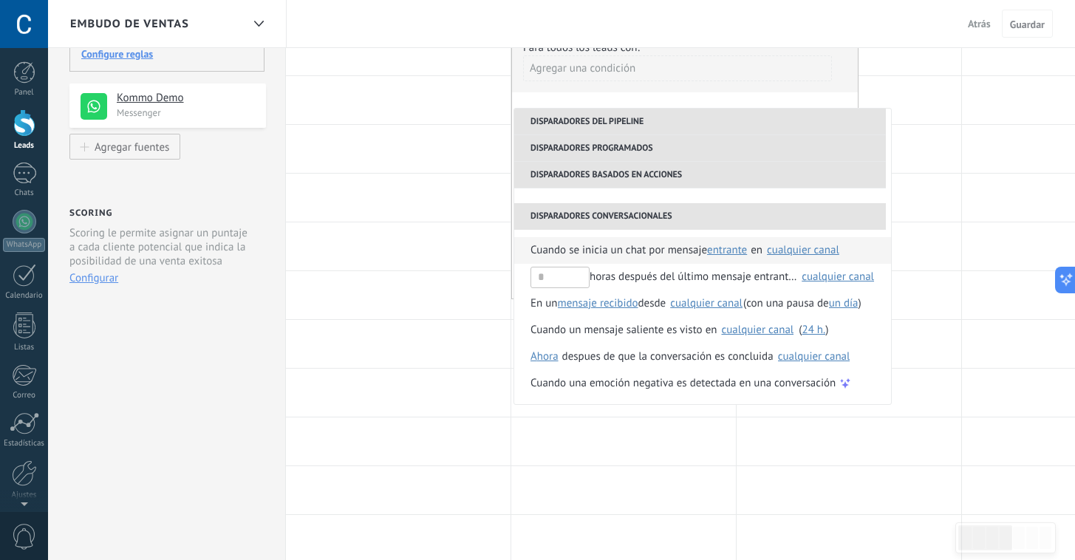
click at [733, 253] on span "entrante" at bounding box center [727, 250] width 40 height 14
click at [793, 253] on div "cualquier canal" at bounding box center [803, 249] width 72 height 11
click at [633, 258] on span "Cuando se inicia un chat por mensaje" at bounding box center [618, 250] width 177 height 27
click at [718, 306] on div "cualquier canal" at bounding box center [706, 303] width 72 height 11
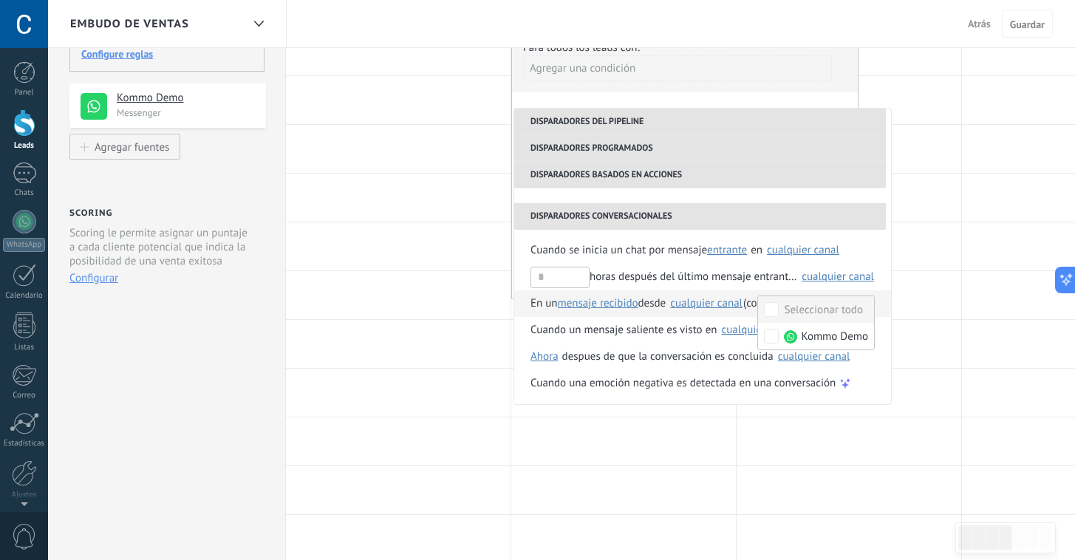
click at [623, 305] on span "mensaje recibido" at bounding box center [598, 303] width 81 height 14
click at [756, 332] on div "cualquier canal" at bounding box center [757, 329] width 72 height 11
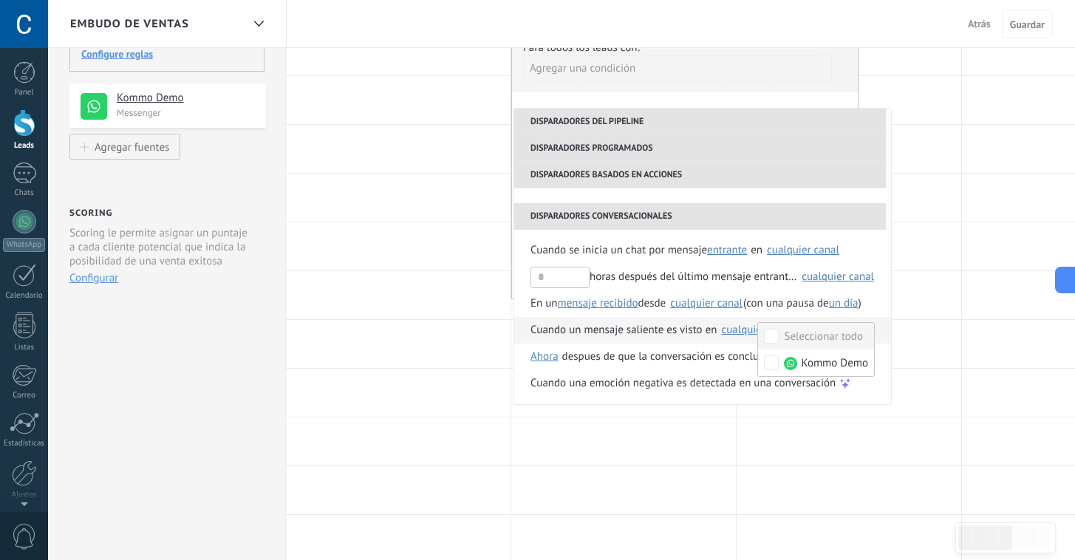
click at [647, 332] on div "Cuando un mensaje saliente es visto en" at bounding box center [623, 330] width 186 height 27
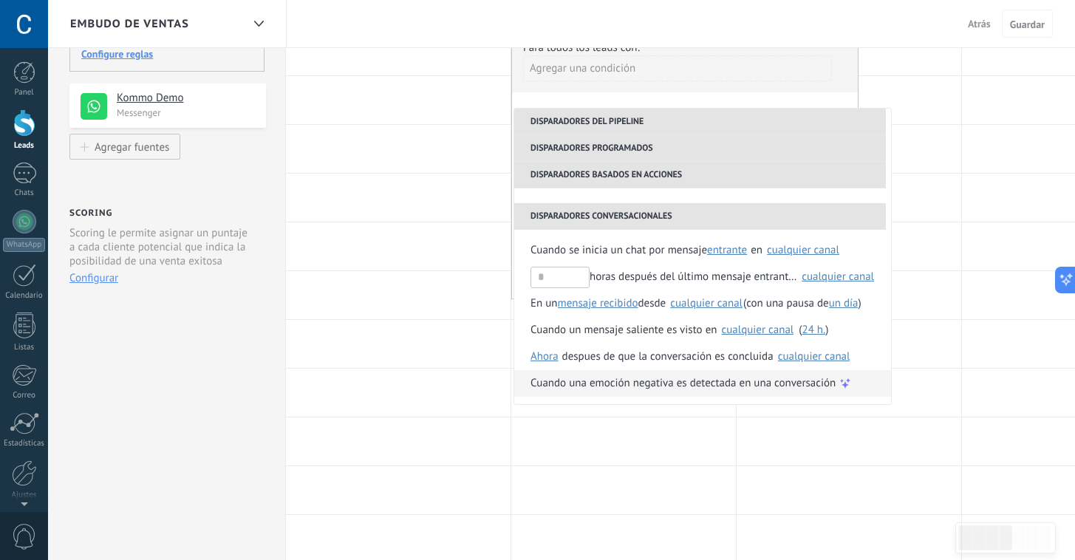
click at [665, 388] on span "Cuando una emoción negativa es detectada en una conversación" at bounding box center [682, 383] width 305 height 27
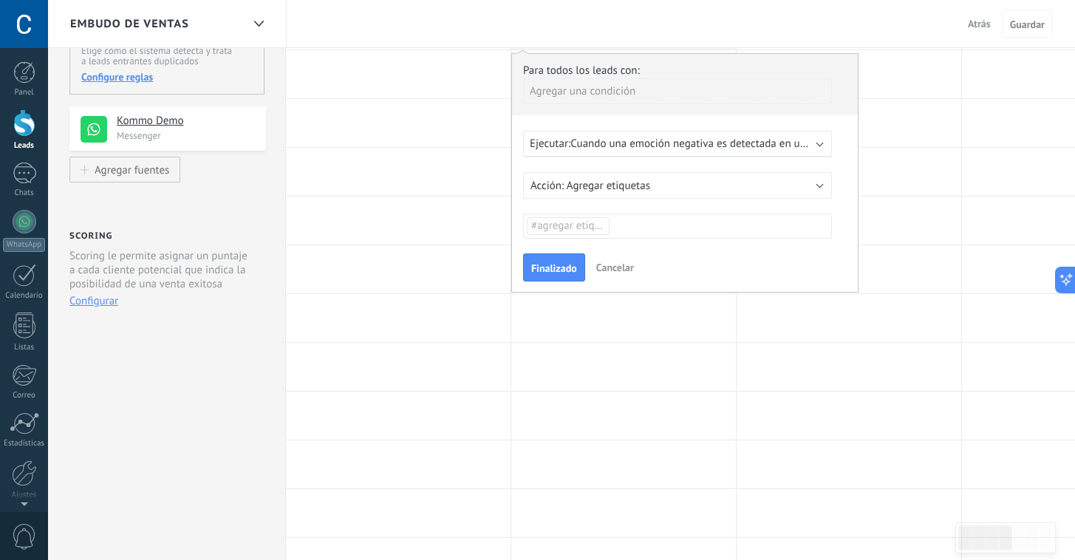
scroll to position [137, 0]
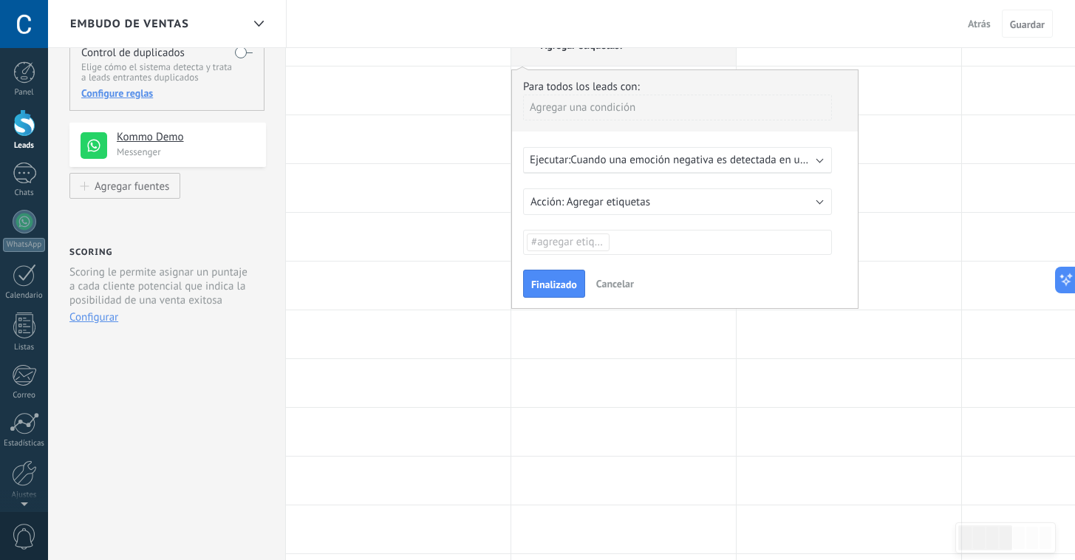
click at [620, 285] on span "Cancelar" at bounding box center [615, 283] width 38 height 13
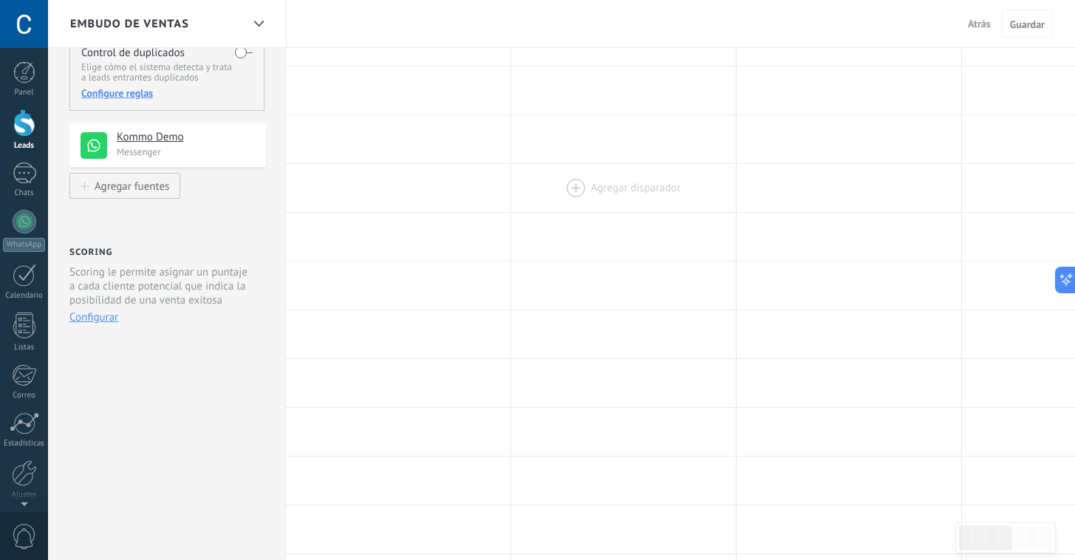
click at [600, 197] on div at bounding box center [623, 188] width 225 height 48
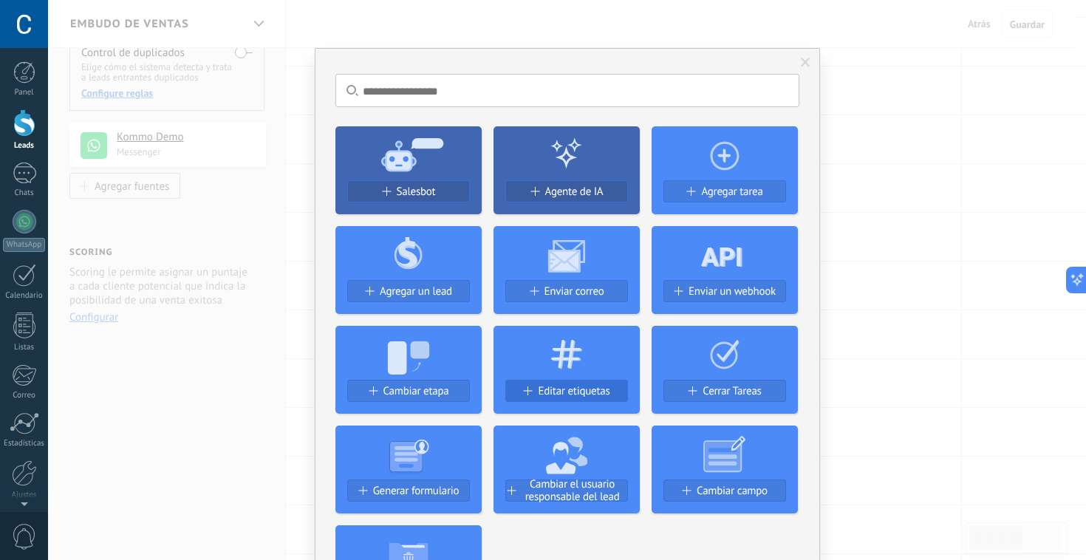
click at [553, 387] on span "Editar etiquetas" at bounding box center [574, 391] width 72 height 13
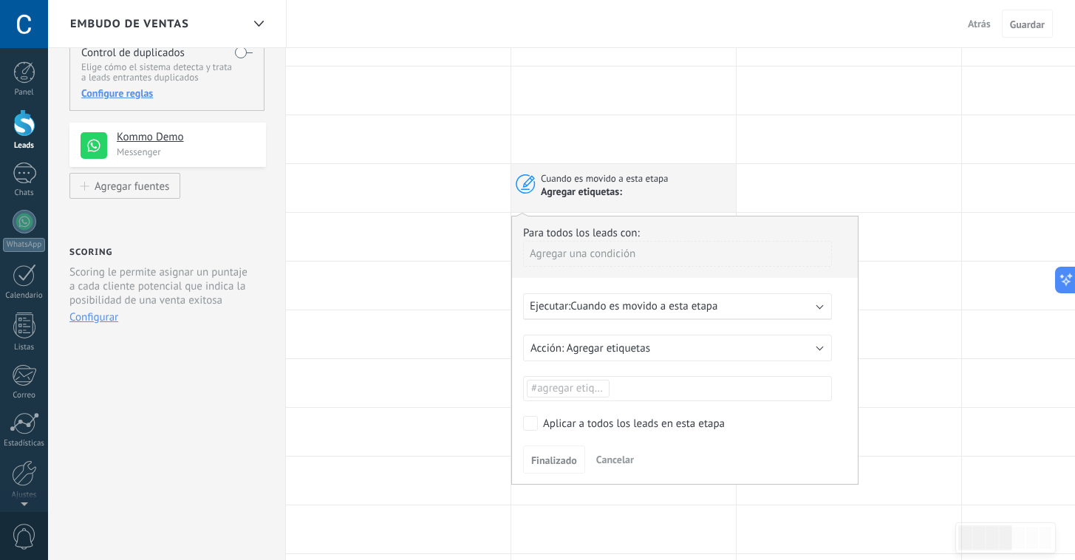
click at [604, 254] on div "Agregar una condición" at bounding box center [677, 254] width 309 height 26
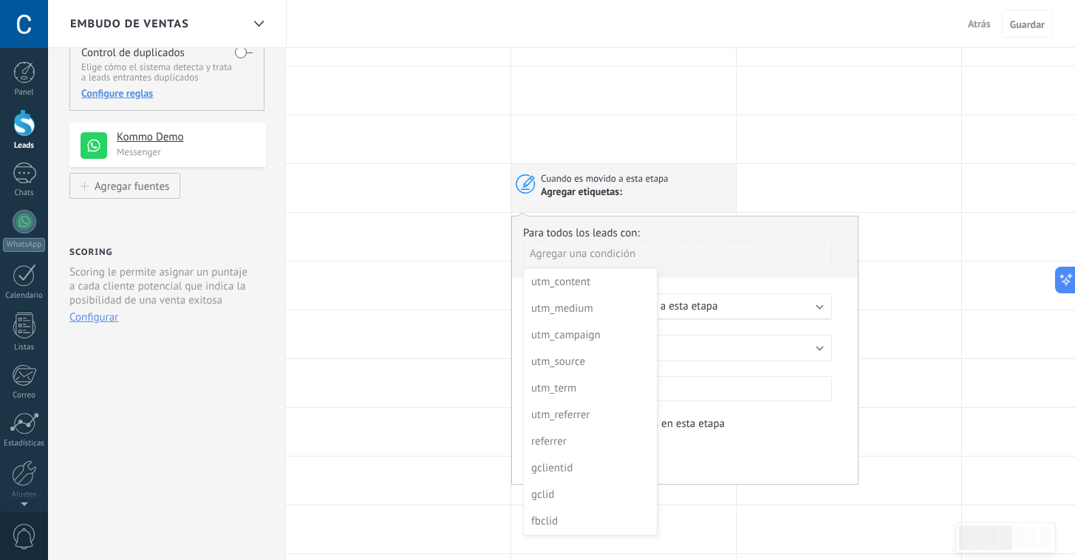
scroll to position [0, 0]
click at [730, 226] on div at bounding box center [685, 350] width 346 height 269
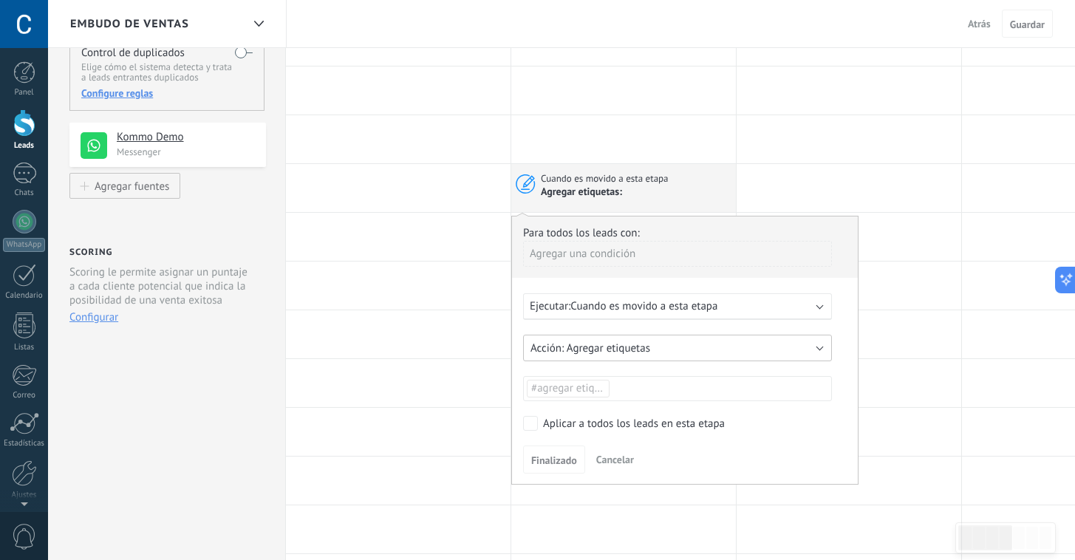
click at [575, 355] on span "Agregar etiquetas" at bounding box center [607, 348] width 83 height 14
click at [585, 332] on div "Para todos los leads con: Agregar una condición Ejecutar: Cuando es movido a es…" at bounding box center [684, 350] width 347 height 269
click at [591, 391] on span "#agregar etiquetas" at bounding box center [575, 388] width 89 height 14
click at [599, 307] on span "Cuando es movido a esta etapa" at bounding box center [643, 306] width 147 height 14
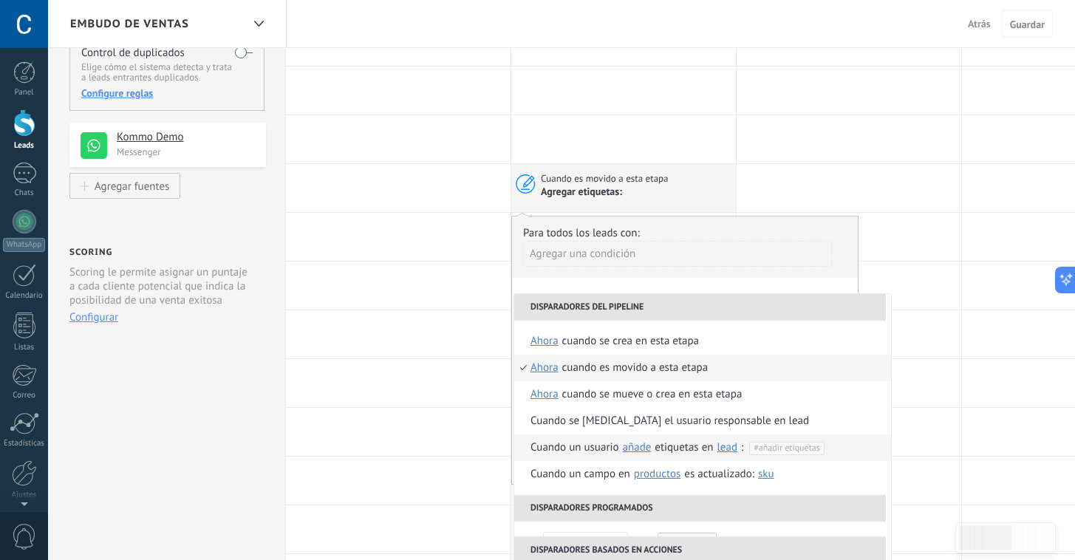
click at [636, 453] on span "añade" at bounding box center [637, 447] width 29 height 14
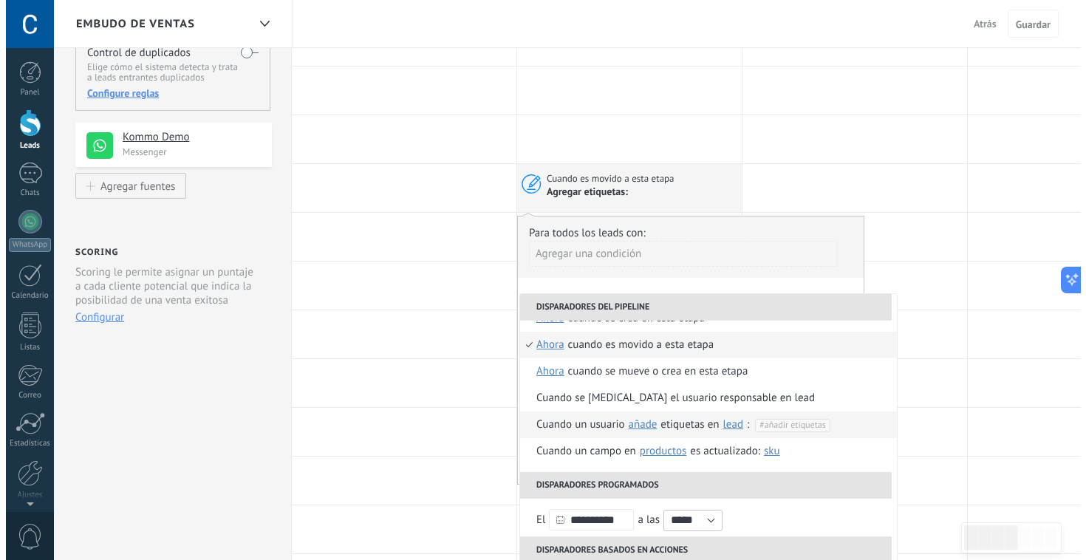
scroll to position [41, 0]
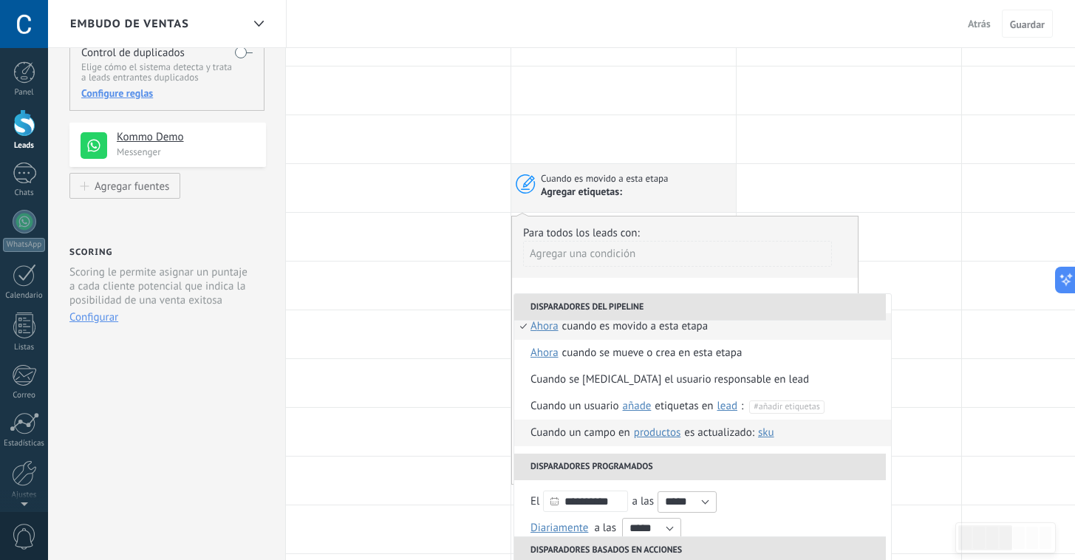
click at [670, 431] on span "Productos" at bounding box center [657, 432] width 47 height 14
click at [767, 434] on span "SKU" at bounding box center [766, 432] width 16 height 14
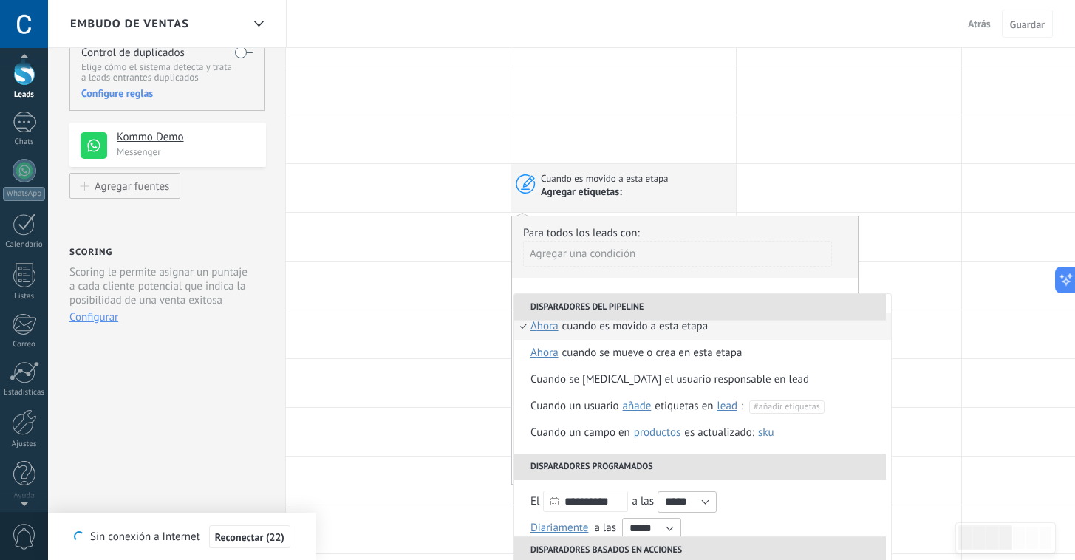
scroll to position [55, 0]
click at [21, 483] on link "Ayuda" at bounding box center [24, 477] width 48 height 40
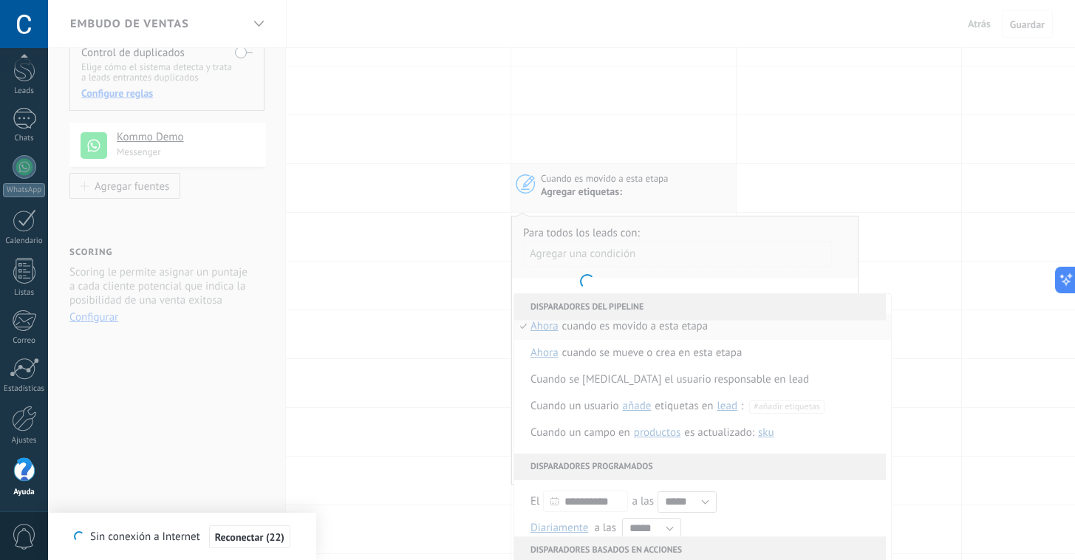
type textarea "*******"
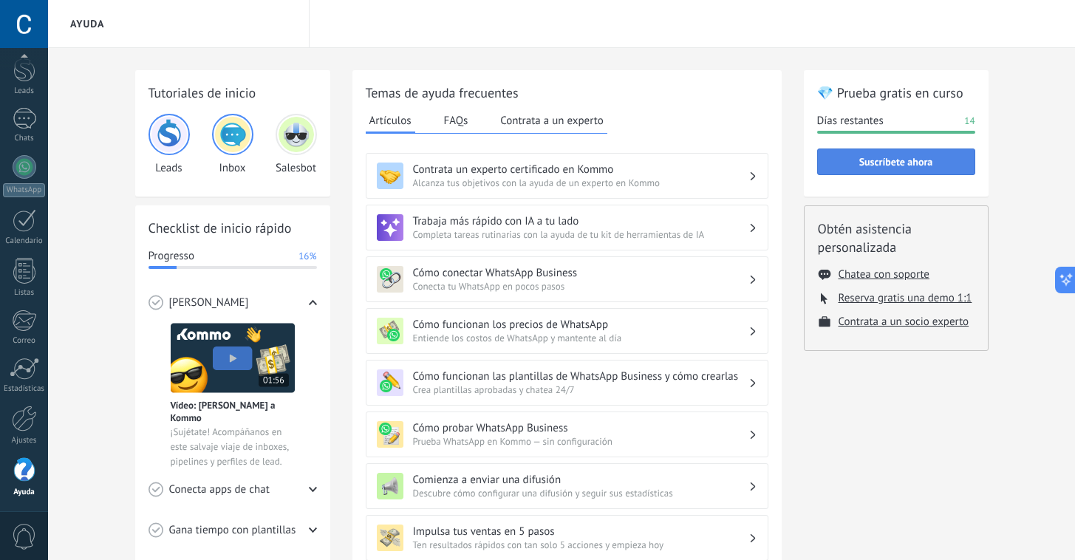
click at [900, 160] on span "Suscríbete ahora" at bounding box center [896, 162] width 74 height 10
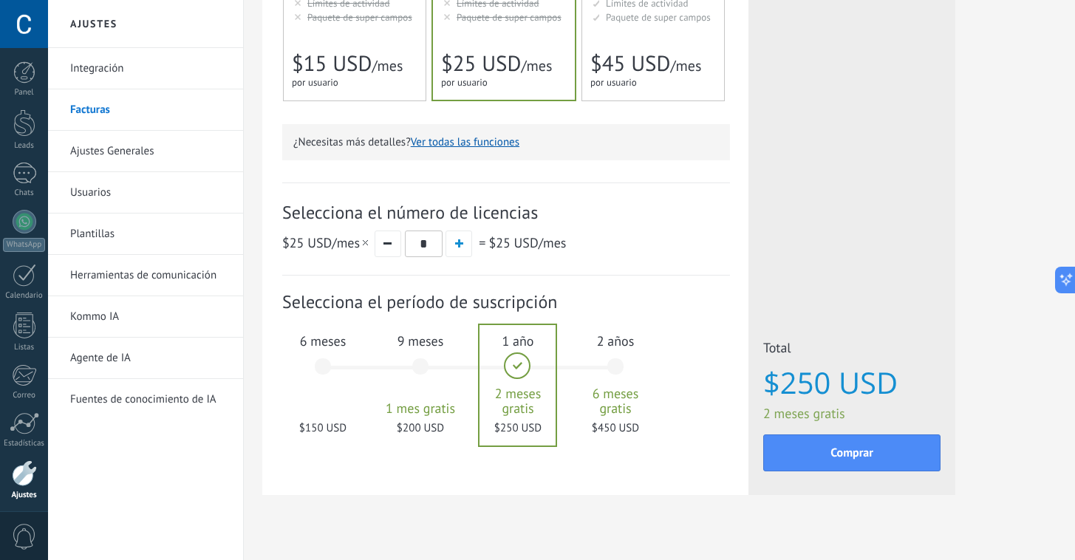
scroll to position [388, 0]
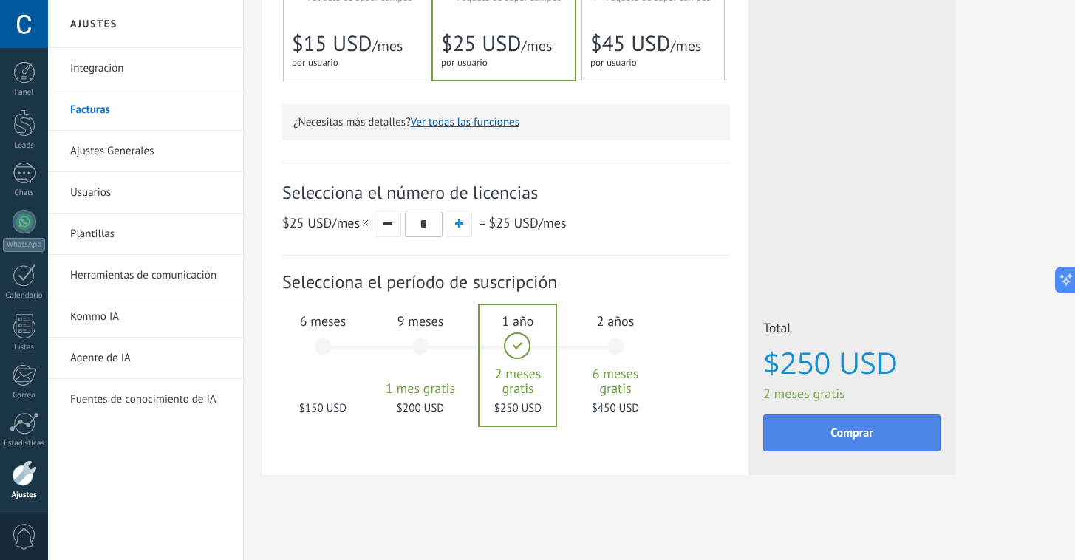
click at [829, 445] on button "Comprar" at bounding box center [851, 432] width 177 height 37
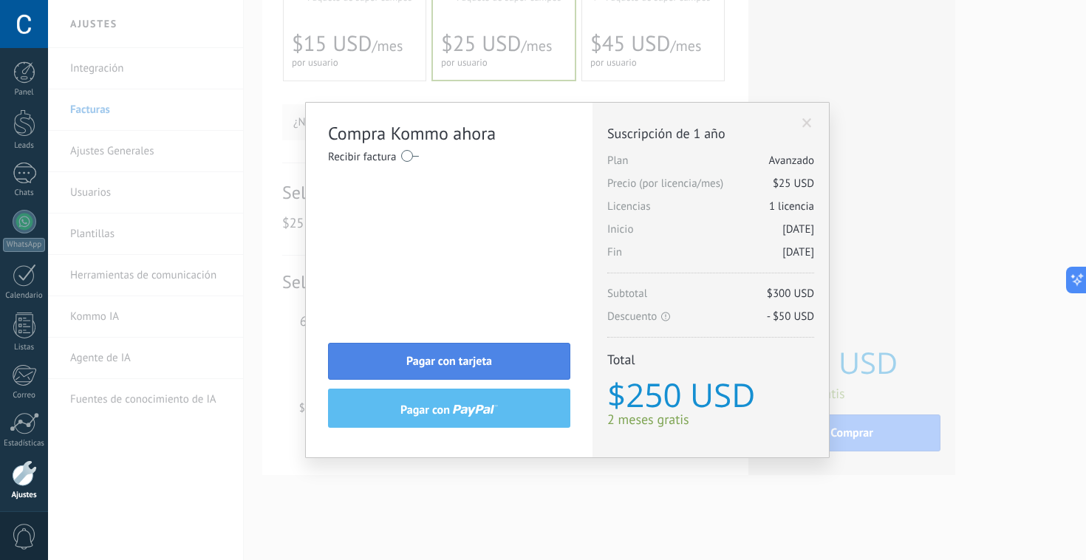
click at [516, 361] on button "Pagar con tarjeta" at bounding box center [449, 361] width 242 height 37
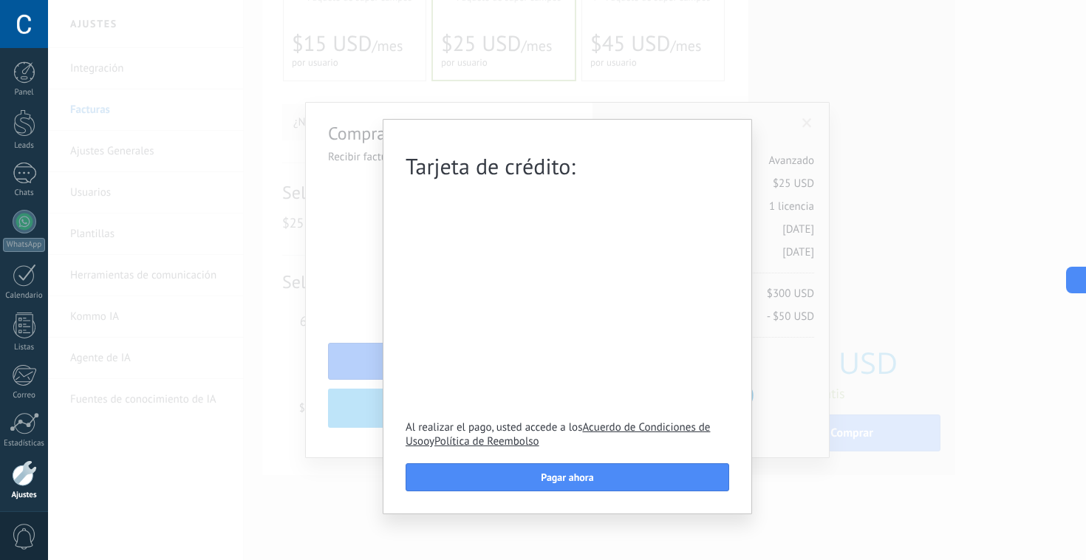
click at [659, 80] on div "Tarjeta de crédito: Al realizar el pago, usted accede a los Acuerdo de Condicio…" at bounding box center [567, 280] width 1038 height 560
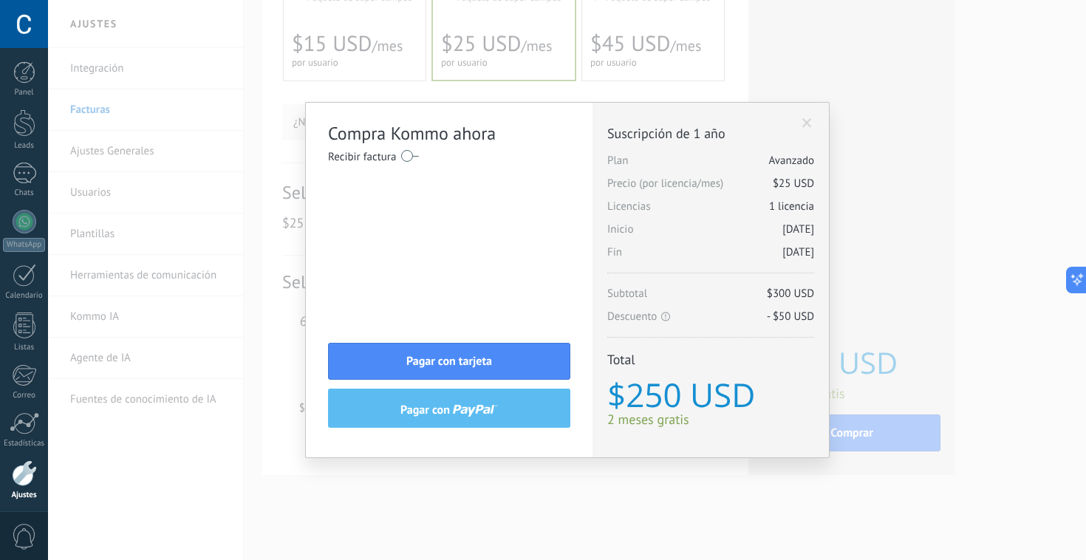
click at [809, 115] on div "Licencias adicionales Plan Avanzado Precio (por licencia/mes) $25 USD Nuevas li…" at bounding box center [710, 280] width 236 height 355
click at [809, 120] on span at bounding box center [807, 123] width 10 height 10
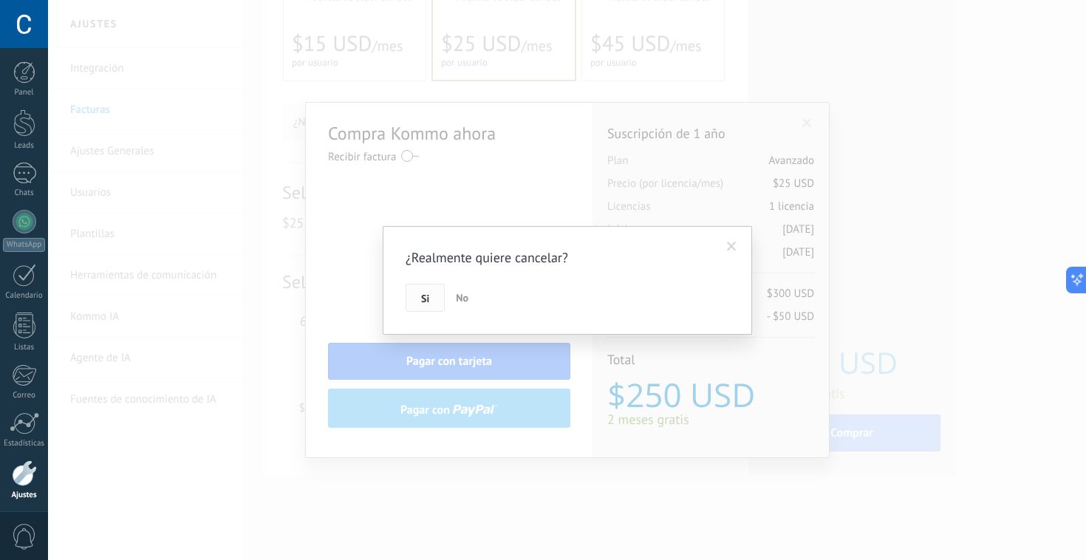
click at [424, 301] on span "Si" at bounding box center [425, 298] width 8 height 10
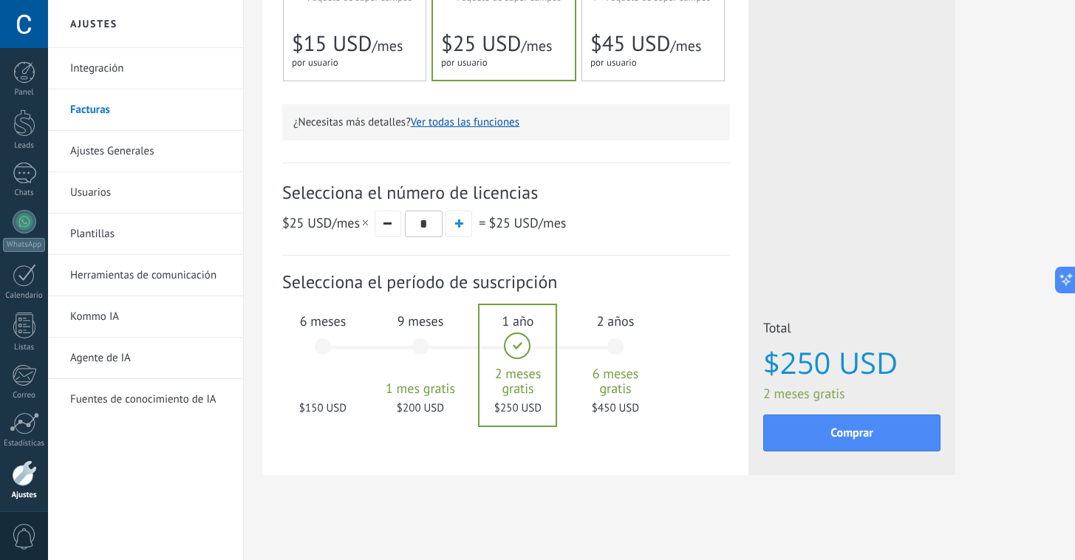
click at [332, 349] on div "6 meses $150 USD" at bounding box center [323, 353] width 80 height 104
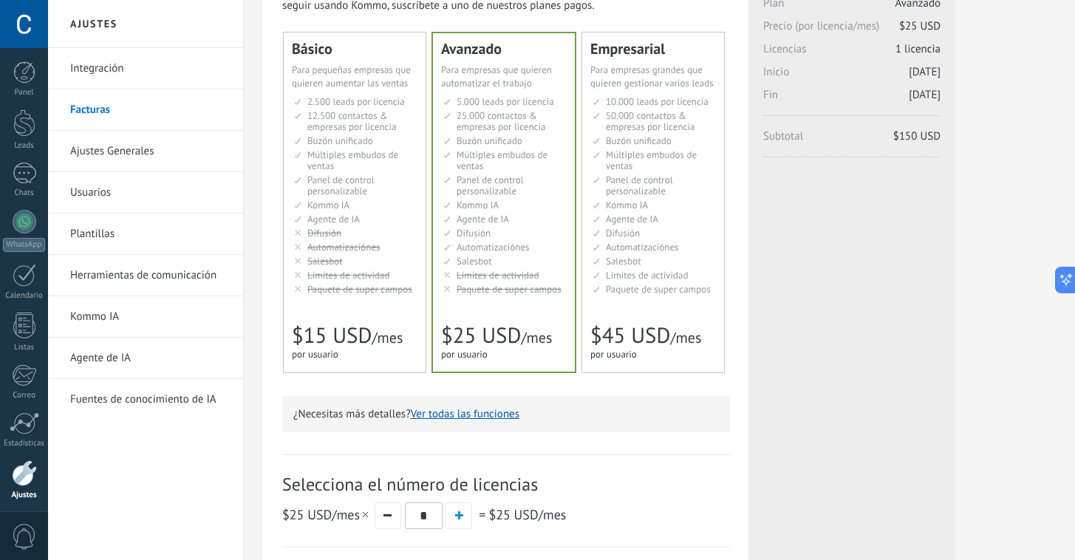
scroll to position [0, 0]
